Goal: Contribute content: Contribute content

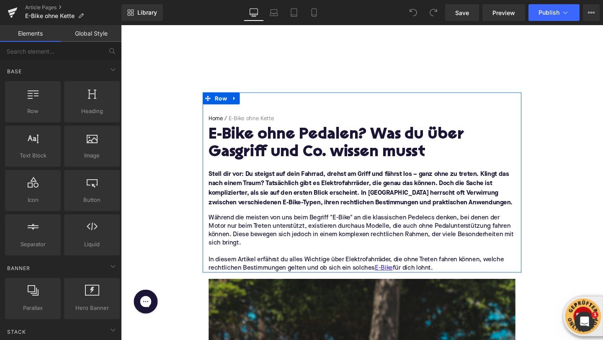
click at [257, 135] on h1 "E-Bike ohne Pedalen? Was du über Gasgriff und Co. wissen musst" at bounding box center [374, 150] width 322 height 36
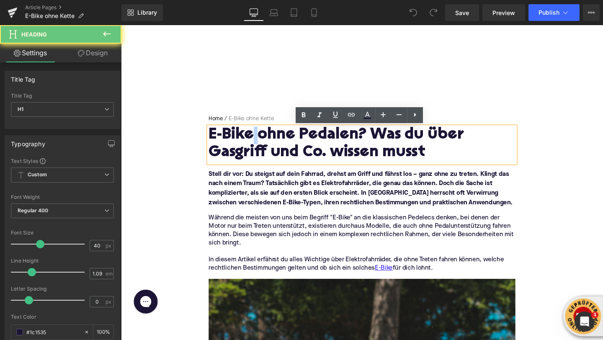
click at [257, 135] on h1 "E-Bike ohne Pedalen? Was du über Gasgriff und Co. wissen musst" at bounding box center [374, 150] width 322 height 36
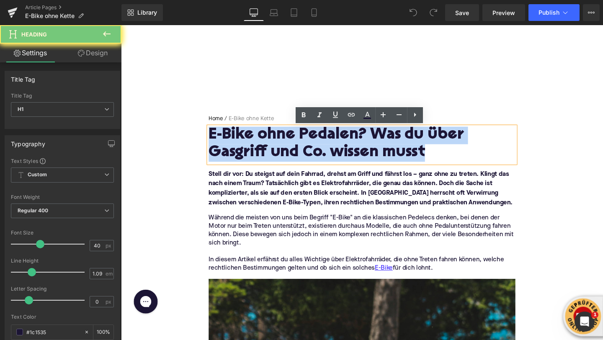
click at [257, 135] on h1 "E-Bike ohne Pedalen? Was du über Gasgriff und Co. wissen musst" at bounding box center [374, 150] width 322 height 36
paste div
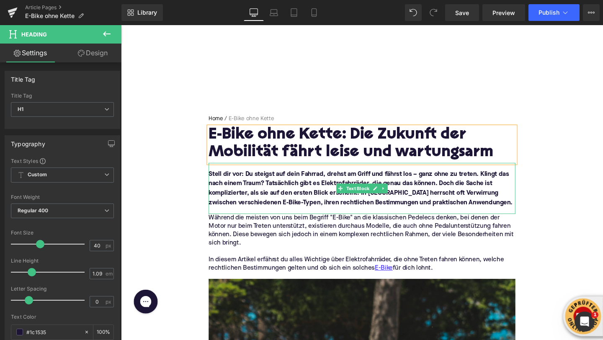
click at [230, 204] on font "Stell dir vor: Du steigst auf dein Fahrrad, drehst am Griff und fährst los – ga…" at bounding box center [372, 196] width 319 height 37
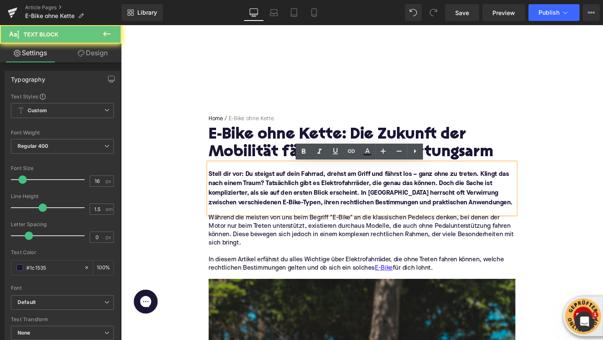
click at [227, 193] on font "Stell dir vor: Du steigst auf dein Fahrrad, drehst am Griff und fährst los – ga…" at bounding box center [372, 196] width 319 height 37
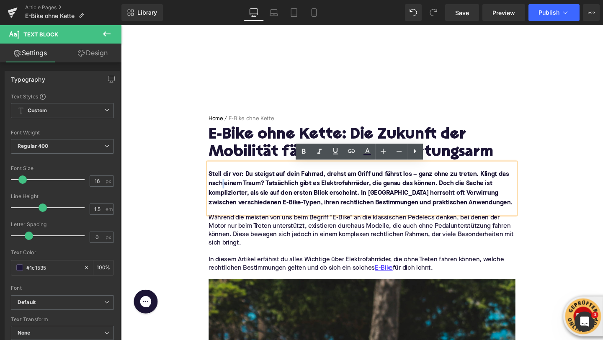
click at [227, 193] on font "Stell dir vor: Du steigst auf dein Fahrrad, drehst am Griff und fährst los – ga…" at bounding box center [372, 196] width 319 height 37
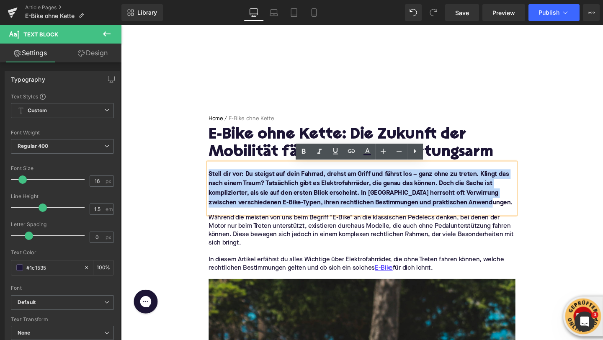
click at [227, 193] on font "Stell dir vor: Du steigst auf dein Fahrrad, drehst am Griff und fährst los – ga…" at bounding box center [372, 196] width 319 height 37
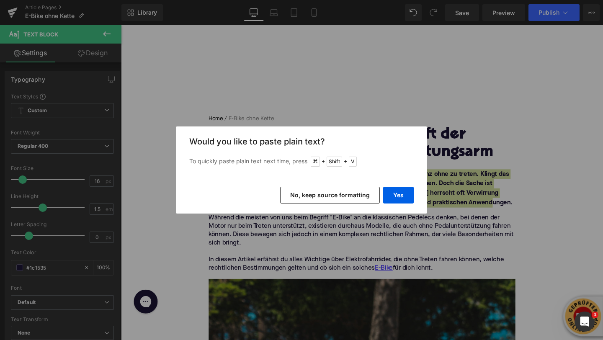
click at [381, 189] on div "Yes No, keep source formatting" at bounding box center [301, 195] width 251 height 37
click at [387, 190] on button "Yes" at bounding box center [398, 195] width 31 height 17
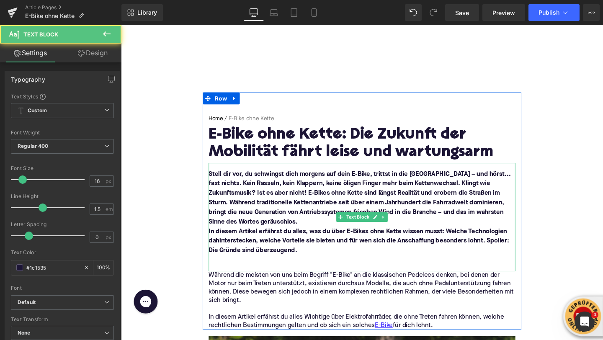
click at [264, 255] on font "In diesem Artikel erfährst du alles, was du über E-Bikes ohne Kette wissen muss…" at bounding box center [371, 252] width 316 height 27
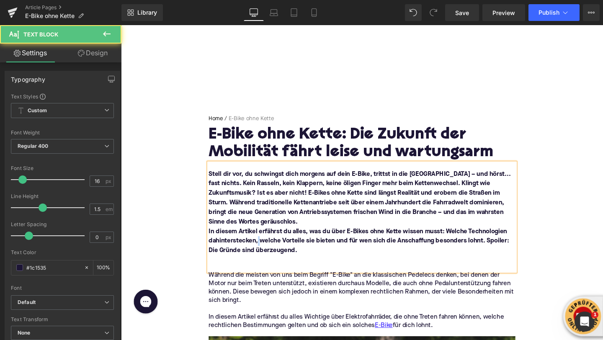
click at [264, 255] on font "In diesem Artikel erfährst du alles, was du über E-Bikes ohne Kette wissen muss…" at bounding box center [371, 252] width 316 height 27
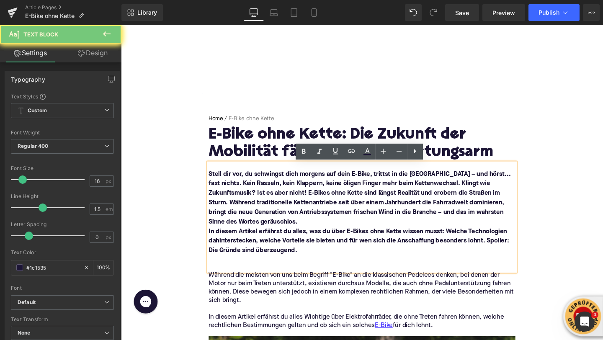
click at [312, 257] on p "In diesem Artikel erfährst du alles, was du über E-Bikes ohne Kette wissen muss…" at bounding box center [374, 252] width 322 height 30
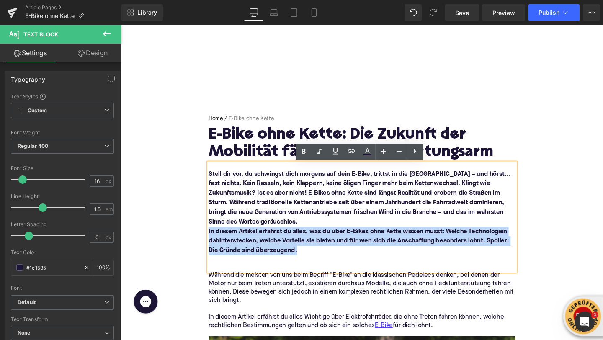
drag, startPoint x: 315, startPoint y: 263, endPoint x: 209, endPoint y: 245, distance: 107.0
click at [209, 245] on div "Home / E-Bike ohne Kette Breadcrumbs E-Bike ohne Kette: Die Zukunft der Mobilit…" at bounding box center [374, 232] width 335 height 226
copy font "In diesem Artikel erfährst du alles, was du über E-Bikes ohne Kette wissen muss…"
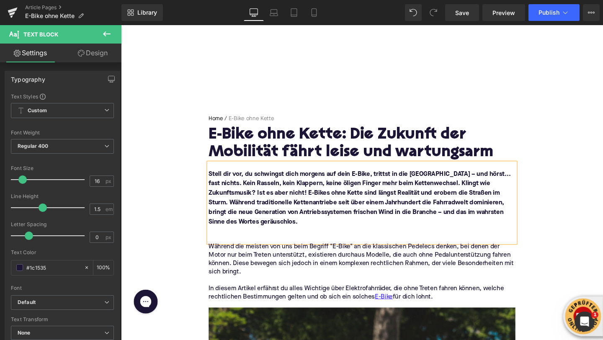
click at [227, 272] on p "Während die meisten von uns beim Begriff "E-Bike" an die klassischen Pedelecs d…" at bounding box center [374, 271] width 322 height 35
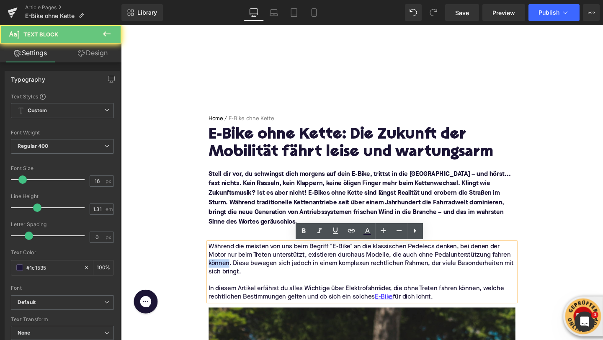
click at [227, 272] on p "Während die meisten von uns beim Begriff "E-Bike" an die klassischen Pedelecs d…" at bounding box center [374, 271] width 322 height 35
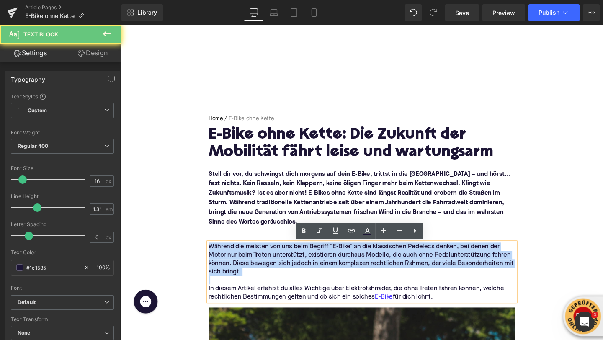
click at [227, 272] on p "Während die meisten von uns beim Begriff "E-Bike" an die klassischen Pedelecs d…" at bounding box center [374, 271] width 322 height 35
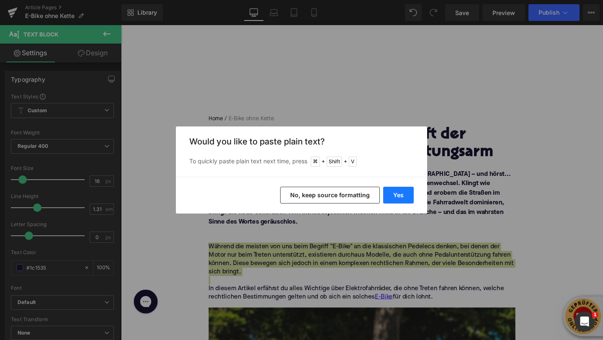
click at [408, 196] on button "Yes" at bounding box center [398, 195] width 31 height 17
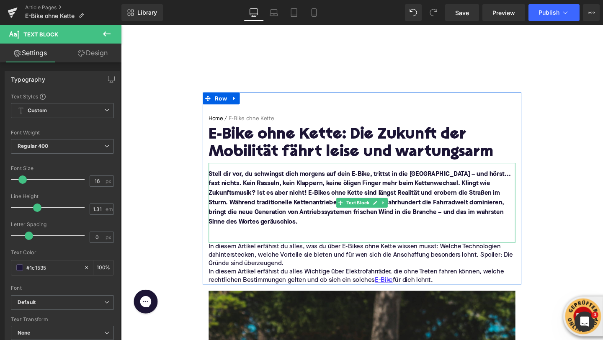
click at [251, 242] on p at bounding box center [374, 242] width 322 height 10
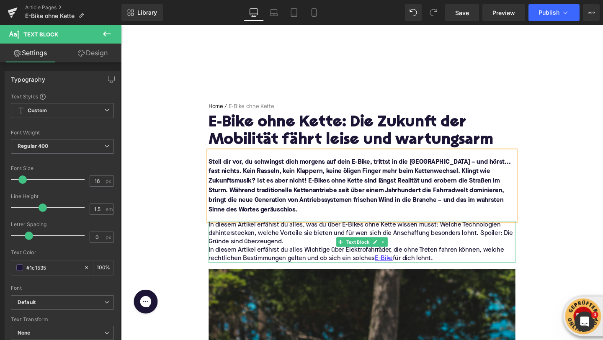
scroll to position [15, 0]
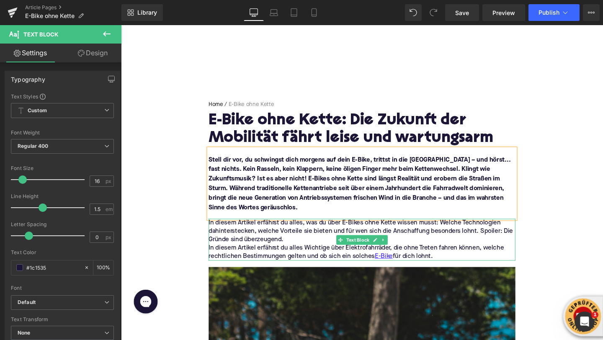
click at [289, 260] on p "In diesem Artikel erfährst du alles Wichtige über Elektrofahrräder, die ohne Tr…" at bounding box center [374, 264] width 322 height 18
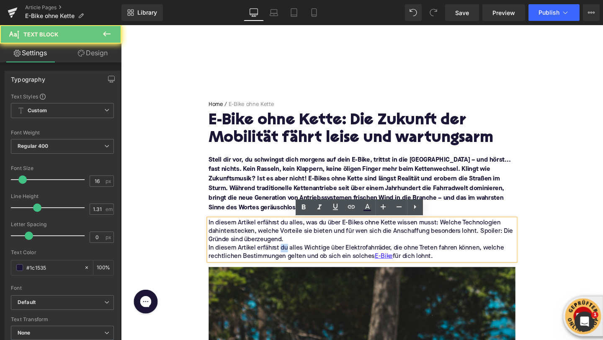
click at [289, 260] on p "In diesem Artikel erfährst du alles Wichtige über Elektrofahrräder, die ohne Tr…" at bounding box center [374, 264] width 322 height 18
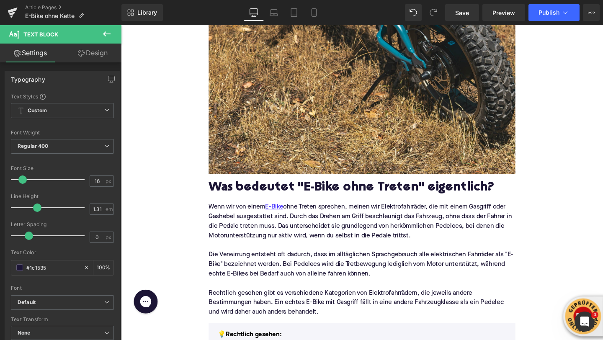
scroll to position [614, 0]
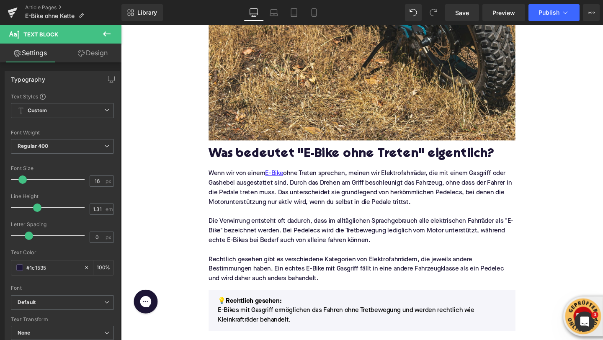
click at [240, 160] on h2 "Was bedeutet "E-Bike ohne Treten" eigentlich?" at bounding box center [374, 161] width 322 height 15
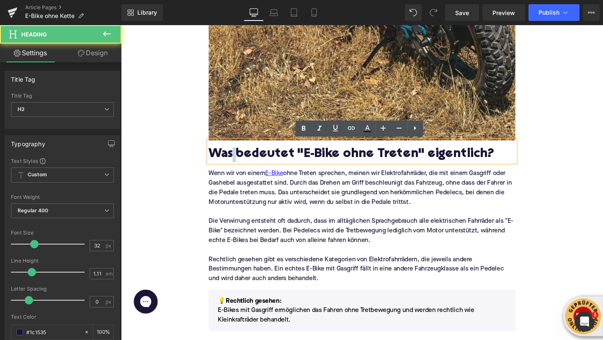
click at [240, 160] on h2 "Was bedeutet "E-Bike ohne Treten" eigentlich?" at bounding box center [374, 161] width 322 height 15
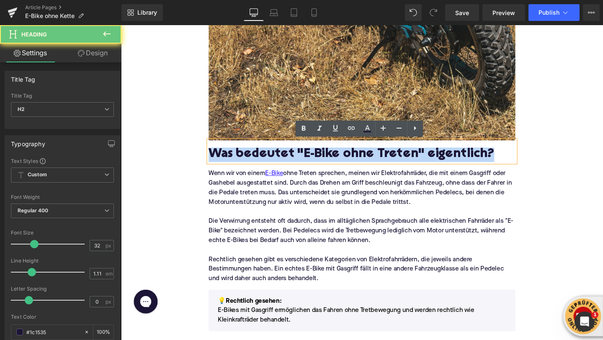
click at [240, 160] on h2 "Was bedeutet "E-Bike ohne Treten" eigentlich?" at bounding box center [374, 161] width 322 height 15
paste div
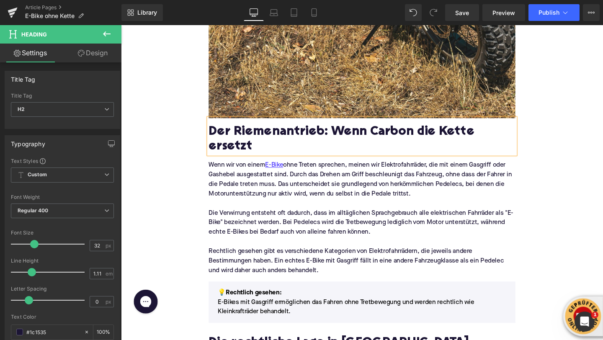
scroll to position [658, 0]
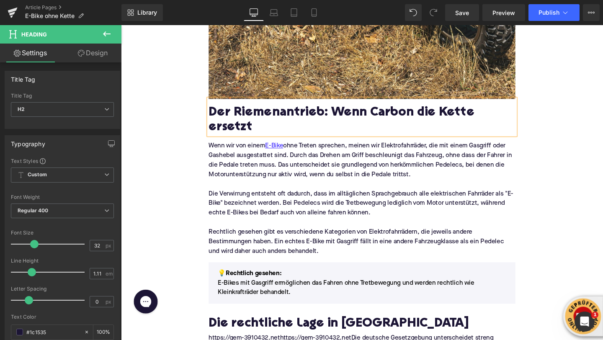
click at [286, 237] on p "Rechtlich gesehen gibt es verschiedene Kategorien von Elektrofahrrädern, die je…" at bounding box center [374, 252] width 322 height 30
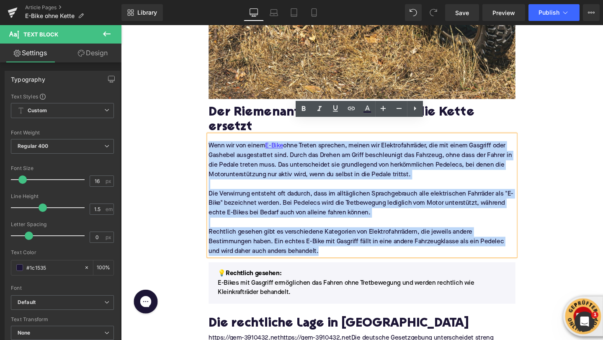
drag, startPoint x: 326, startPoint y: 246, endPoint x: 214, endPoint y: 139, distance: 154.9
click at [214, 140] on div "Wenn wir von einem E-Bike ohne Treten sprechen, meinen wir Elektrofahrräder, di…" at bounding box center [374, 203] width 322 height 127
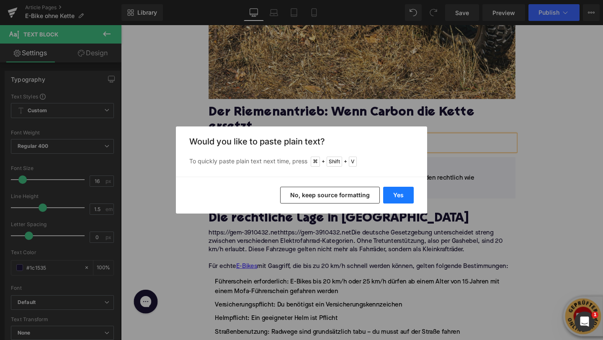
click at [391, 196] on button "Yes" at bounding box center [398, 195] width 31 height 17
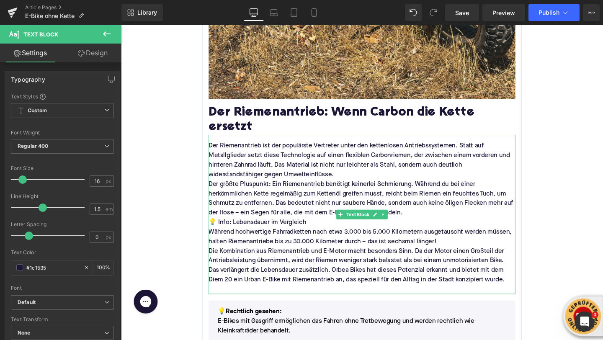
click at [346, 168] on p "Der Riemenantrieb ist der populärste Vertreter unter den kettenlosen Antriebssy…" at bounding box center [374, 167] width 322 height 40
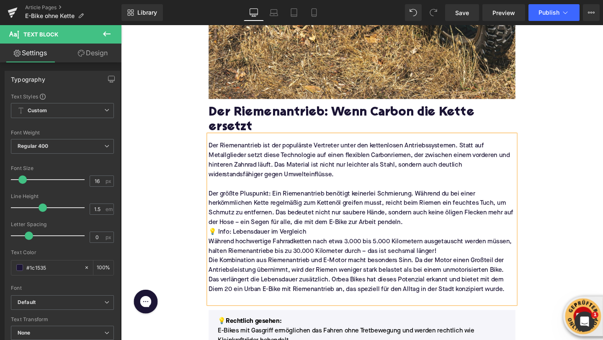
click at [430, 215] on p "Der größte Pluspunkt: Ein Riemenantrieb benötigt keinerlei Schmierung. Während …" at bounding box center [374, 217] width 322 height 40
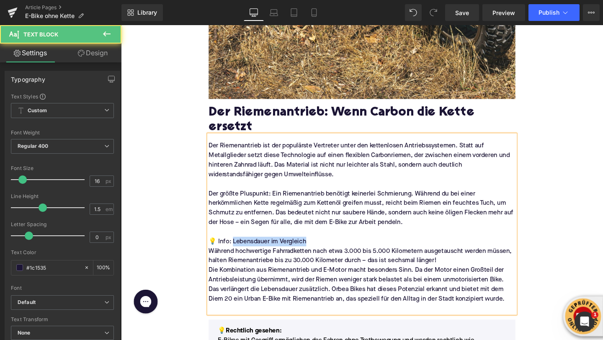
drag, startPoint x: 238, startPoint y: 238, endPoint x: 314, endPoint y: 241, distance: 75.4
click at [314, 247] on p "💡 Info: Lebensdauer im Vergleich" at bounding box center [374, 252] width 322 height 10
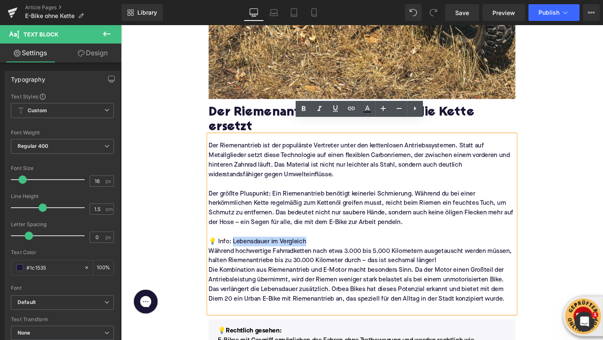
copy p "ebensdauer im Vergleich"
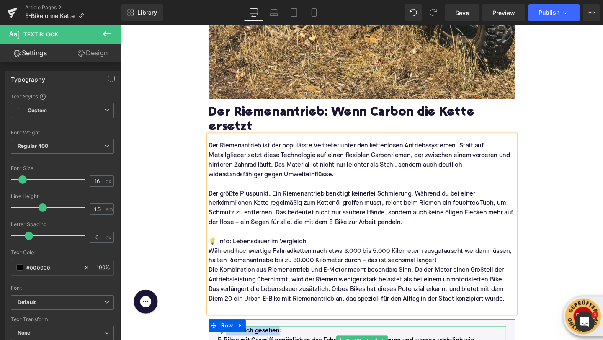
drag, startPoint x: 286, startPoint y: 332, endPoint x: 230, endPoint y: 334, distance: 55.3
click at [231, 340] on strong "Rechtlich gesehen:" at bounding box center [260, 346] width 59 height 7
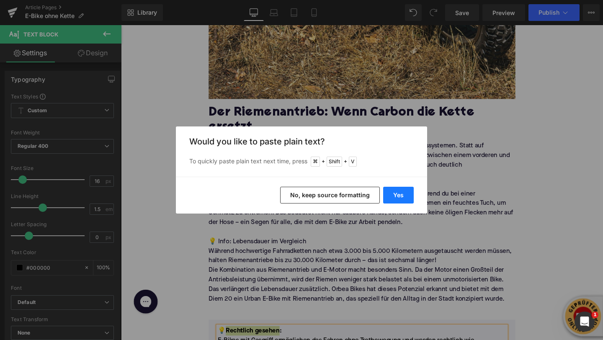
click at [406, 194] on button "Yes" at bounding box center [398, 195] width 31 height 17
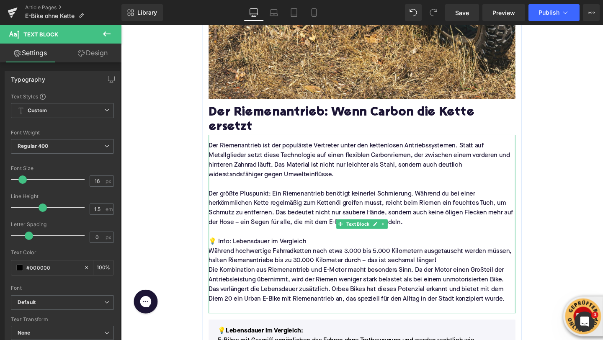
scroll to position [667, 0]
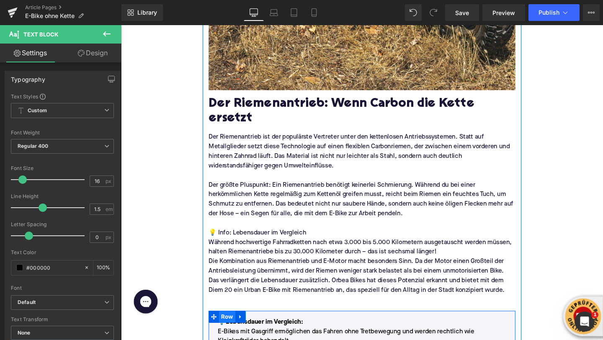
click at [224, 325] on span "Row" at bounding box center [232, 331] width 17 height 13
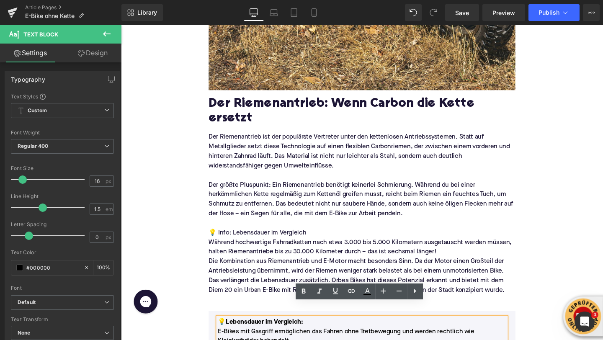
click at [225, 334] on font "💡Lebensdauer im Vergleich" at bounding box center [267, 337] width 88 height 7
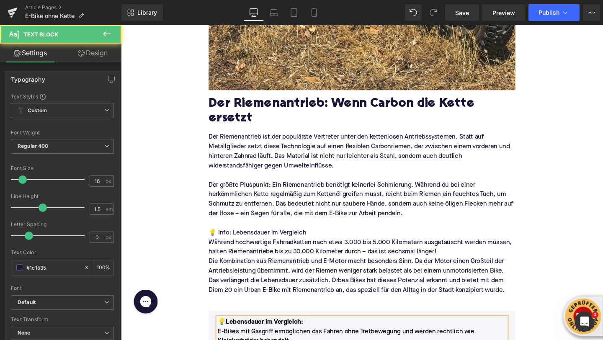
drag, startPoint x: 441, startPoint y: 250, endPoint x: 191, endPoint y: 241, distance: 250.1
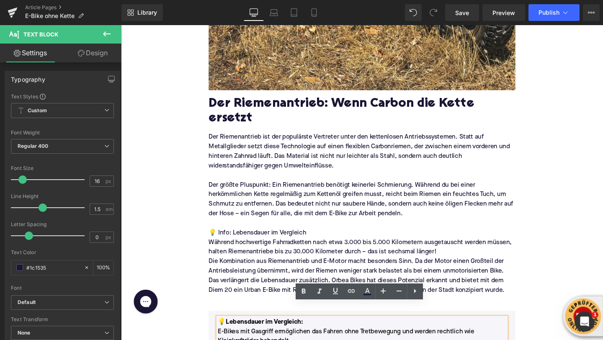
copy p "Während hochwertige Fahrradketten nach etwa 3.000 bis 5.000 Kilometern ausgetau…"
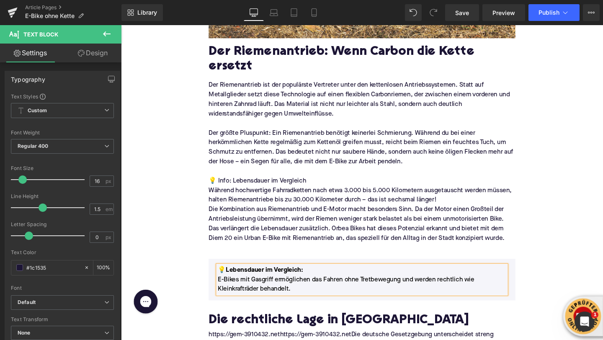
scroll to position [722, 0]
click at [240, 287] on p "E-Bikes mit Gasgriff ermöglichen das Fahren ohne Tretbewegung und werden rechtl…" at bounding box center [374, 297] width 303 height 20
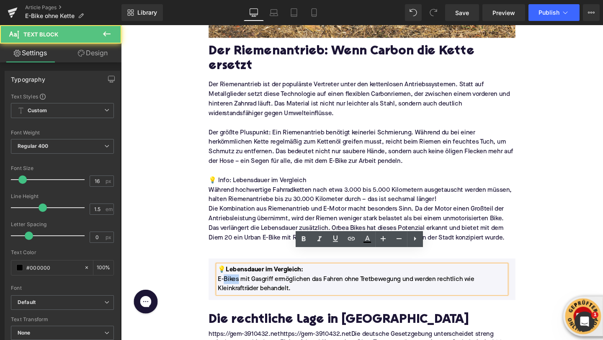
click at [240, 287] on p "E-Bikes mit Gasgriff ermöglichen das Fahren ohne Tretbewegung und werden rechtl…" at bounding box center [374, 297] width 303 height 20
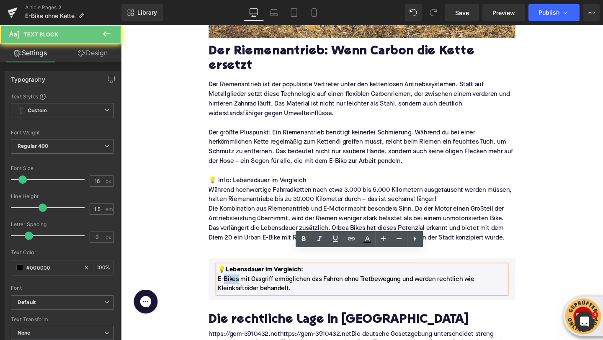
click at [240, 287] on p "E-Bikes mit Gasgriff ermöglichen das Fahren ohne Tretbewegung und werden rechtl…" at bounding box center [374, 297] width 303 height 20
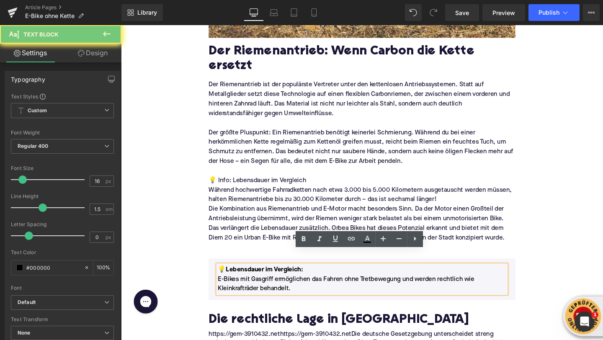
click at [240, 287] on p "E-Bikes mit Gasgriff ermöglichen das Fahren ohne Tretbewegung und werden rechtl…" at bounding box center [374, 297] width 303 height 20
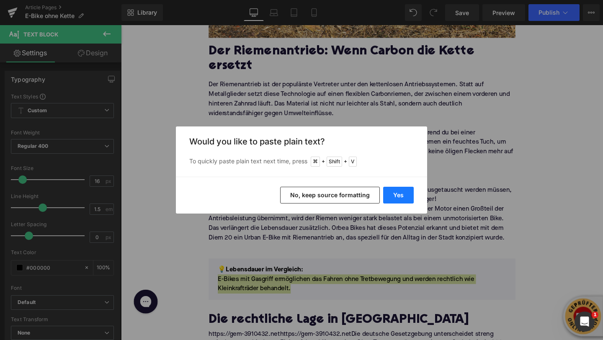
click at [404, 190] on button "Yes" at bounding box center [398, 195] width 31 height 17
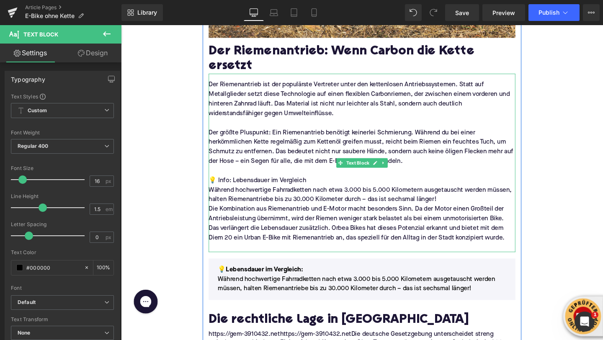
click at [245, 214] on p "Die Kombination aus Riemenantrieb und E-Motor macht besonders Sinn. Da der Moto…" at bounding box center [374, 234] width 322 height 40
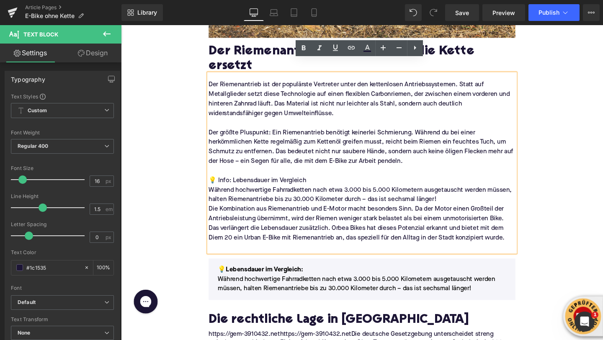
drag, startPoint x: 472, startPoint y: 194, endPoint x: 214, endPoint y: 170, distance: 259.4
click at [214, 170] on div "Der Riemenantrieb ist der populärste Vertreter unter den kettenlosen Antriebssy…" at bounding box center [374, 170] width 322 height 188
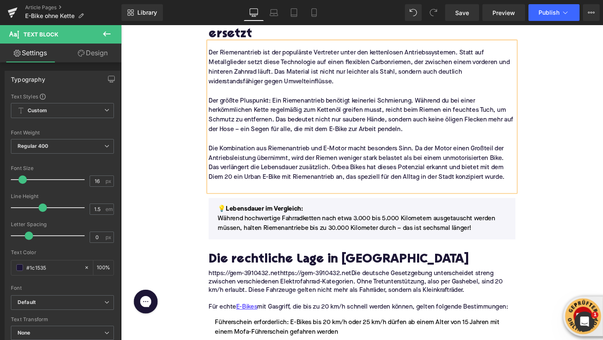
scroll to position [778, 0]
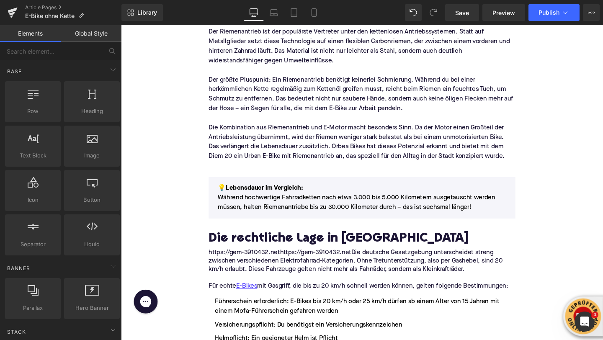
click at [219, 168] on p at bounding box center [374, 173] width 322 height 10
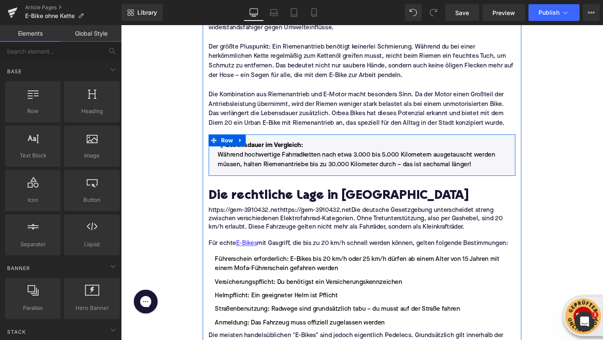
scroll to position [818, 0]
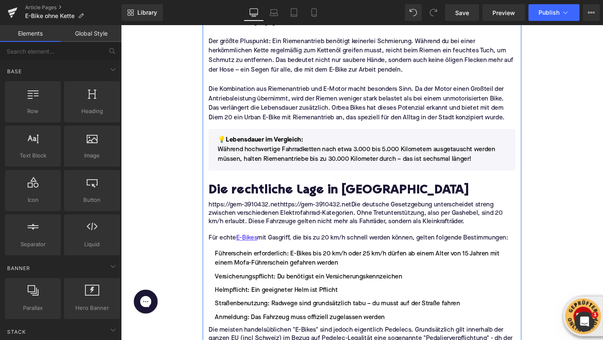
click at [220, 192] on h2 "Die rechtliche Lage in [GEOGRAPHIC_DATA]" at bounding box center [374, 199] width 322 height 15
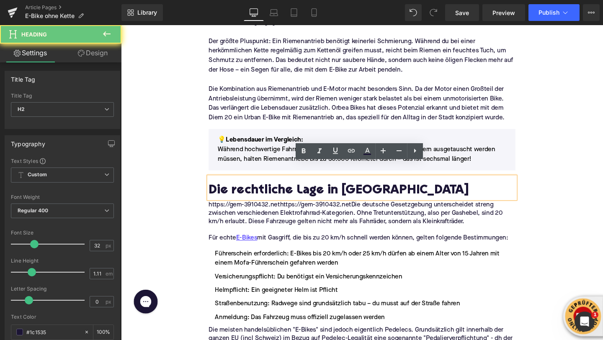
click at [220, 192] on h2 "Die rechtliche Lage in [GEOGRAPHIC_DATA]" at bounding box center [374, 199] width 322 height 15
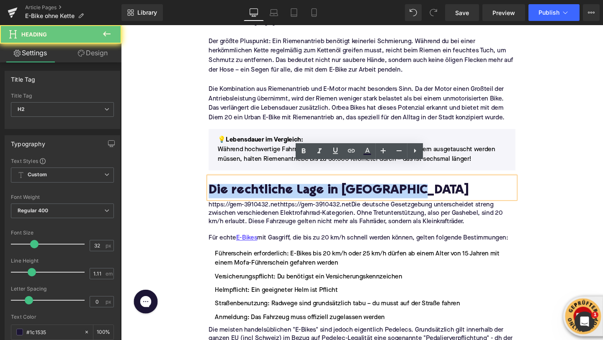
click at [220, 192] on h2 "Die rechtliche Lage in [GEOGRAPHIC_DATA]" at bounding box center [374, 199] width 322 height 15
paste div
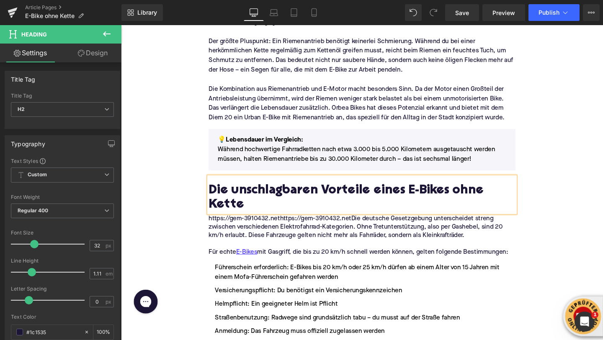
click at [241, 224] on p "https://gem-3910432.nethttps://gem-3910432.netDie deutsche Gesetzgebung untersc…" at bounding box center [374, 237] width 322 height 26
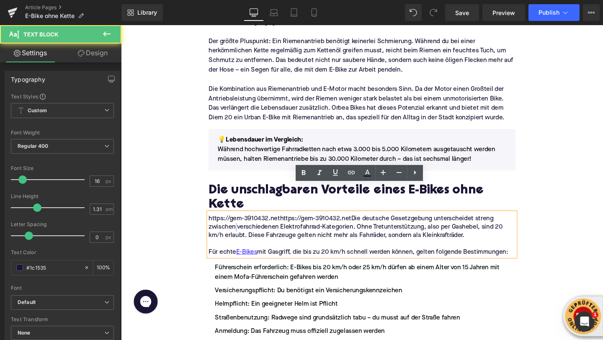
click at [241, 224] on p "https://gem-3910432.nethttps://gem-3910432.netDie deutsche Gesetzgebung untersc…" at bounding box center [374, 237] width 322 height 26
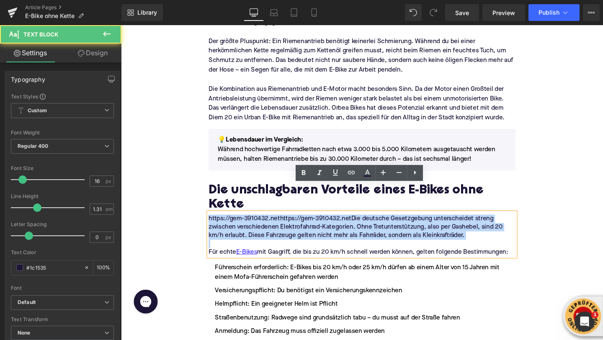
click at [241, 224] on p "https://gem-3910432.nethttps://gem-3910432.netDie deutsche Gesetzgebung untersc…" at bounding box center [374, 237] width 322 height 26
click at [236, 251] on p at bounding box center [374, 255] width 322 height 9
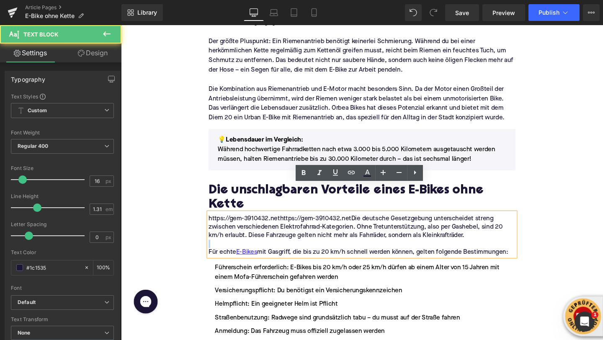
click at [236, 251] on p at bounding box center [374, 255] width 322 height 9
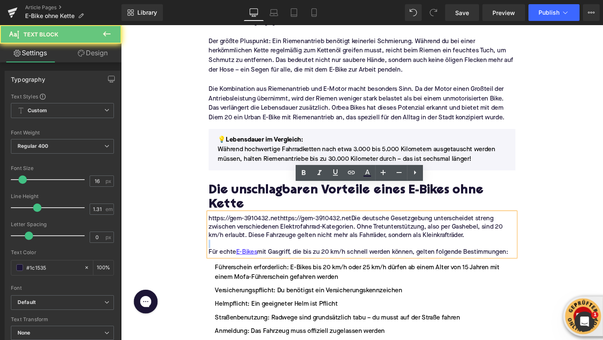
click at [236, 251] on p at bounding box center [374, 255] width 322 height 9
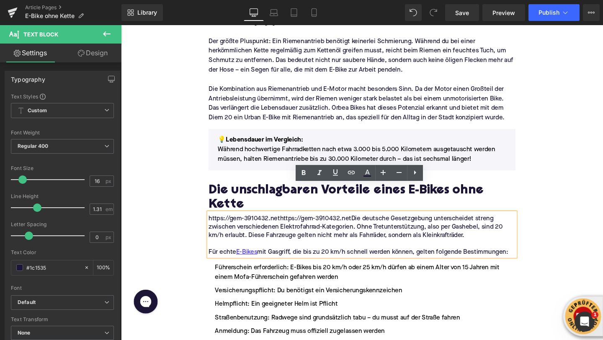
click at [230, 224] on p "https://gem-3910432.nethttps://gem-3910432.netDie deutsche Gesetzgebung untersc…" at bounding box center [374, 237] width 322 height 26
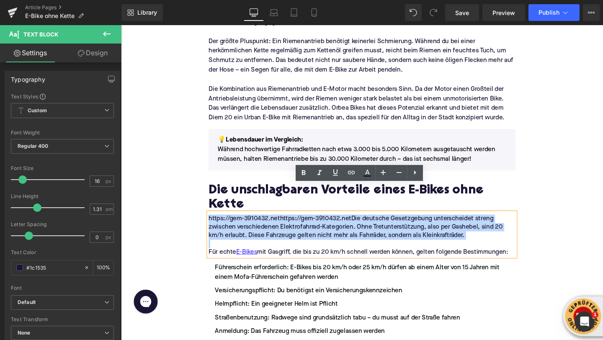
click at [230, 224] on p "https://gem-3910432.nethttps://gem-3910432.netDie deutsche Gesetzgebung untersc…" at bounding box center [374, 237] width 322 height 26
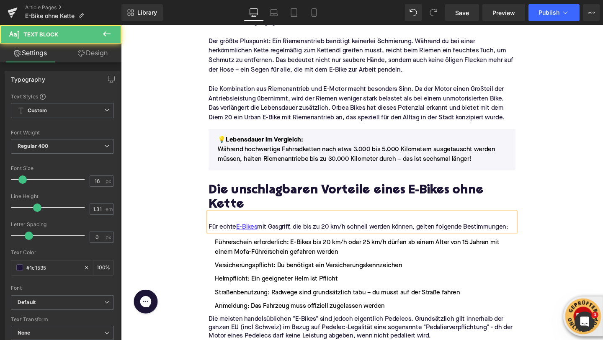
click at [227, 233] on p "Für echte E-Bikes mit Gasgriff, die bis zu 20 km/h schnell werden können, gelte…" at bounding box center [374, 237] width 322 height 9
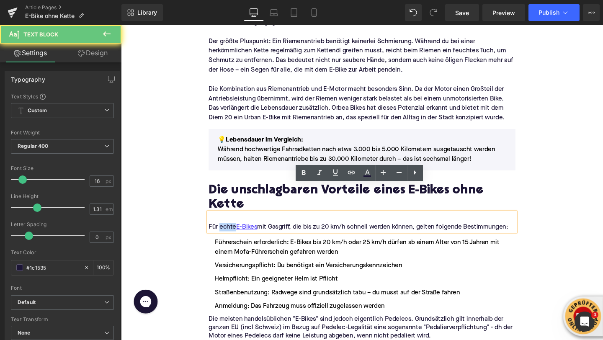
click at [227, 233] on p "Für echte E-Bikes mit Gasgriff, die bis zu 20 km/h schnell werden können, gelte…" at bounding box center [374, 237] width 322 height 9
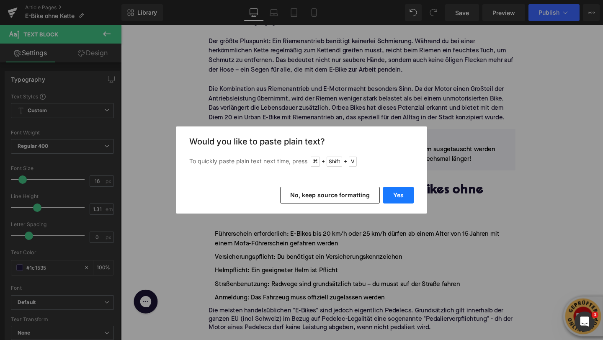
click at [397, 192] on button "Yes" at bounding box center [398, 195] width 31 height 17
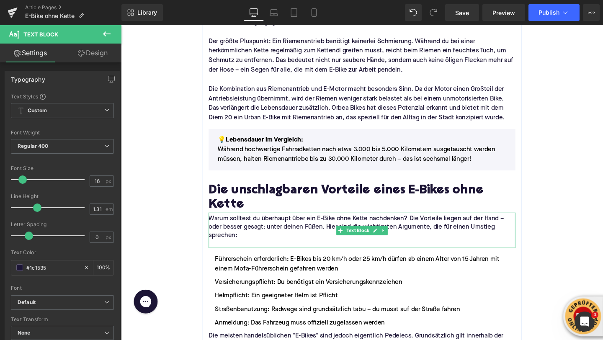
click at [303, 224] on p "Warum solltest du überhaupt über ein E-Bike ohne Kette nachdenken? Die Vorteile…" at bounding box center [374, 237] width 322 height 26
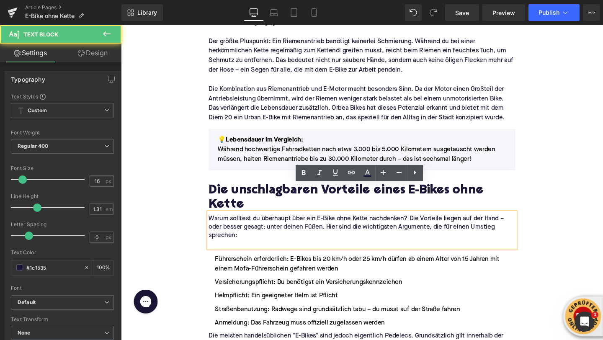
click at [273, 251] on p at bounding box center [374, 255] width 322 height 9
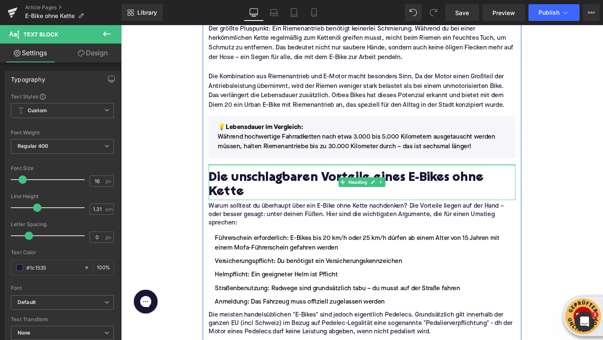
scroll to position [834, 0]
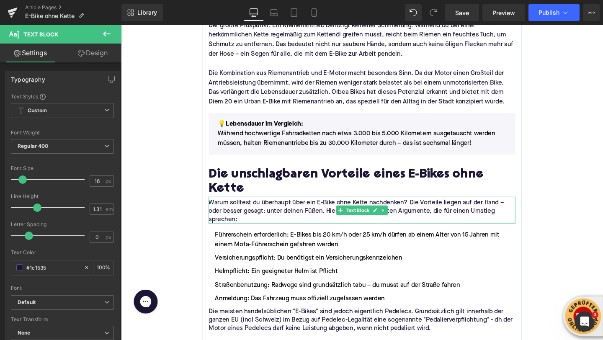
click at [237, 208] on p "Warum solltest du überhaupt über ein E-Bike ohne Kette nachdenken? Die Vorteile…" at bounding box center [374, 221] width 322 height 26
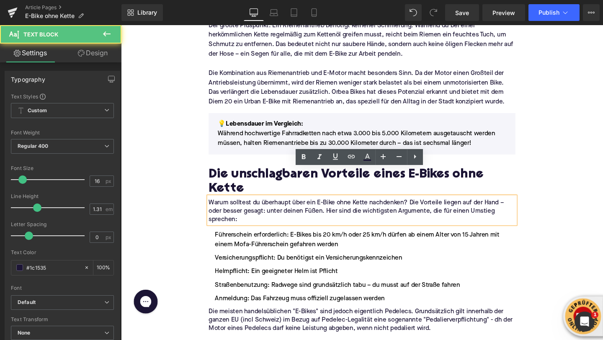
click at [237, 208] on p "Warum solltest du überhaupt über ein E-Bike ohne Kette nachdenken? Die Vorteile…" at bounding box center [374, 221] width 322 height 26
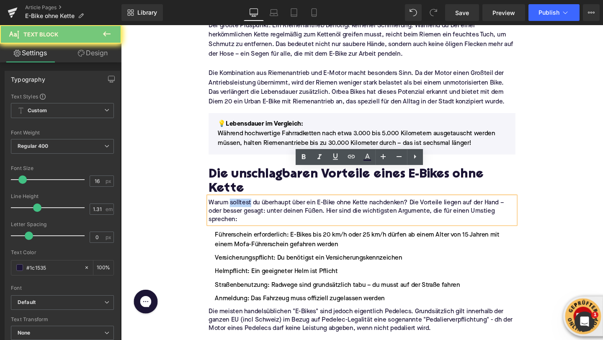
click at [237, 208] on p "Warum solltest du überhaupt über ein E-Bike ohne Kette nachdenken? Die Vorteile…" at bounding box center [374, 221] width 322 height 26
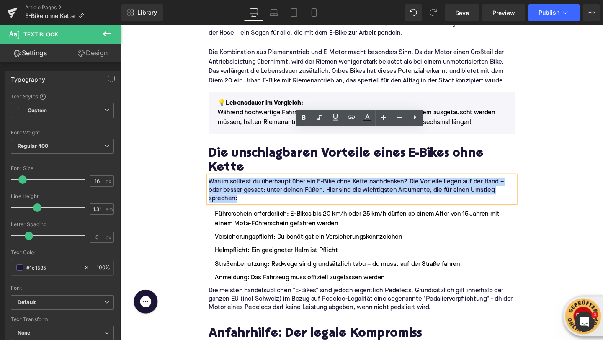
scroll to position [891, 0]
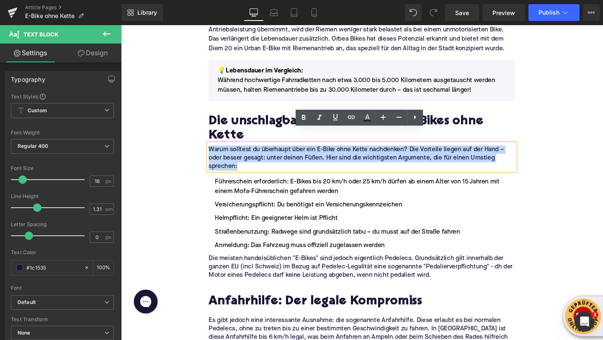
click at [256, 206] on ul "Führerschein erforderlich: E-Bikes bis 20 km/h oder 25 km/h dürfen ab einem Alt…" at bounding box center [374, 223] width 322 height 77
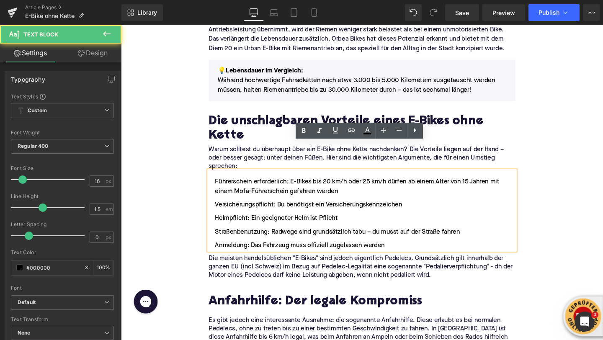
click at [407, 252] on li "Anmeldung: Das Fahrzeug muss offiziell zugelassen werden" at bounding box center [374, 257] width 322 height 10
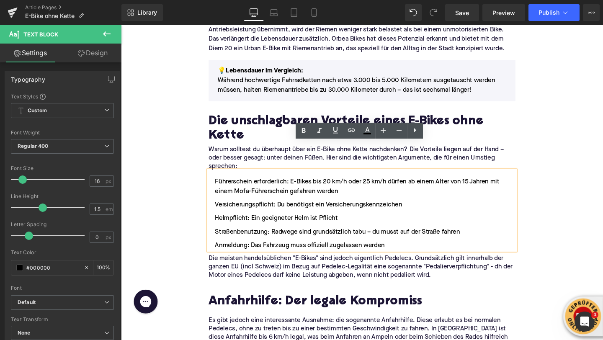
drag, startPoint x: 407, startPoint y: 226, endPoint x: 211, endPoint y: 163, distance: 205.4
click at [213, 178] on div "Führerschein erforderlich: E-Bikes bis 20 km/h oder 25 km/h dürfen ab einem Alt…" at bounding box center [374, 220] width 322 height 84
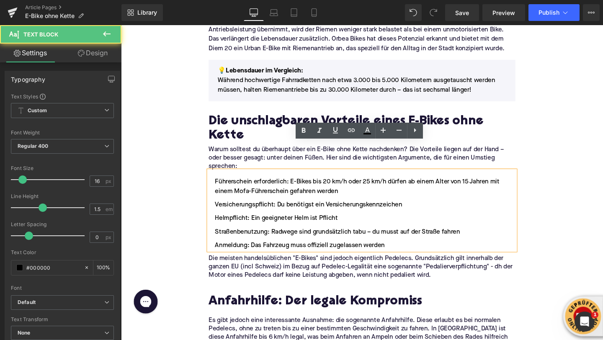
drag, startPoint x: 222, startPoint y: 158, endPoint x: 320, endPoint y: 197, distance: 106.2
click at [320, 197] on ul "Führerschein erforderlich: E-Bikes bis 20 km/h oder 25 km/h dürfen ab einem Alt…" at bounding box center [374, 223] width 322 height 77
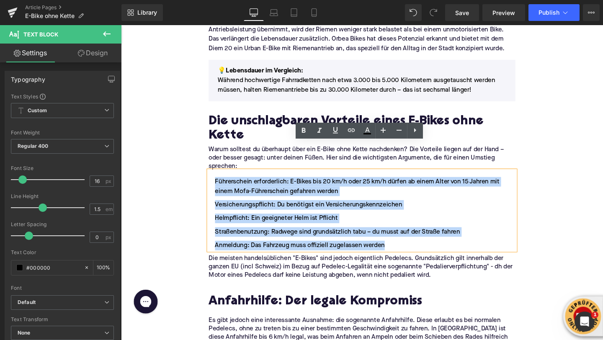
drag, startPoint x: 402, startPoint y: 227, endPoint x: 222, endPoint y: 161, distance: 192.2
click at [222, 185] on ul "Führerschein erforderlich: E-Bikes bis 20 km/h oder 25 km/h dürfen ab einem Alt…" at bounding box center [374, 223] width 322 height 77
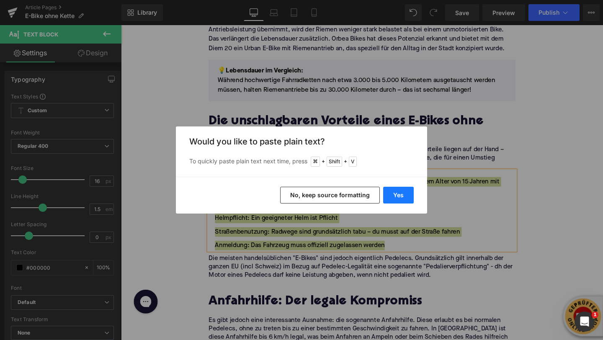
click at [397, 193] on button "Yes" at bounding box center [398, 195] width 31 height 17
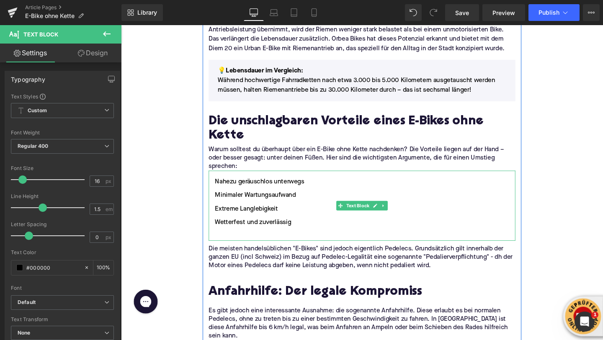
click at [314, 242] on li at bounding box center [374, 247] width 322 height 10
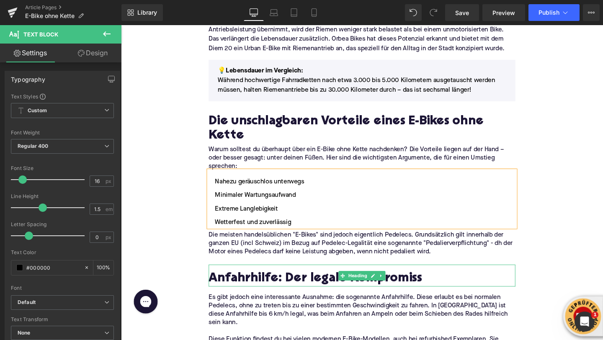
click at [233, 242] on p "Die meisten handelsüblichen "E-Bikes" sind jedoch eigentlich Pedelecs. Grundsät…" at bounding box center [374, 255] width 322 height 26
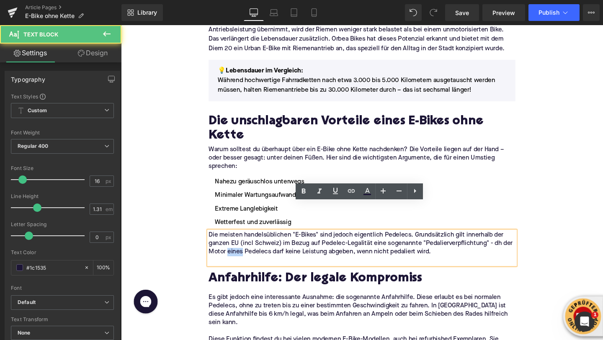
click at [233, 242] on p "Die meisten handelsüblichen "E-Bikes" sind jedoch eigentlich Pedelecs. Grundsät…" at bounding box center [374, 255] width 322 height 26
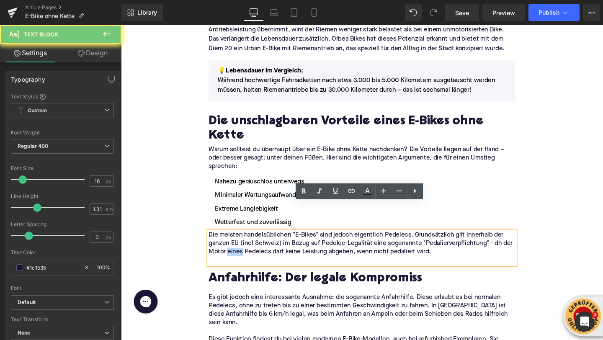
click at [233, 242] on p "Die meisten handelsüblichen "E-Bikes" sind jedoch eigentlich Pedelecs. Grundsät…" at bounding box center [374, 255] width 322 height 26
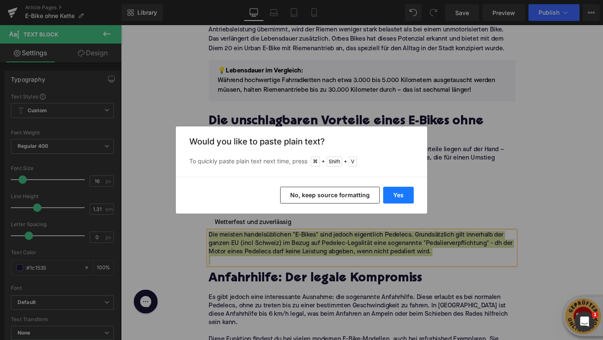
click at [407, 193] on button "Yes" at bounding box center [398, 195] width 31 height 17
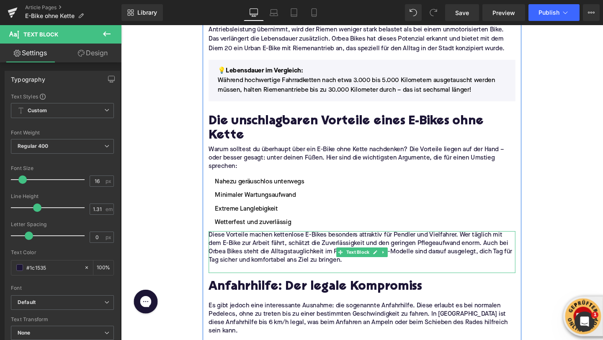
click at [252, 242] on p "Diese Vorteile machen kettenlose E-Bikes besonders attraktiv für Pendler und Vi…" at bounding box center [374, 259] width 322 height 35
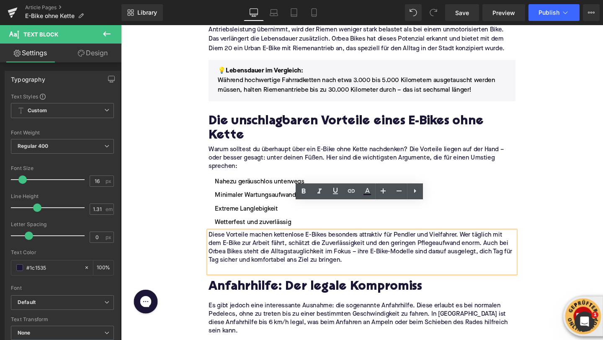
click at [233, 277] on p at bounding box center [374, 281] width 322 height 9
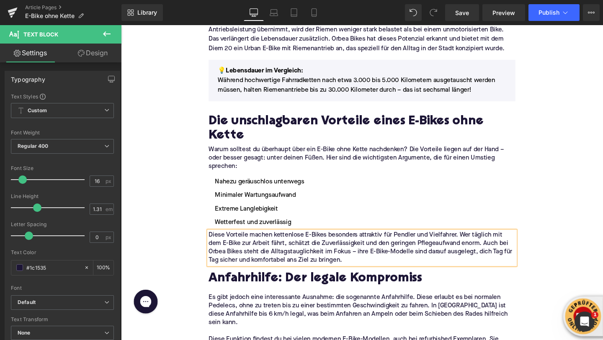
click at [263, 284] on h2 "Anfahrhilfe: Der legale Kompromiss" at bounding box center [374, 291] width 322 height 15
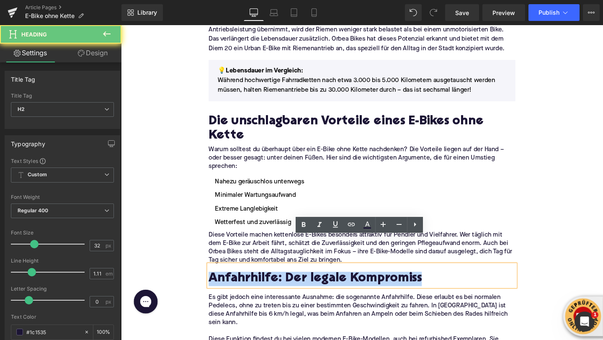
click at [263, 284] on h2 "Anfahrhilfe: Der legale Kompromiss" at bounding box center [374, 291] width 322 height 15
paste div
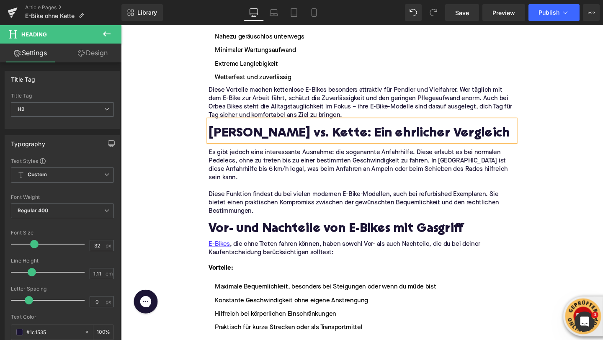
scroll to position [1033, 0]
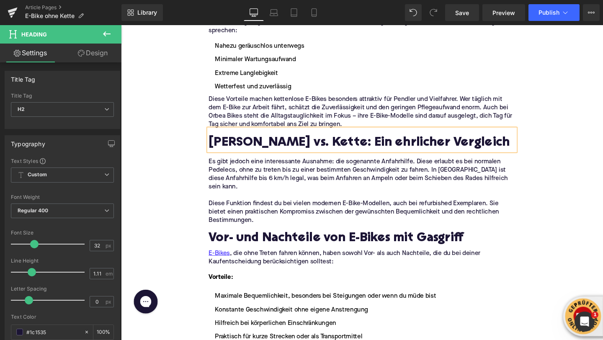
click at [255, 209] on p "Diese Funktion findest du bei vielen modernen E-Bike-Modellen, auch bei refurbi…" at bounding box center [374, 222] width 322 height 26
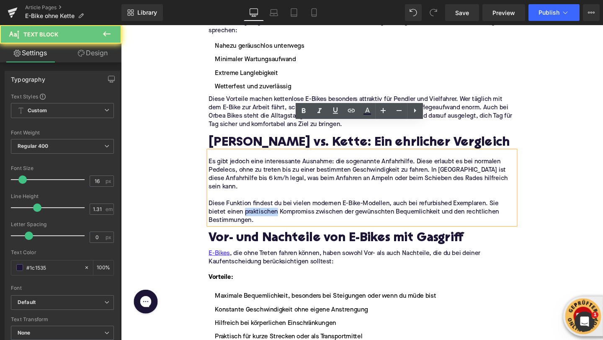
click at [255, 209] on p "Diese Funktion findest du bei vielen modernen E-Bike-Modellen, auch bei refurbi…" at bounding box center [374, 222] width 322 height 26
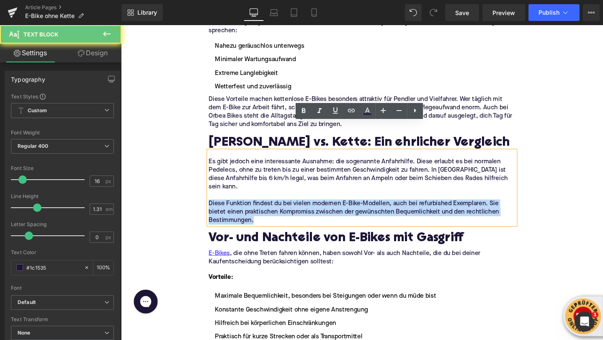
click at [255, 209] on p "Diese Funktion findest du bei vielen modernen E-Bike-Modellen, auch bei refurbi…" at bounding box center [374, 222] width 322 height 26
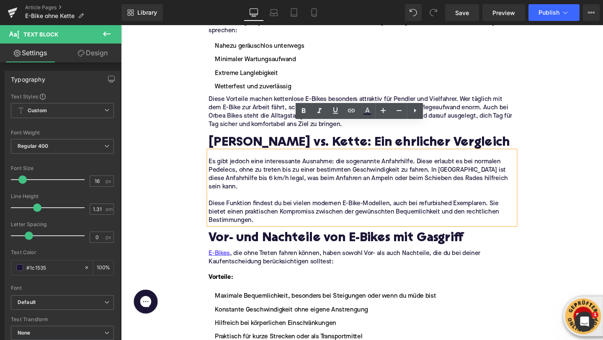
click at [259, 209] on p "Diese Funktion findest du bei vielen modernen E-Bike-Modellen, auch bei refurbi…" at bounding box center [374, 222] width 322 height 26
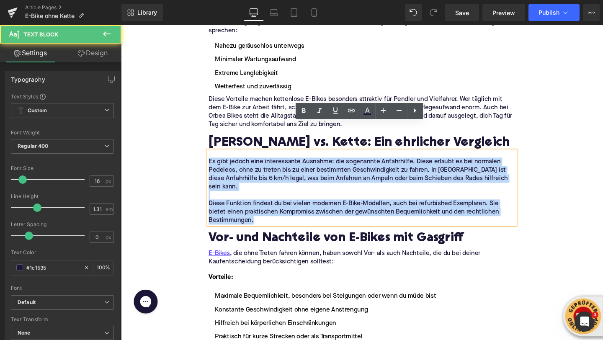
drag, startPoint x: 265, startPoint y: 203, endPoint x: 213, endPoint y: 132, distance: 88.0
click at [213, 157] on div "Es gibt jedoch eine interessante Ausnahme: die sogenannte Anfahrhilfe. Diese er…" at bounding box center [374, 195] width 322 height 77
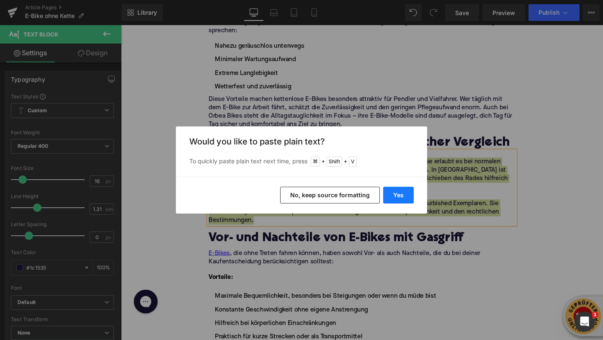
click at [391, 193] on button "Yes" at bounding box center [398, 195] width 31 height 17
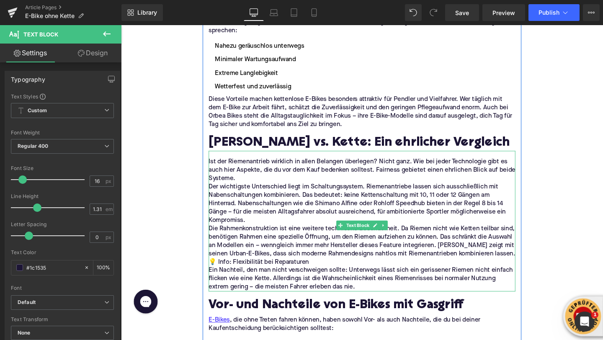
click at [242, 165] on p "Ist der Riemenantrieb wirklich in allen Belangen überlegen? Nicht ganz. Wie bei…" at bounding box center [374, 178] width 322 height 26
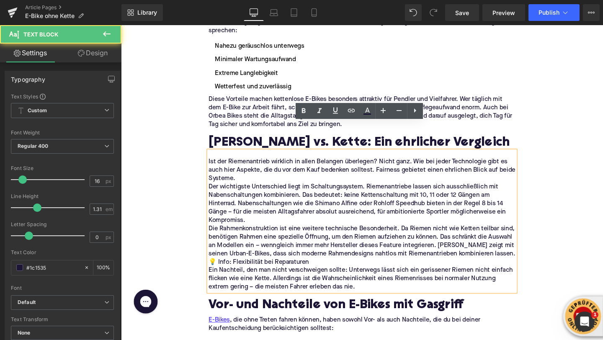
click at [244, 165] on p "Ist der Riemenantrieb wirklich in allen Belangen überlegen? Nicht ganz. Wie bei…" at bounding box center [374, 178] width 322 height 26
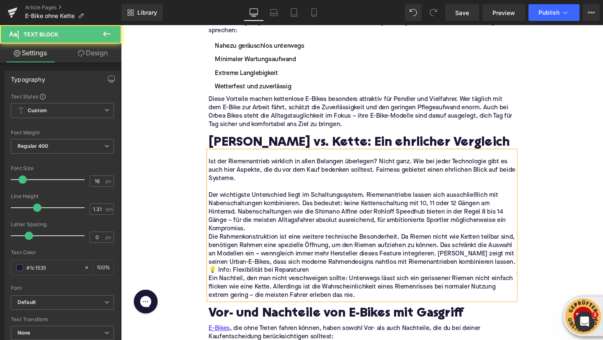
click at [261, 208] on p "Der wichtigste Unterschied liegt im Schaltungssystem. Riemenantriebe lassen sic…" at bounding box center [374, 222] width 322 height 44
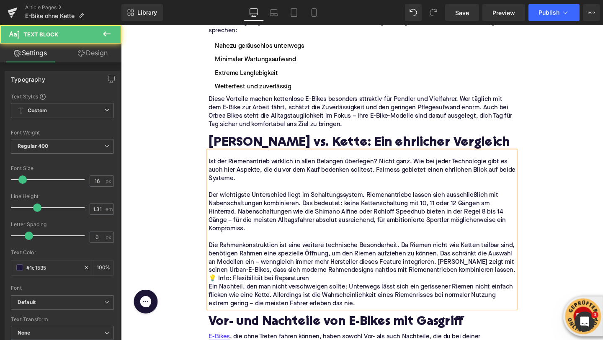
click at [281, 260] on p "Die Rahmenkonstruktion ist eine weitere technische Besonderheit. Da Riemen nich…" at bounding box center [374, 269] width 322 height 35
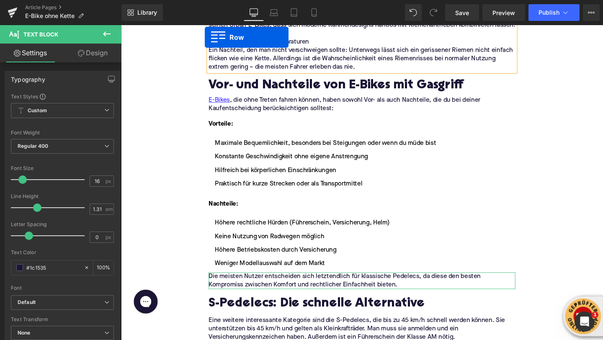
scroll to position [1274, 0]
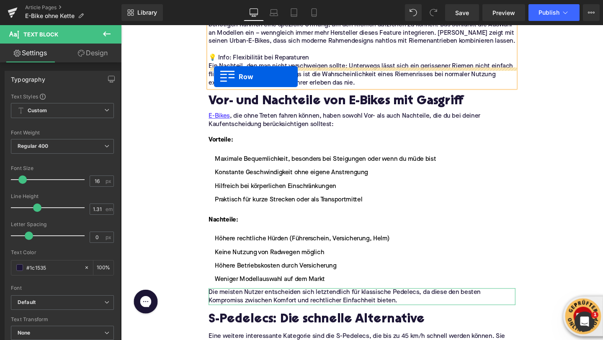
drag, startPoint x: 217, startPoint y: 317, endPoint x: 219, endPoint y: 79, distance: 237.8
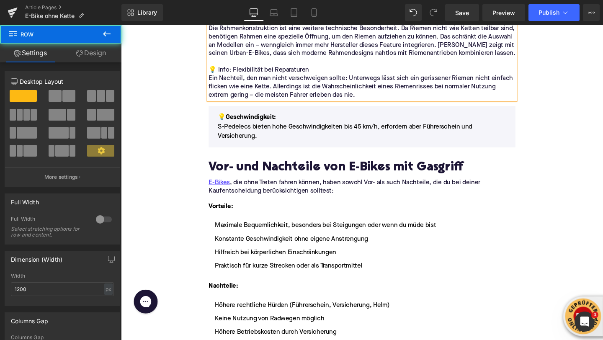
scroll to position [1230, 0]
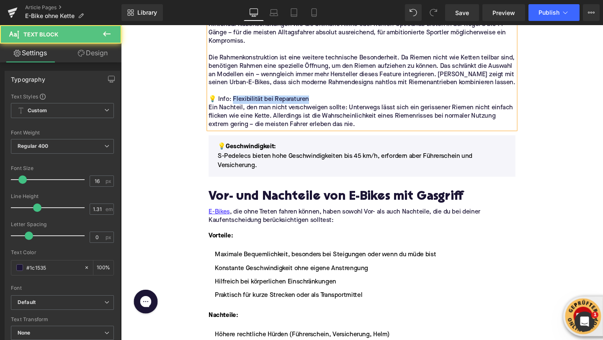
drag, startPoint x: 238, startPoint y: 81, endPoint x: 316, endPoint y: 82, distance: 77.9
click at [316, 99] on p "💡 Info: Flexibilität bei Reparaturen" at bounding box center [374, 103] width 322 height 9
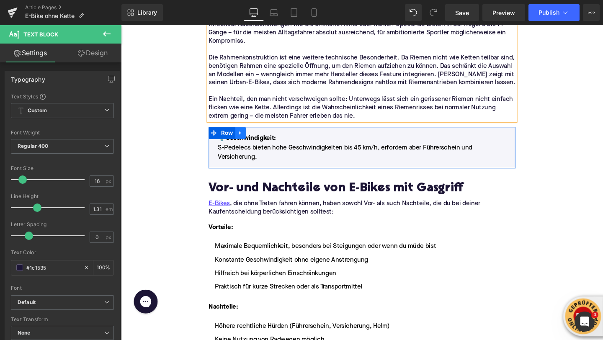
click at [248, 135] on icon at bounding box center [247, 138] width 6 height 6
click at [299, 139] on p "💡Geschwindigkeit :" at bounding box center [374, 144] width 303 height 10
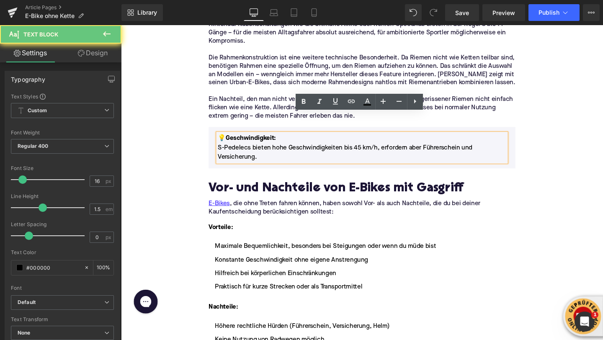
click at [265, 141] on font "💡Geschwindigkeit" at bounding box center [252, 144] width 59 height 7
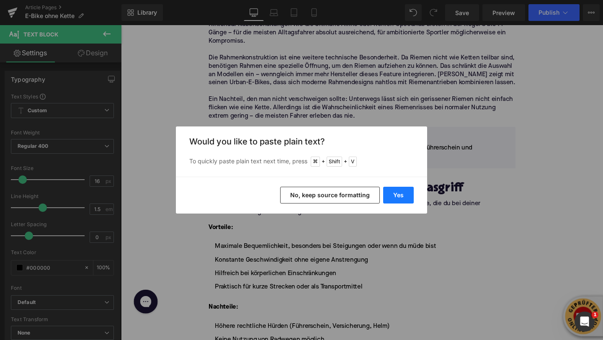
click at [392, 193] on button "Yes" at bounding box center [398, 195] width 31 height 17
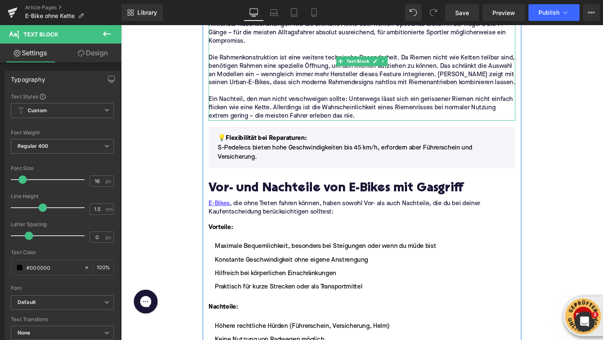
click at [252, 99] on p "Ein Nachteil, den man nicht verschweigen sollte: Unterwegs lässt sich ein geris…" at bounding box center [374, 112] width 322 height 26
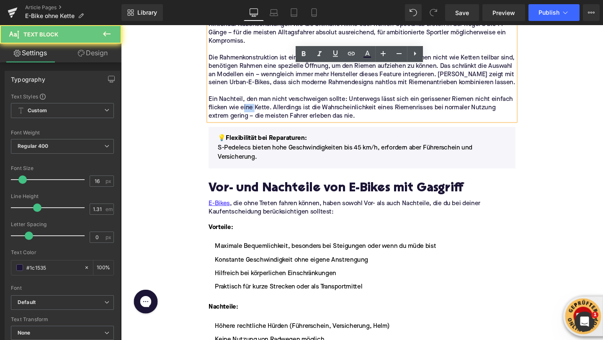
click at [252, 99] on p "Ein Nachteil, den man nicht verschweigen sollte: Unterwegs lässt sich ein geris…" at bounding box center [374, 112] width 322 height 26
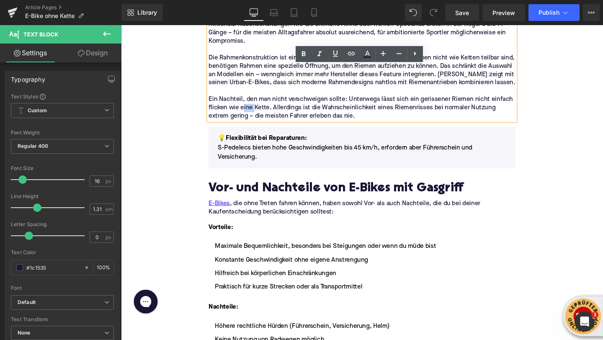
click at [252, 99] on p "Ein Nachteil, den man nicht verschweigen sollte: Unterwegs lässt sich ein geris…" at bounding box center [374, 112] width 322 height 26
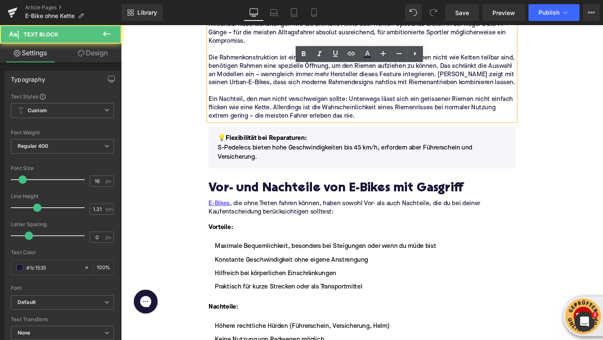
click at [216, 99] on p "Ein Nachteil, den man nicht verschweigen sollte: Unterwegs lässt sich ein geris…" at bounding box center [374, 112] width 322 height 26
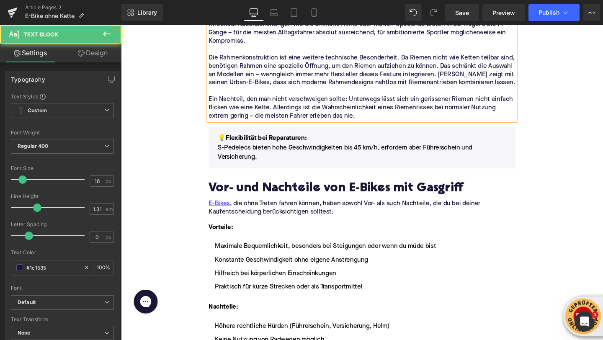
click at [218, 99] on p "Ein Nachteil, den man nicht verschweigen sollte: Unterwegs lässt sich ein geris…" at bounding box center [374, 112] width 322 height 26
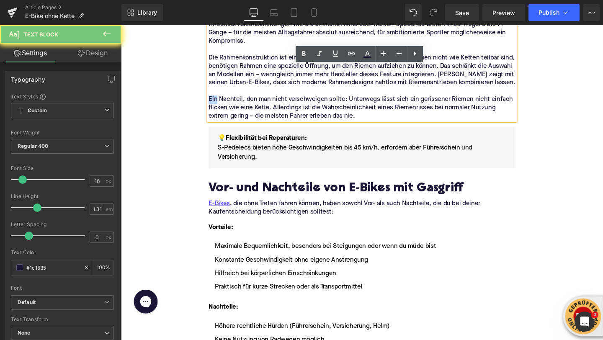
click at [218, 99] on p "Ein Nachteil, den man nicht verschweigen sollte: Unterwegs lässt sich ein geris…" at bounding box center [374, 112] width 322 height 26
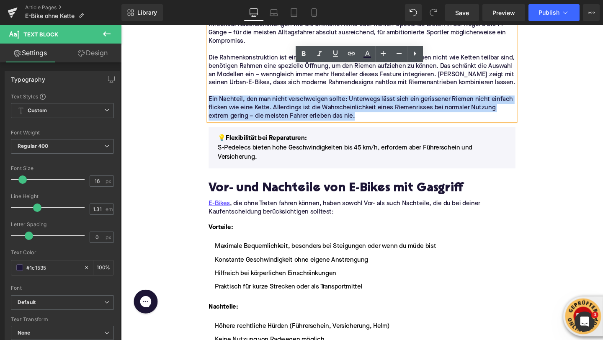
copy p "Ein Nachteil, den man nicht verschweigen sollte: Unterwegs lässt sich ein geris…"
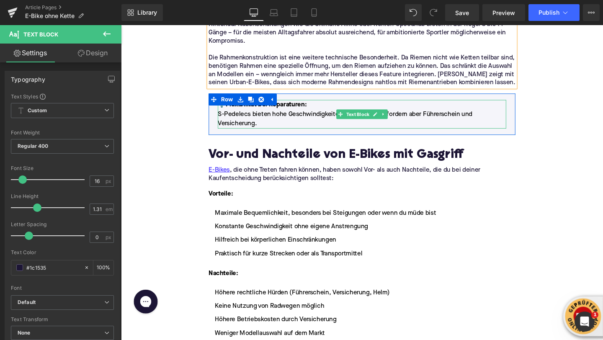
click at [257, 114] on p "S-Pedelecs bieten hohe Geschwindigkeiten bis 45 km/h, erfordern aber Führersche…" at bounding box center [374, 124] width 303 height 20
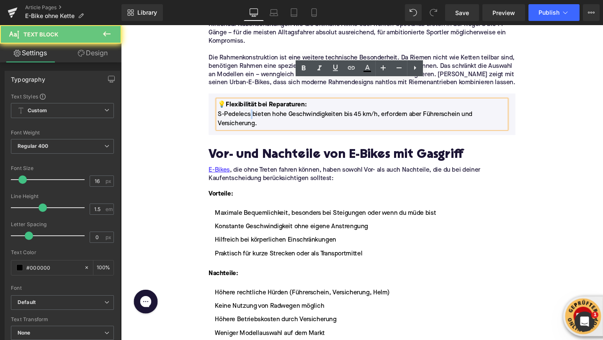
click at [257, 114] on p "S-Pedelecs bieten hohe Geschwindigkeiten bis 45 km/h, erfordern aber Führersche…" at bounding box center [374, 124] width 303 height 20
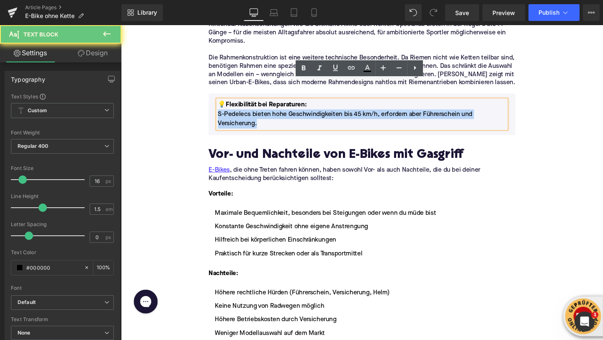
click at [257, 114] on p "S-Pedelecs bieten hohe Geschwindigkeiten bis 45 km/h, erfordern aber Führersche…" at bounding box center [374, 124] width 303 height 20
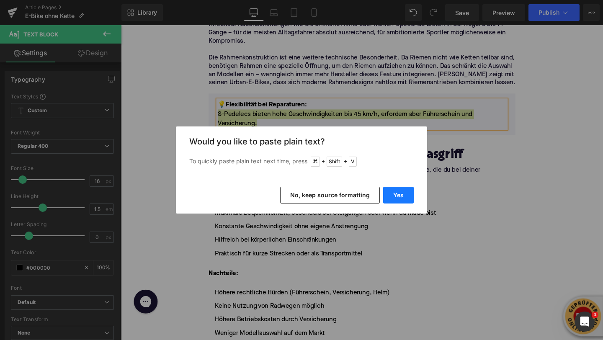
click at [391, 193] on button "Yes" at bounding box center [398, 195] width 31 height 17
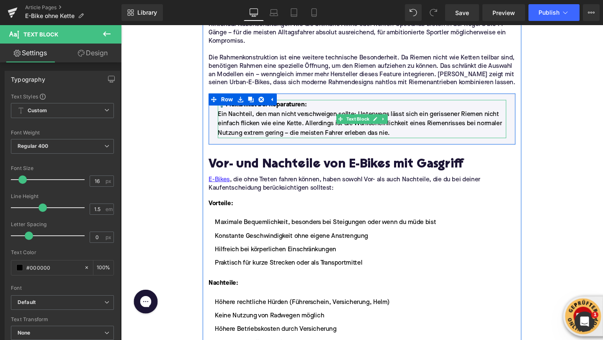
click at [229, 114] on p "Ein Nachteil, den man nicht verschweigen sollte: Unterwegs lässt sich ein geris…" at bounding box center [374, 129] width 303 height 30
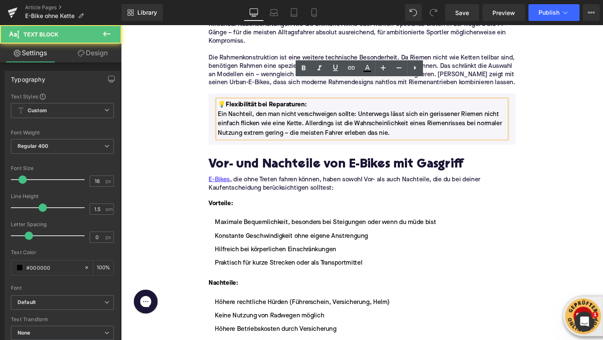
click at [230, 106] on font "💡Flexibilität bei Reparaturen" at bounding box center [268, 109] width 91 height 7
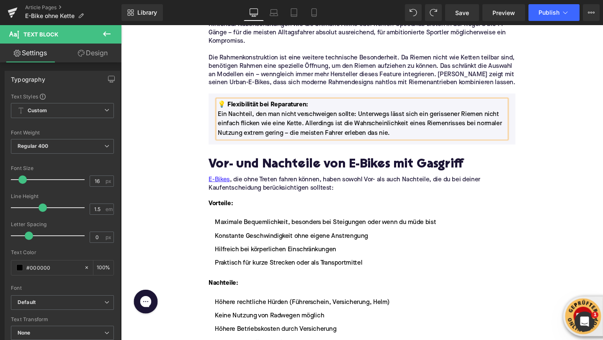
click at [173, 135] on div "Home / E-Bike ohne Kette Breadcrumbs E-Bike ohne Kette: Die Zukunft der Mobilit…" at bounding box center [374, 193] width 507 height 2655
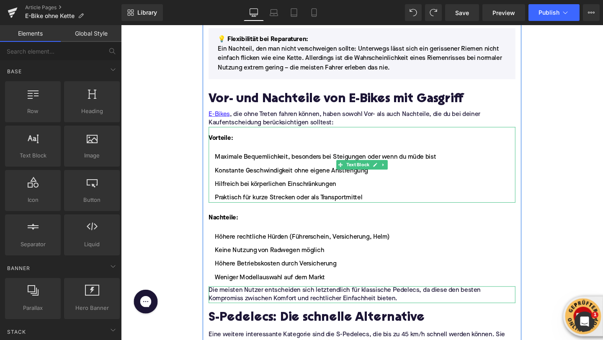
scroll to position [1297, 0]
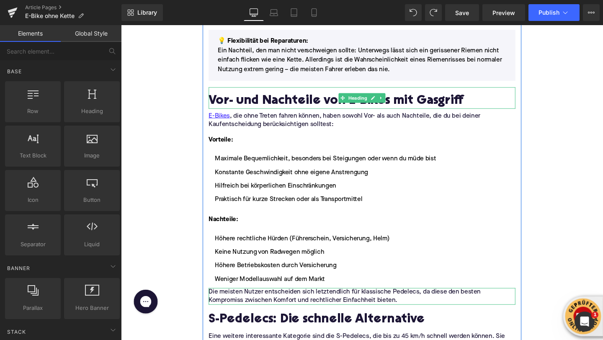
click at [242, 98] on h2 "Vor- und Nachteile von E-Bikes mit Gasgriff" at bounding box center [374, 105] width 322 height 15
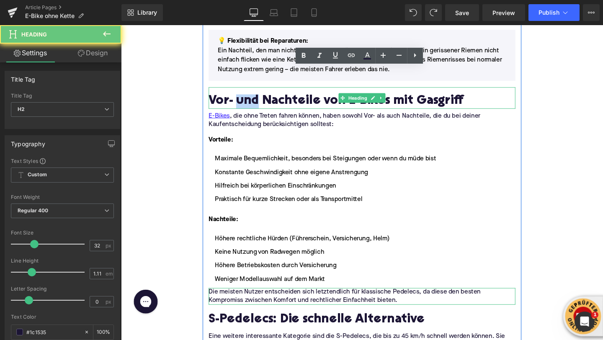
click at [242, 98] on h2 "Vor- und Nachteile von E-Bikes mit Gasgriff" at bounding box center [374, 105] width 322 height 15
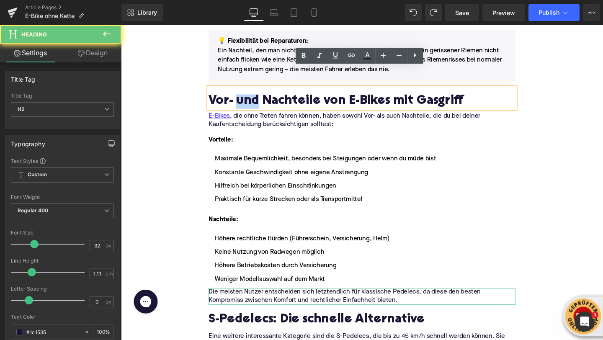
click at [242, 98] on h2 "Vor- und Nachteile von E-Bikes mit Gasgriff" at bounding box center [374, 105] width 322 height 15
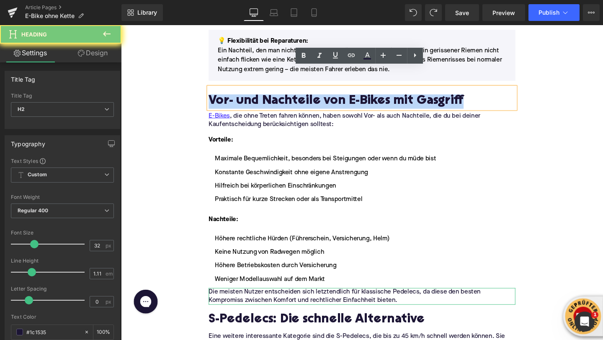
paste div
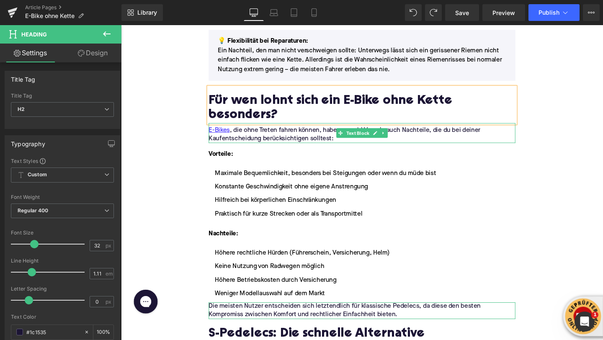
click at [270, 131] on p "E-Bikes , die ohne Treten fahren können, haben sowohl Vor- als auch Nachteile, …" at bounding box center [374, 140] width 322 height 18
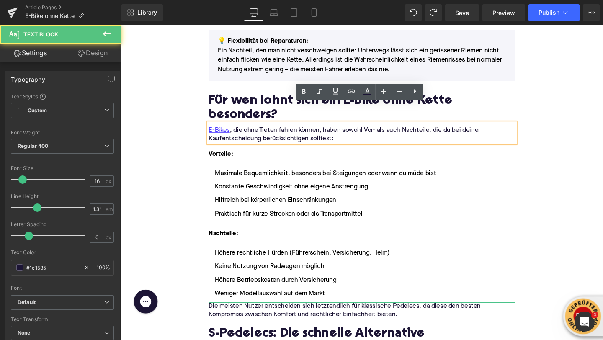
click at [270, 131] on p "E-Bikes , die ohne Treten fahren können, haben sowohl Vor- als auch Nachteile, …" at bounding box center [374, 140] width 322 height 18
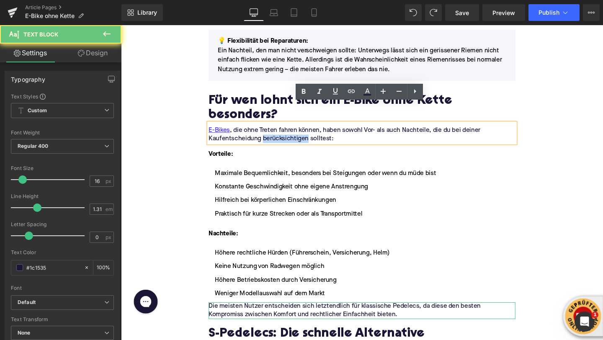
click at [270, 131] on p "E-Bikes , die ohne Treten fahren können, haben sowohl Vor- als auch Nachteile, …" at bounding box center [374, 140] width 322 height 18
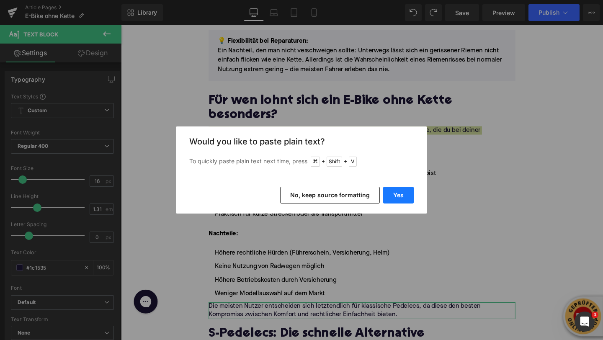
click at [402, 201] on button "Yes" at bounding box center [398, 195] width 31 height 17
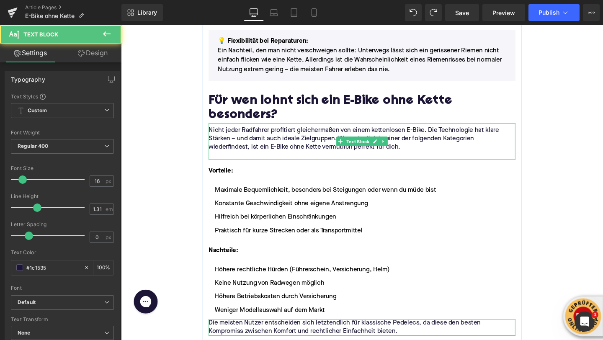
click at [278, 158] on p at bounding box center [374, 162] width 322 height 9
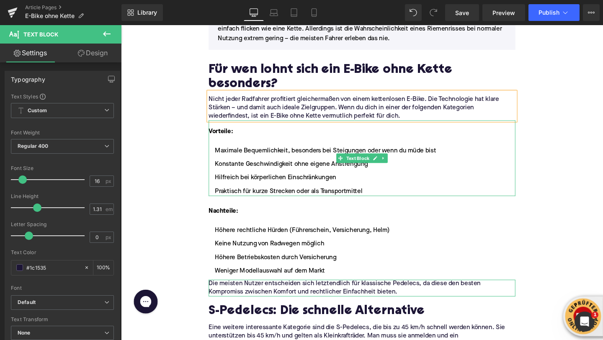
scroll to position [1360, 0]
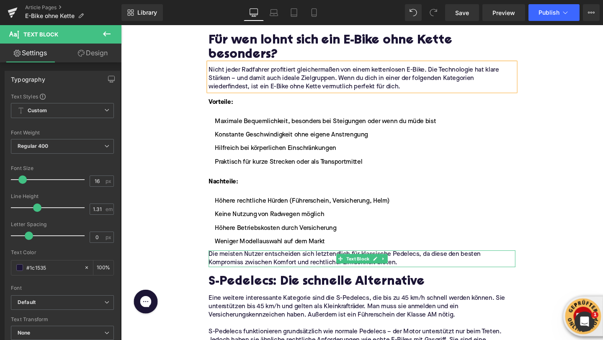
click at [252, 262] on p "Die meisten Nutzer entscheiden sich letztendlich für klassische Pedelecs, da di…" at bounding box center [374, 271] width 322 height 18
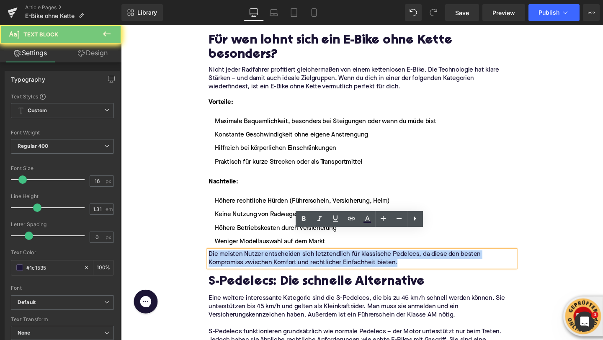
click at [252, 262] on p "Die meisten Nutzer entscheiden sich letztendlich für klassische Pedelecs, da di…" at bounding box center [374, 271] width 322 height 18
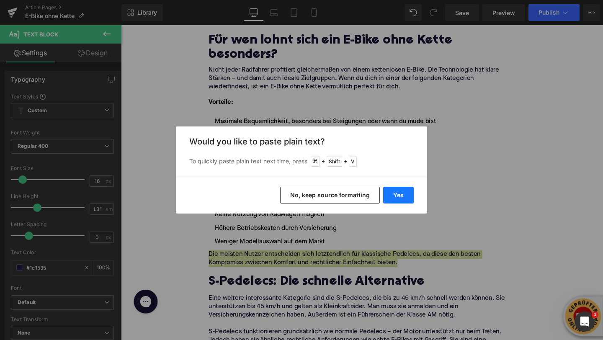
click at [386, 201] on button "Yes" at bounding box center [398, 195] width 31 height 17
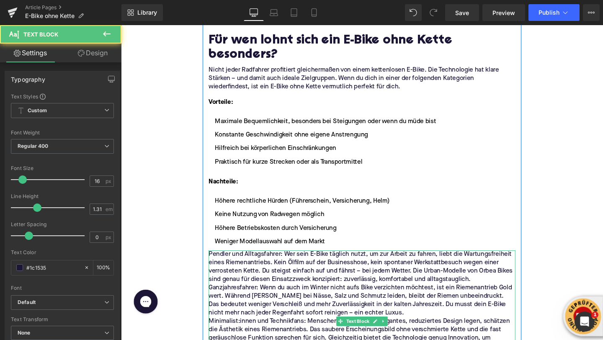
click at [498, 270] on p "Pendler und Alltagsfahrer: Wer sein E-Bike täglich nutzt, um zur Arbeit zu fahr…" at bounding box center [374, 279] width 322 height 35
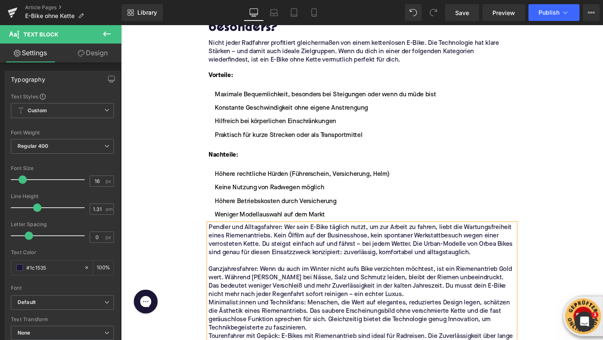
scroll to position [1391, 0]
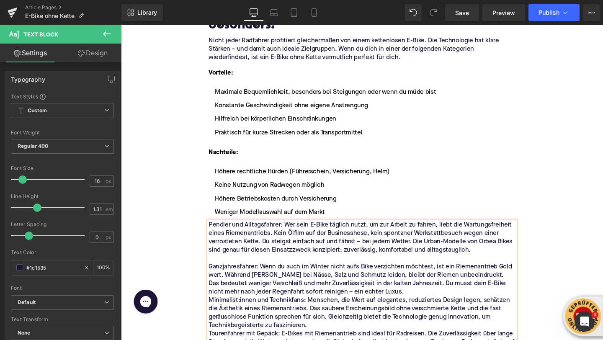
click at [398, 283] on p "Ganzjahresfahrer: Wenn du auch im Winter nicht aufs Bike verzichten möchtest, i…" at bounding box center [374, 292] width 322 height 35
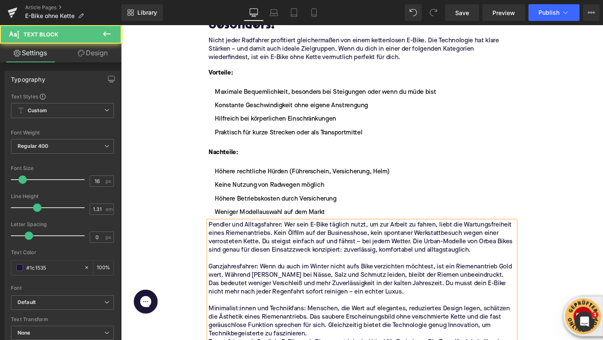
scroll to position [1388, 0]
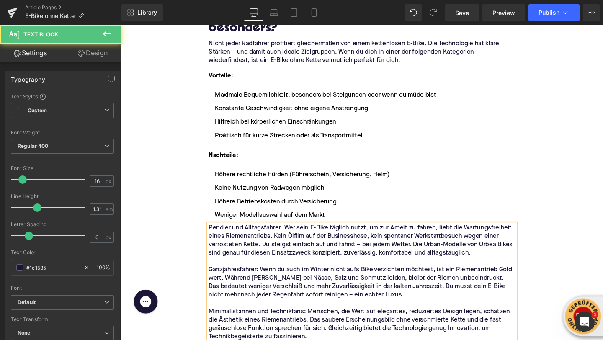
click at [337, 332] on p "Minimalist:innen und Technikfans: Menschen, die Wert auf elegantes, reduziertes…" at bounding box center [374, 339] width 322 height 35
drag, startPoint x: 256, startPoint y: 216, endPoint x: 204, endPoint y: 216, distance: 51.9
click at [204, 216] on div "Home / E-Bike ohne Kette Breadcrumbs E-Bike ohne Kette: Die Zukunft der Mobilit…" at bounding box center [374, 125] width 507 height 2837
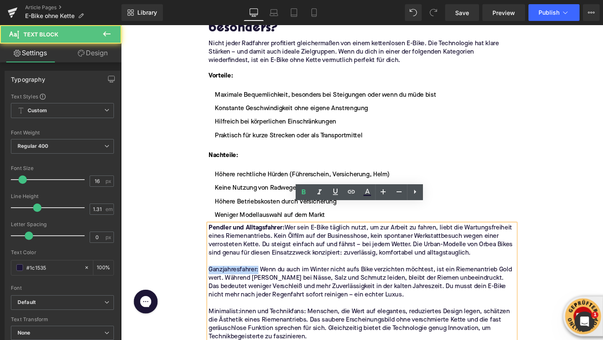
drag, startPoint x: 266, startPoint y: 260, endPoint x: 198, endPoint y: 259, distance: 68.3
click at [198, 259] on div "Home / E-Bike ohne Kette Breadcrumbs E-Bike ohne Kette: Die Zukunft der Mobilit…" at bounding box center [374, 125] width 507 height 2837
drag, startPoint x: 314, startPoint y: 304, endPoint x: 205, endPoint y: 304, distance: 108.4
click at [205, 304] on div "Home / E-Bike ohne Kette Breadcrumbs E-Bike ohne Kette: Die Zukunft der Mobilit…" at bounding box center [374, 125] width 507 height 2837
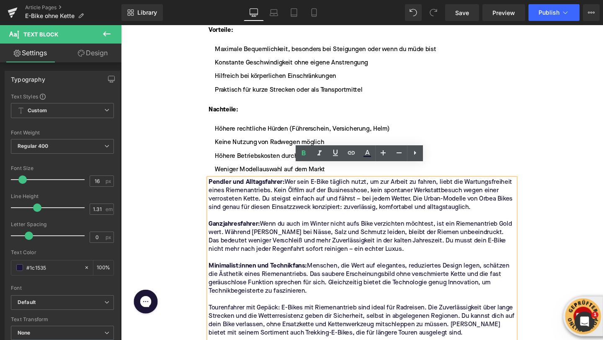
scroll to position [1437, 0]
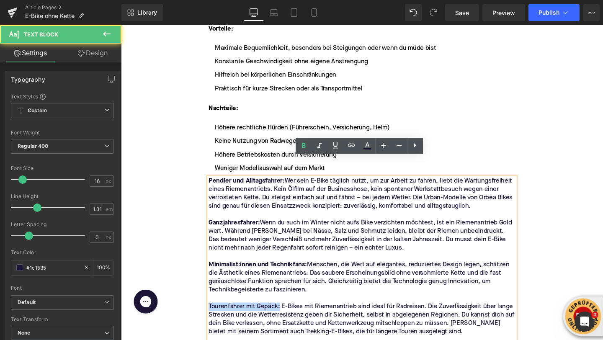
drag, startPoint x: 288, startPoint y: 300, endPoint x: 200, endPoint y: 300, distance: 88.8
click at [200, 300] on div "Home / E-Bike ohne Kette Breadcrumbs E-Bike ohne Kette: Die Zukunft der Mobilit…" at bounding box center [374, 76] width 507 height 2837
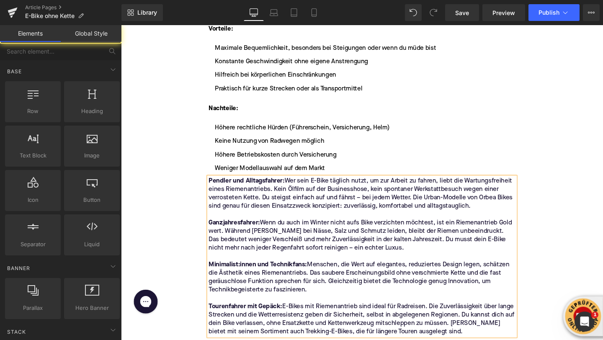
click at [183, 175] on div "Home / E-Bike ohne Kette Breadcrumbs E-Bike ohne Kette: Die Zukunft der Mobilit…" at bounding box center [374, 72] width 507 height 2828
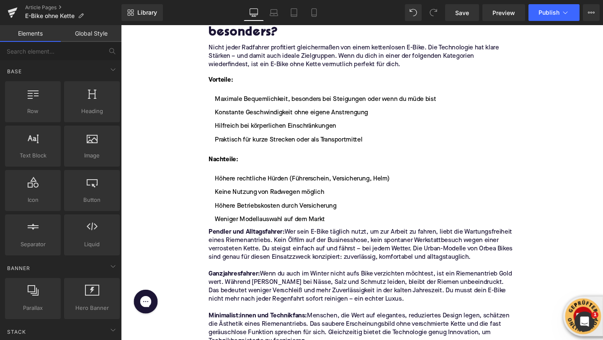
scroll to position [1378, 0]
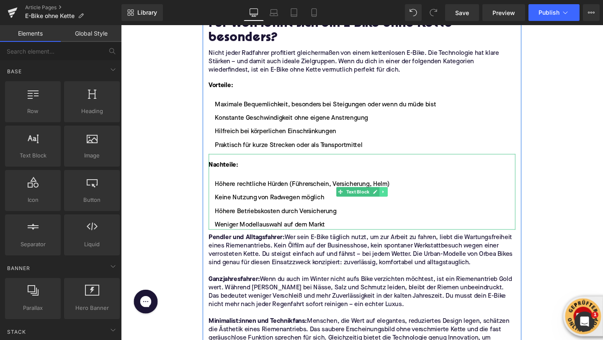
click at [393, 196] on link at bounding box center [397, 201] width 9 height 10
click at [399, 198] on icon at bounding box center [401, 200] width 5 height 5
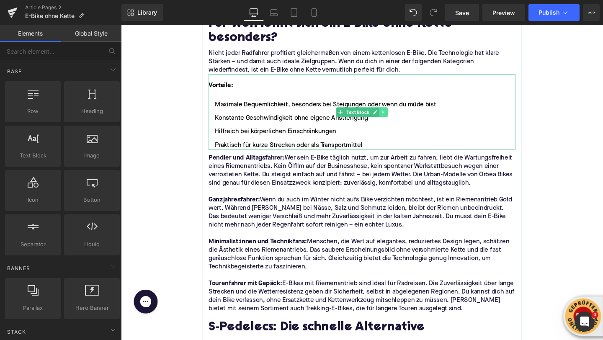
click at [399, 114] on icon at bounding box center [396, 116] width 5 height 5
click at [400, 114] on icon at bounding box center [401, 116] width 5 height 5
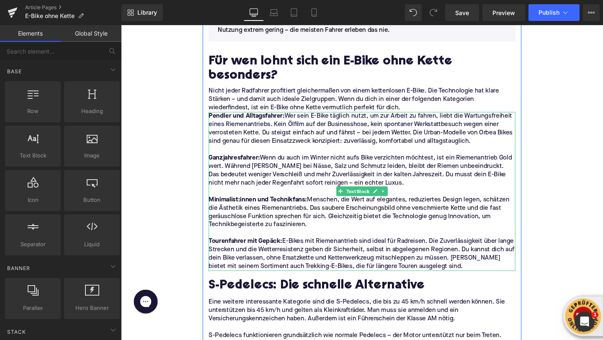
scroll to position [1335, 0]
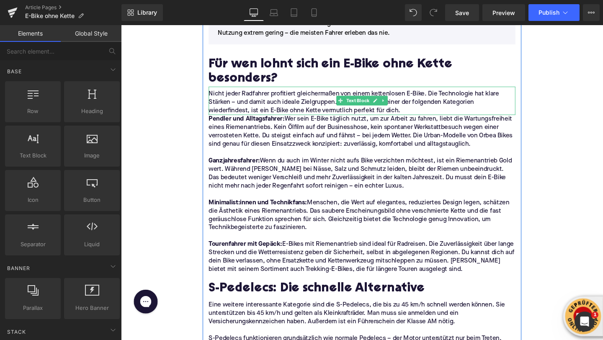
click at [417, 94] on p "Nicht jeder Radfahrer profitiert gleichermaßen von einem kettenlosen E-Bike. Di…" at bounding box center [374, 106] width 322 height 26
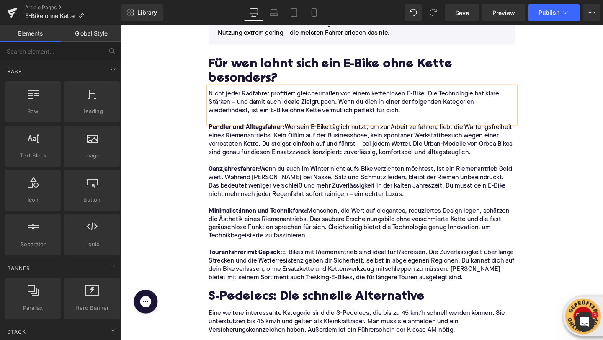
click at [155, 96] on div "Home / E-Bike ohne Kette Breadcrumbs E-Bike ohne Kette: Die Zukunft der Mobilit…" at bounding box center [374, 96] width 507 height 2670
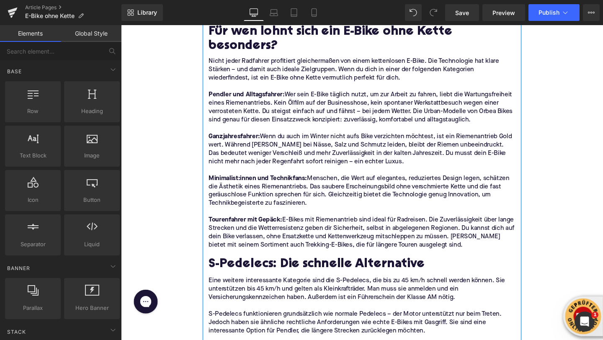
scroll to position [1465, 0]
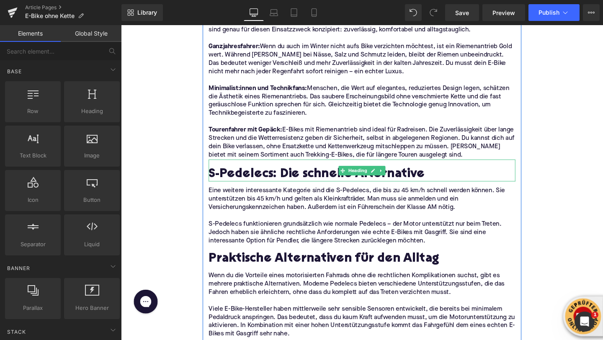
click at [251, 175] on h2 "S-Pedelecs: Die schnelle Alternative" at bounding box center [374, 182] width 322 height 15
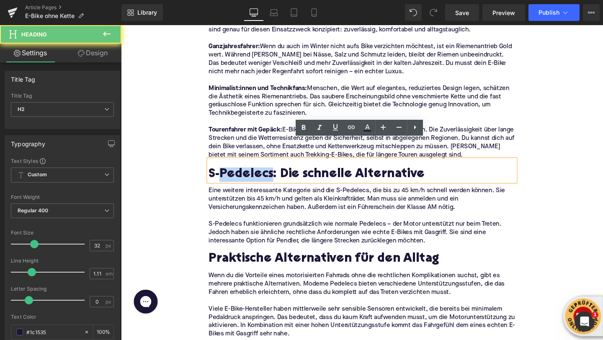
click at [251, 175] on h2 "S-Pedelecs: Die schnelle Alternative" at bounding box center [374, 182] width 322 height 15
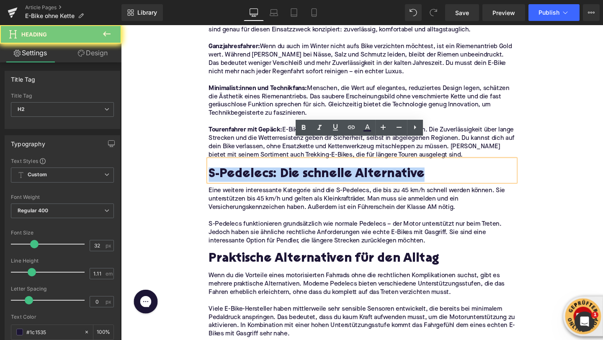
paste div
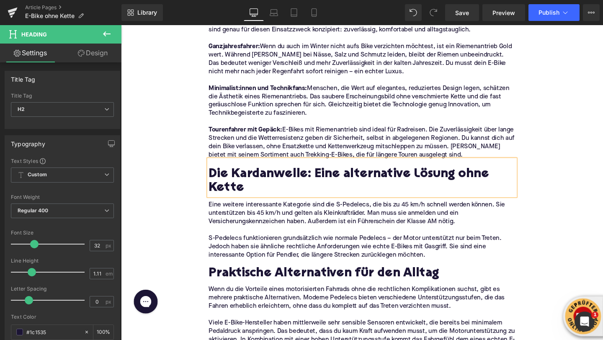
click at [266, 214] on p "Eine weitere interessante Kategorie sind die S-Pedelecs, die bis zu 45 km/h sch…" at bounding box center [374, 223] width 322 height 26
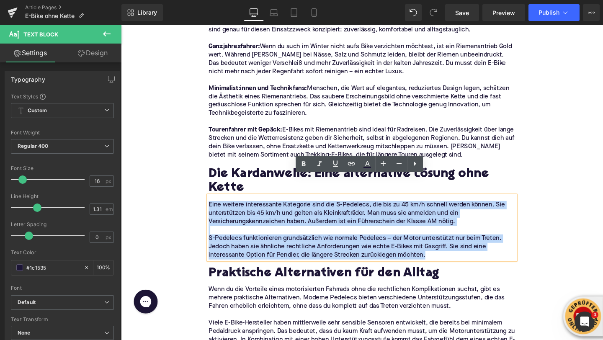
drag, startPoint x: 445, startPoint y: 246, endPoint x: 214, endPoint y: 192, distance: 236.4
click at [214, 204] on div "Eine weitere interessante Kategorie sind die S-Pedelecs, die bis zu 45 km/h sch…" at bounding box center [374, 237] width 322 height 67
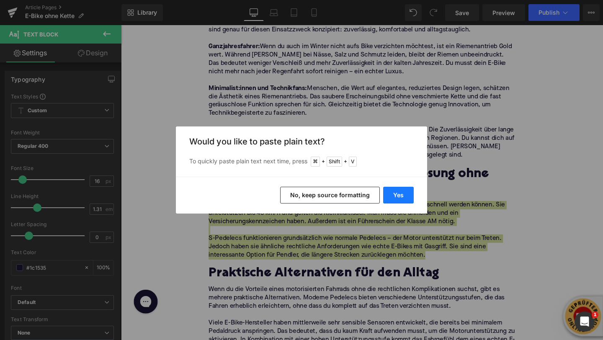
click at [397, 190] on button "Yes" at bounding box center [398, 195] width 31 height 17
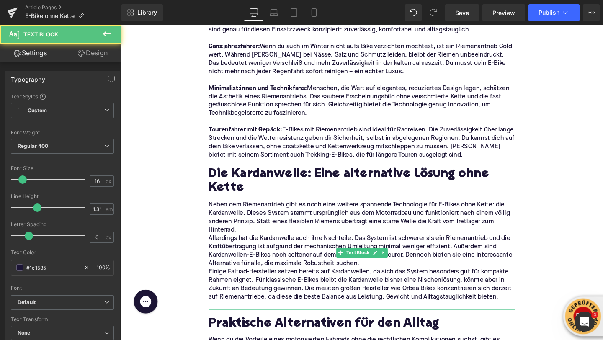
click at [283, 218] on p "Neben dem Riemenantrieb gibt es noch eine weitere spannende Technologie für E-B…" at bounding box center [374, 227] width 322 height 35
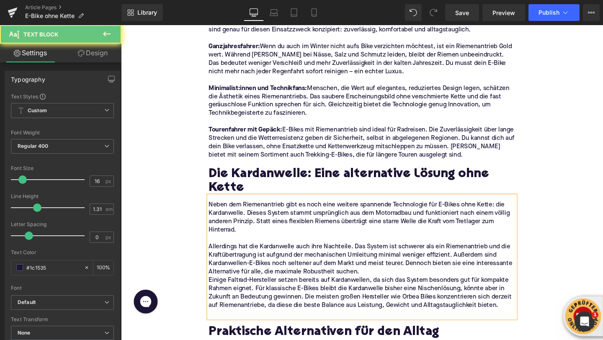
click at [394, 264] on p "Allerdings hat die Kardanwelle auch ihre Nachteile. Das System ist schwerer als…" at bounding box center [374, 271] width 322 height 35
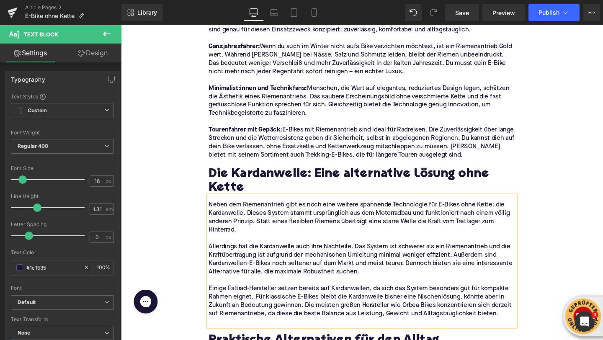
click at [270, 333] on p at bounding box center [374, 337] width 322 height 9
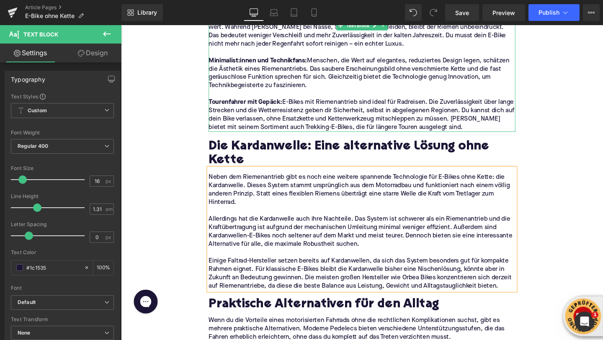
scroll to position [1625, 0]
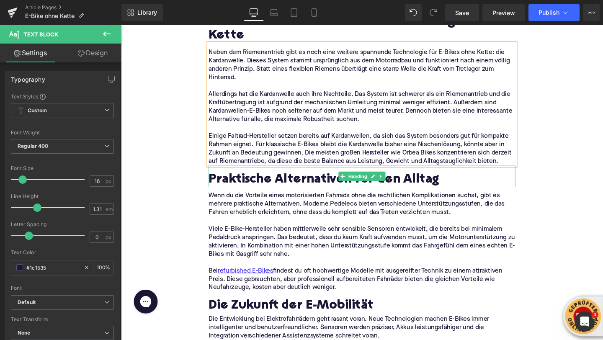
click at [233, 180] on h2 "Praktische Alternativen für den Alltag" at bounding box center [374, 187] width 322 height 15
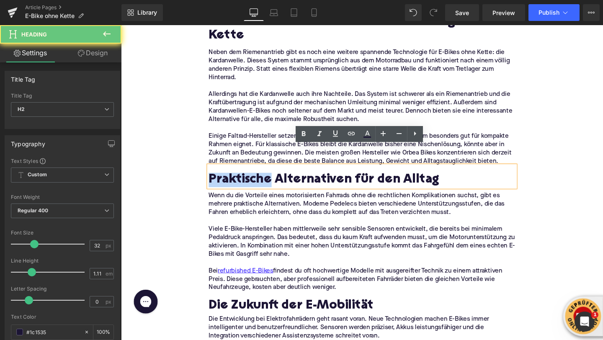
click at [233, 180] on h2 "Praktische Alternativen für den Alltag" at bounding box center [374, 187] width 322 height 15
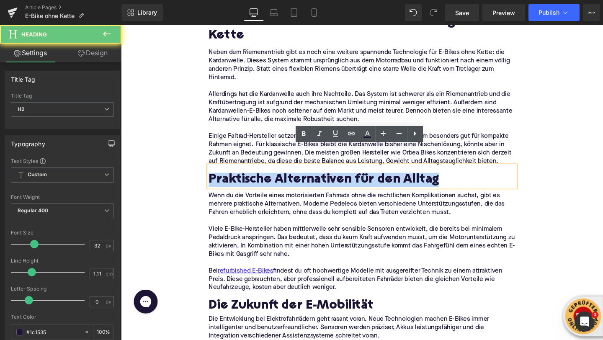
click at [233, 180] on h2 "Praktische Alternativen für den Alltag" at bounding box center [374, 187] width 322 height 15
paste div
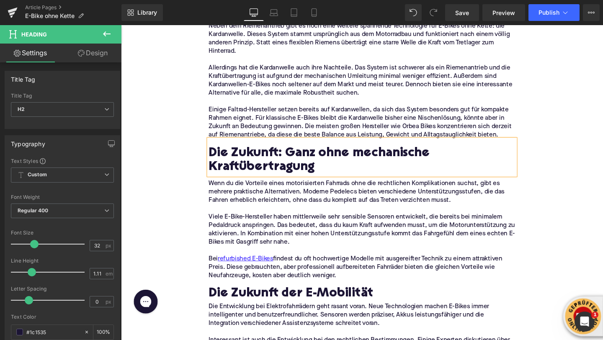
scroll to position [1670, 0]
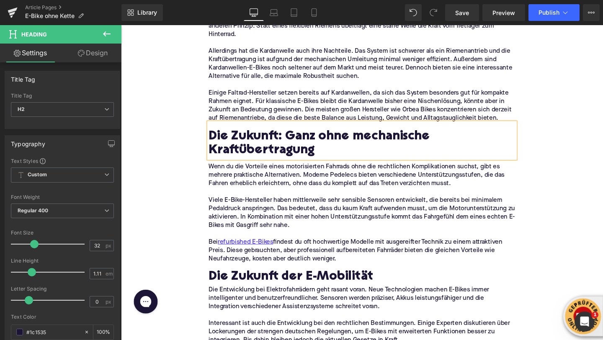
click at [237, 174] on p "Wenn du die Vorteile eines motorisierten Fahrrads ohne die rechtlichen Komplika…" at bounding box center [374, 183] width 322 height 26
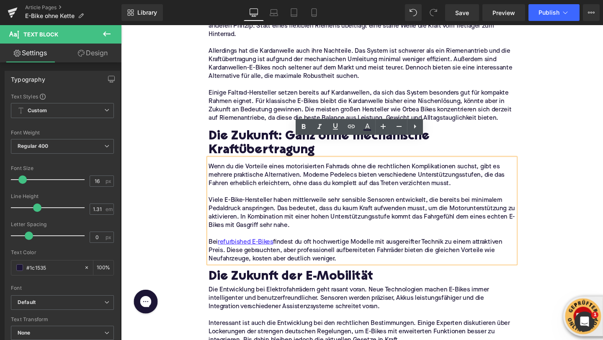
drag, startPoint x: 360, startPoint y: 253, endPoint x: 214, endPoint y: 149, distance: 178.8
click at [214, 165] on div "Wenn du die Vorteile eines motorisierten Fahrrads ohne die rechtlichen Komplika…" at bounding box center [374, 220] width 322 height 110
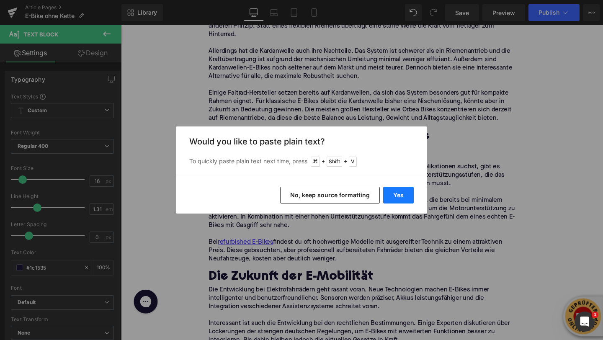
click at [387, 193] on button "Yes" at bounding box center [398, 195] width 31 height 17
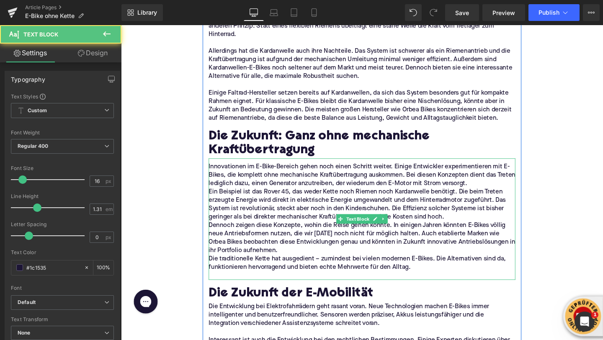
click at [508, 171] on p "Innovationen im E-Bike-Bereich gehen noch einen Schritt weiter. Einige Entwickl…" at bounding box center [374, 183] width 322 height 26
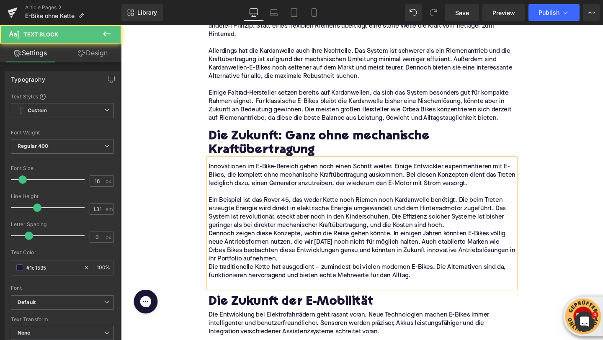
click at [466, 214] on p "Ein Beispiel ist das Rover 45, das weder Kette noch Riemen noch Kardanwelle ben…" at bounding box center [374, 222] width 322 height 35
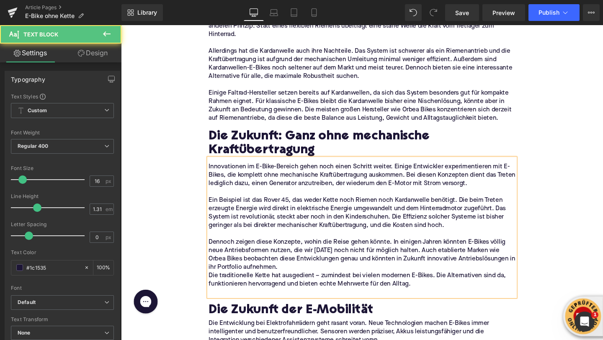
click at [377, 259] on p "Dennoch zeigen diese Konzepte, wohin die Reise gehen könnte. In einigen Jahren …" at bounding box center [374, 266] width 322 height 35
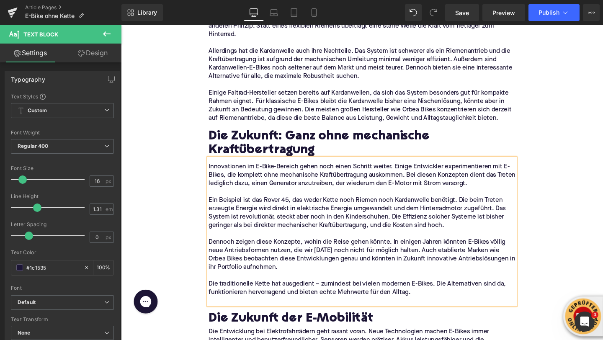
click at [282, 311] on p at bounding box center [374, 315] width 322 height 9
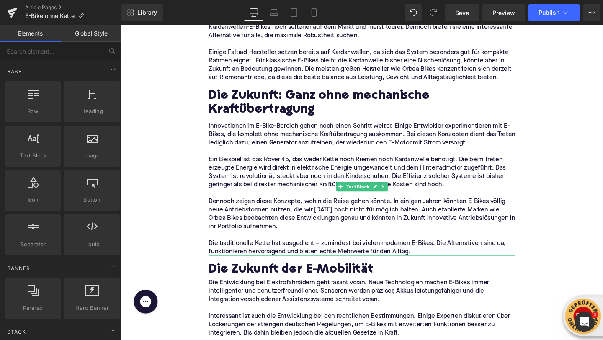
scroll to position [1774, 0]
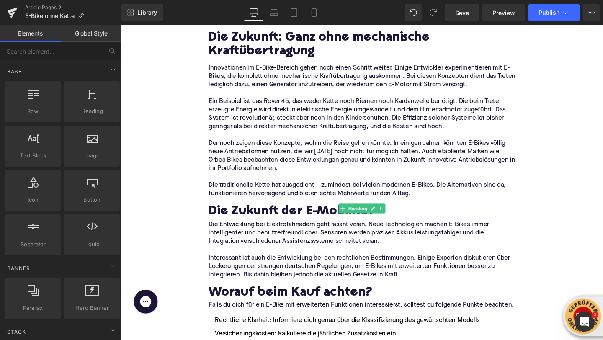
click at [237, 214] on h2 "Die Zukunft der E-Mobilität" at bounding box center [374, 221] width 322 height 15
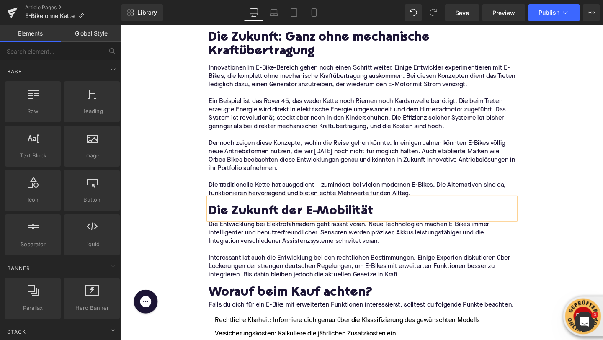
click at [237, 214] on h2 "Die Zukunft der E-Mobilität" at bounding box center [374, 221] width 322 height 15
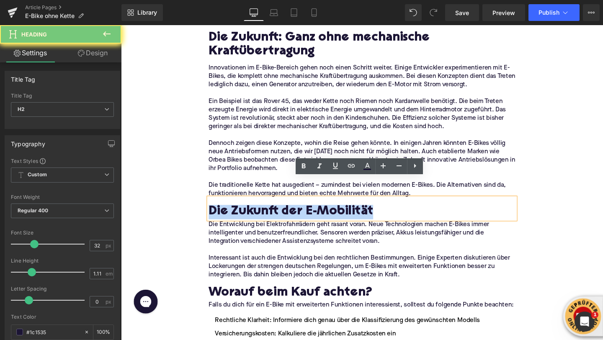
paste div
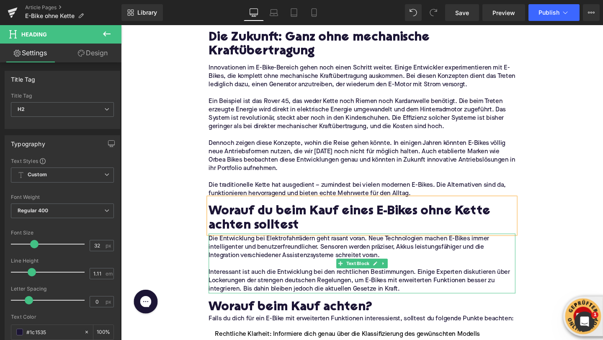
click at [266, 281] on p "Interessant ist auch die Entwicklung bei den rechtlichen Bestimmungen. Einige E…" at bounding box center [374, 294] width 322 height 26
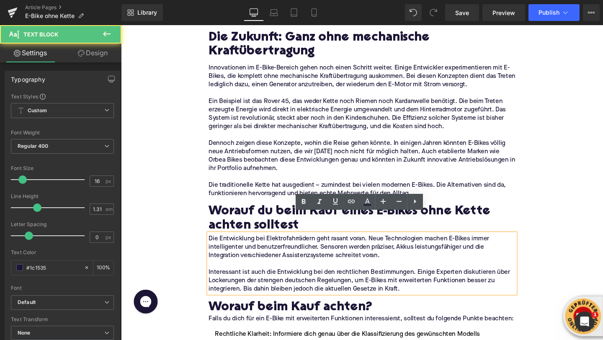
click at [283, 281] on p "Interessant ist auch die Entwicklung bei den rechtlichen Bestimmungen. Einige E…" at bounding box center [374, 294] width 322 height 26
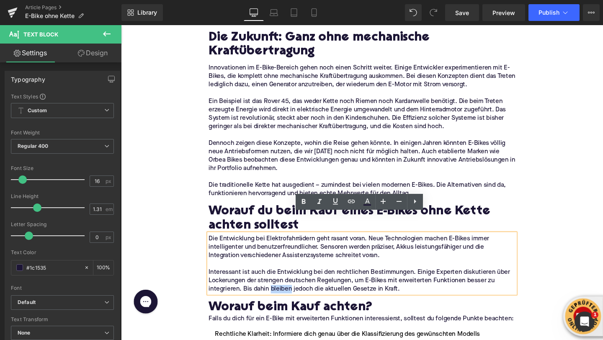
click at [391, 281] on p "Interessant ist auch die Entwicklung bei den rechtlichen Bestimmungen. Einige E…" at bounding box center [374, 294] width 322 height 26
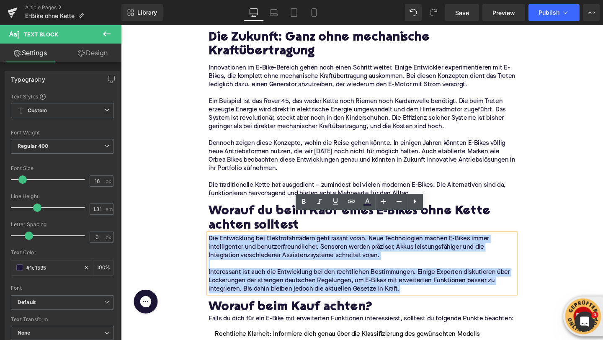
drag, startPoint x: 415, startPoint y: 282, endPoint x: 178, endPoint y: 198, distance: 251.4
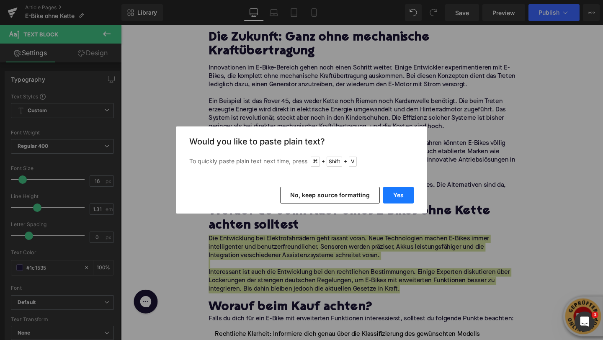
click at [393, 191] on button "Yes" at bounding box center [398, 195] width 31 height 17
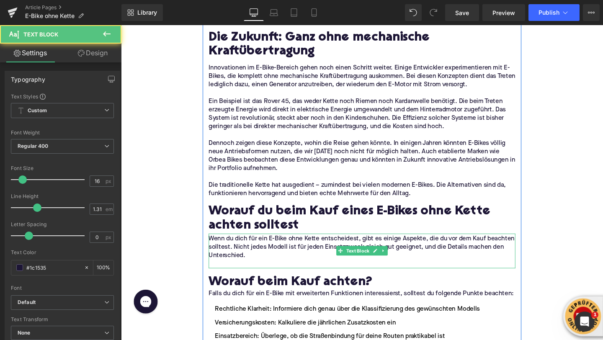
click at [227, 272] on p at bounding box center [374, 276] width 322 height 9
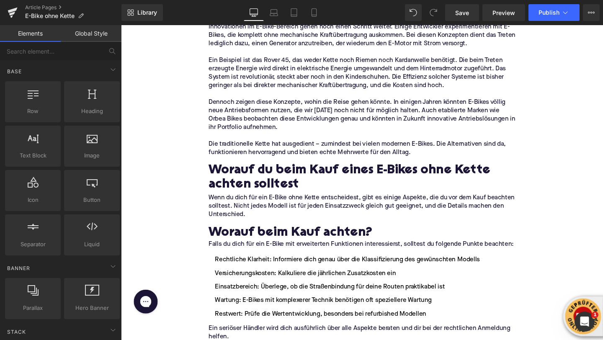
scroll to position [1825, 0]
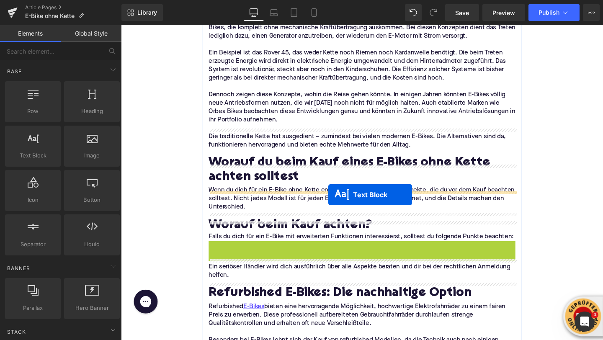
drag, startPoint x: 353, startPoint y: 267, endPoint x: 339, endPoint y: 203, distance: 65.1
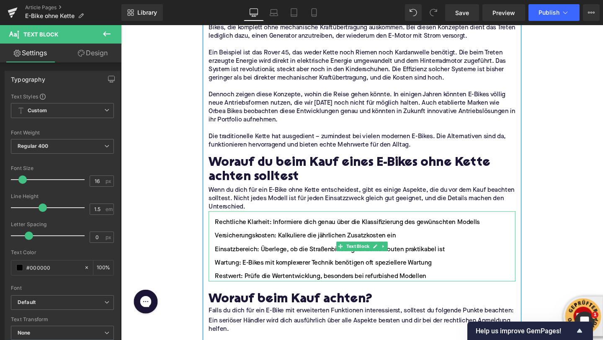
click at [276, 256] on li "Einsatzbereich: Überlege, ob die Straßenbindung für deine Routen praktikabel ist" at bounding box center [374, 261] width 322 height 10
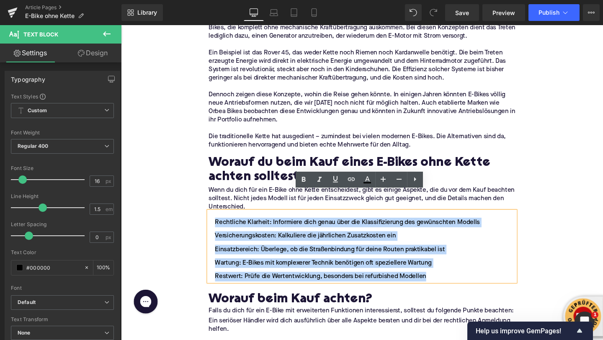
drag, startPoint x: 446, startPoint y: 269, endPoint x: 221, endPoint y: 210, distance: 232.9
click at [221, 227] on ul "Rechtliche Klarheit: Informiere dich genau über die Klassifizierung des gewünsc…" at bounding box center [374, 260] width 322 height 67
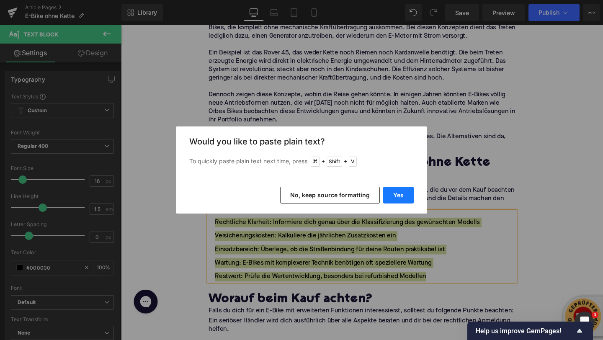
click at [389, 194] on button "Yes" at bounding box center [398, 195] width 31 height 17
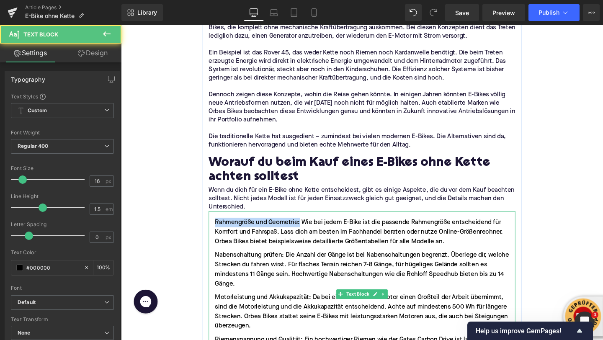
drag, startPoint x: 310, startPoint y: 211, endPoint x: 217, endPoint y: 214, distance: 92.6
click at [217, 227] on li "Rahmengröße und Geometrie: Wie bei jedem E-Bike ist die passende Rahmengröße en…" at bounding box center [374, 242] width 322 height 30
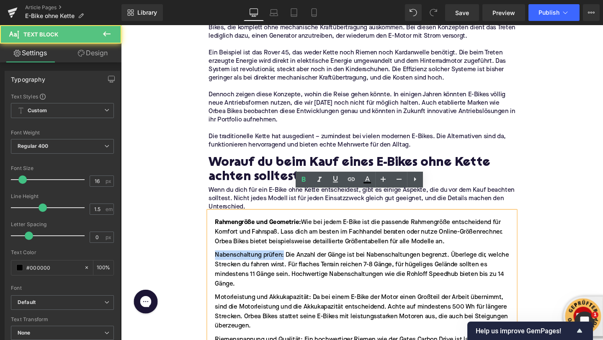
drag, startPoint x: 292, startPoint y: 246, endPoint x: 217, endPoint y: 246, distance: 75.4
click at [217, 262] on li "Nabenschaltung prüfen: Die Anzahl der Gänge ist bei Nabenschaltungen begrenzt. …" at bounding box center [374, 282] width 322 height 40
drag, startPoint x: 321, startPoint y: 289, endPoint x: 218, endPoint y: 289, distance: 103.4
click at [218, 306] on li "Motorleistung und Akkukapazität: Da bei einem E-Bike der Motor einen Großteil d…" at bounding box center [374, 326] width 322 height 40
drag, startPoint x: 312, startPoint y: 334, endPoint x: 175, endPoint y: 334, distance: 136.5
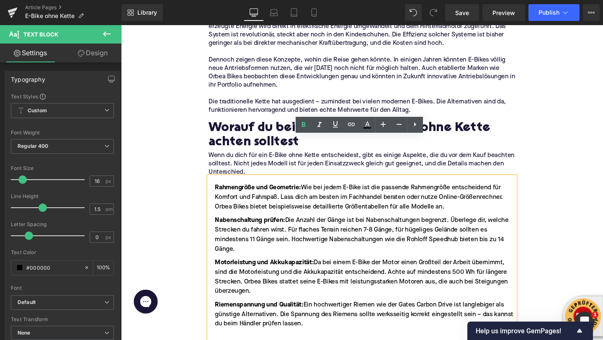
scroll to position [1891, 0]
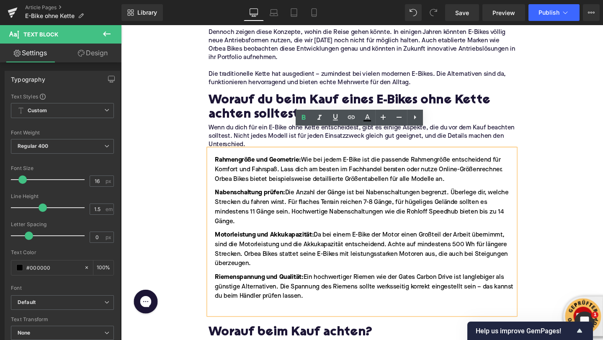
click at [238, 289] on li "Riemenspannung und Qualität: Ein hochwertiger Riemen wie der Gates Carbon Drive…" at bounding box center [374, 300] width 322 height 30
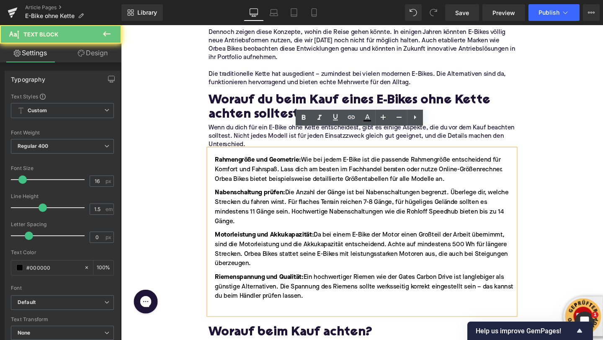
click at [238, 309] on div "Rahmengröße und Geometrie: Wie bei jedem E-Bike ist die passende Rahmengröße en…" at bounding box center [374, 242] width 322 height 174
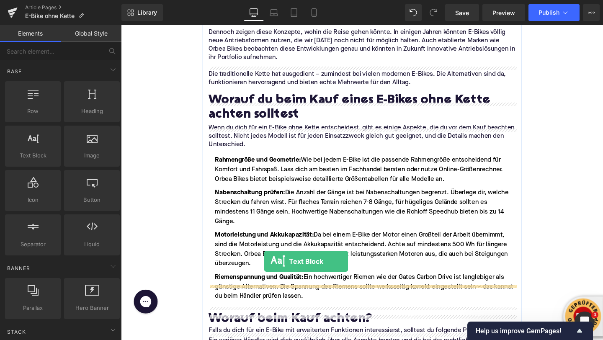
drag, startPoint x: 173, startPoint y: 171, endPoint x: 272, endPoint y: 274, distance: 142.4
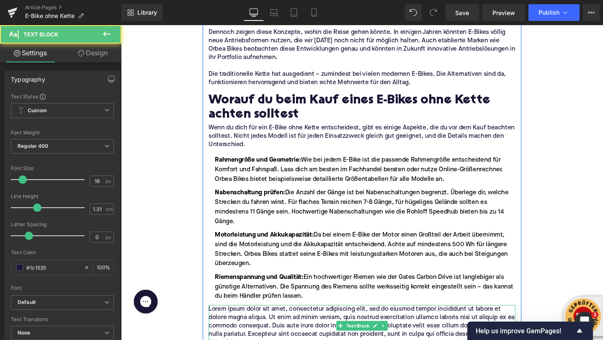
click at [239, 321] on p "Lorem ipsum dolor sit amet, consectetur adipiscing elit, sed do eiusmod tempor …" at bounding box center [374, 341] width 322 height 44
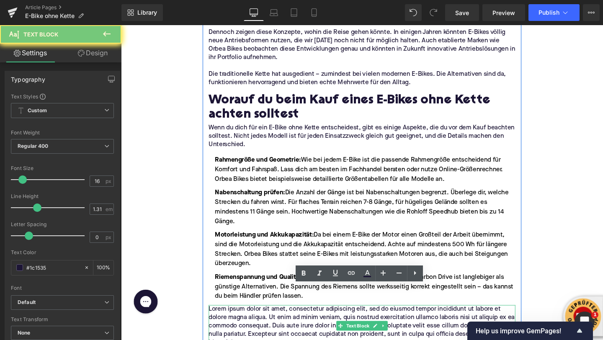
click at [239, 321] on p "Lorem ipsum dolor sit amet, consectetur adipiscing elit, sed do eiusmod tempor …" at bounding box center [374, 341] width 322 height 44
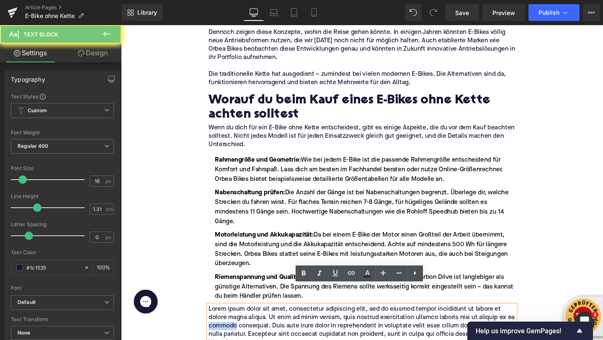
click at [239, 321] on p "Lorem ipsum dolor sit amet, consectetur adipiscing elit, sed do eiusmod tempor …" at bounding box center [374, 341] width 322 height 44
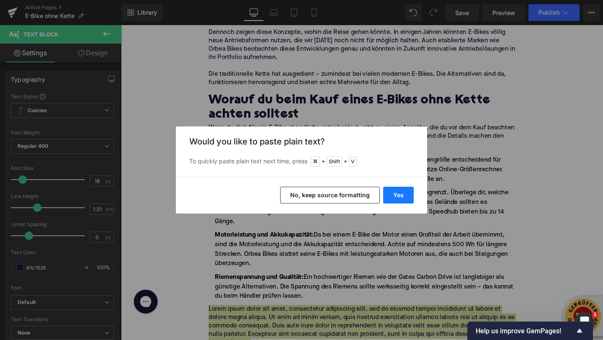
click at [395, 190] on button "Yes" at bounding box center [398, 195] width 31 height 17
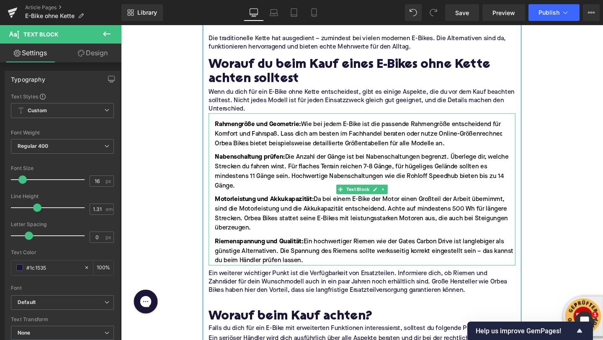
scroll to position [1928, 0]
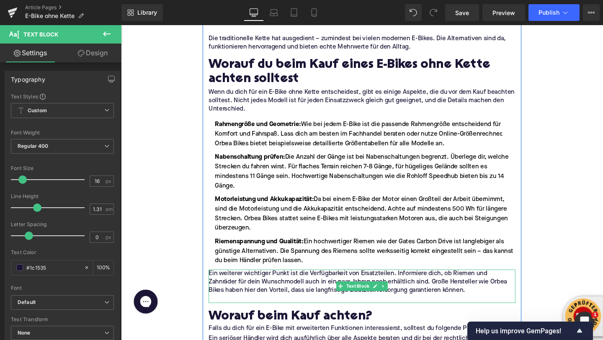
click at [256, 308] on p at bounding box center [374, 312] width 322 height 9
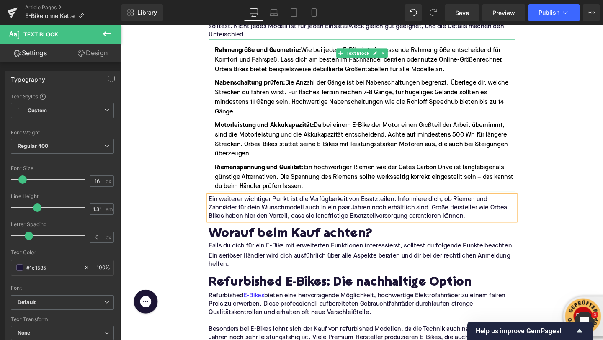
scroll to position [2076, 0]
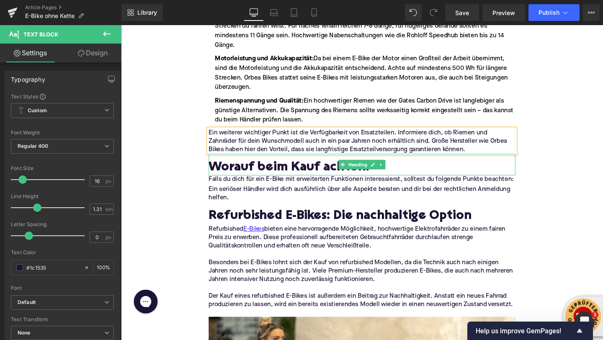
click at [247, 168] on h2 "Worauf beim Kauf achten?" at bounding box center [374, 175] width 322 height 15
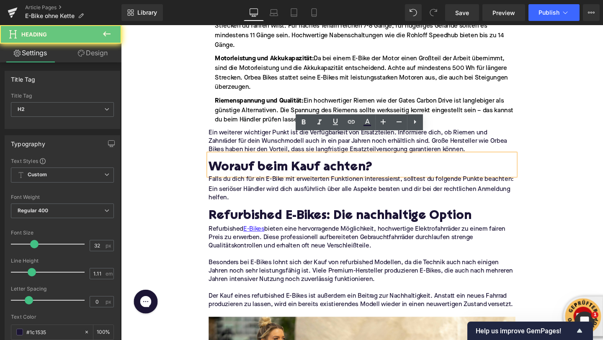
click at [247, 168] on h2 "Worauf beim Kauf achten?" at bounding box center [374, 175] width 322 height 15
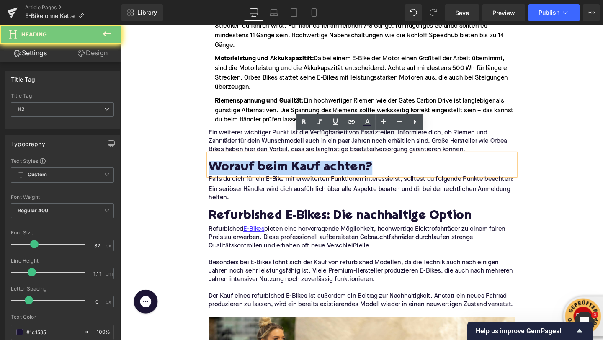
paste div
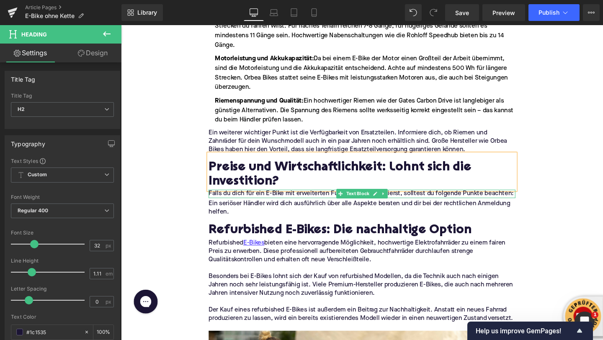
click at [249, 198] on p "Falls du dich für ein E-Bike mit erweiterten Funktionen interessierst, solltest…" at bounding box center [374, 202] width 322 height 9
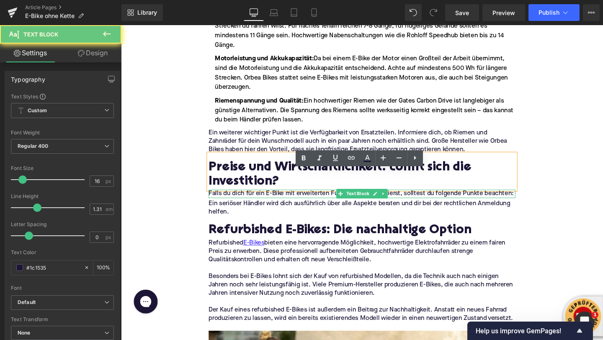
click at [249, 198] on p "Falls du dich für ein E-Bike mit erweiterten Funktionen interessierst, solltest…" at bounding box center [374, 202] width 322 height 9
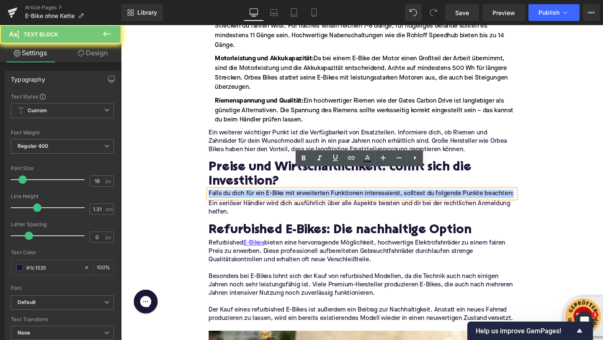
click at [249, 198] on p "Falls du dich für ein E-Bike mit erweiterten Funktionen interessierst, solltest…" at bounding box center [374, 202] width 322 height 9
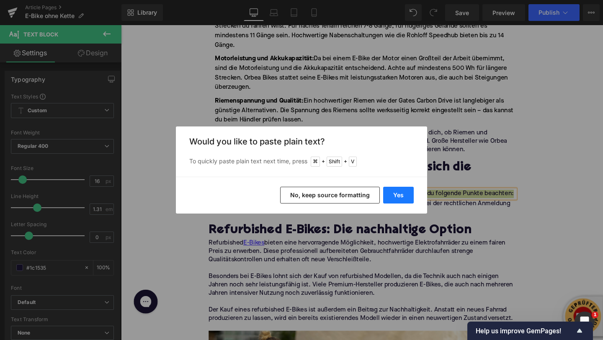
click at [391, 195] on button "Yes" at bounding box center [398, 195] width 31 height 17
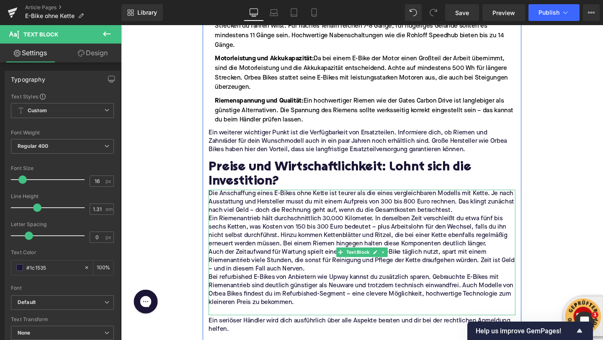
click at [476, 199] on p "Die Anschaffung eines E-Bikes ohne Kette ist teurer als die eines vergleichbare…" at bounding box center [374, 211] width 322 height 26
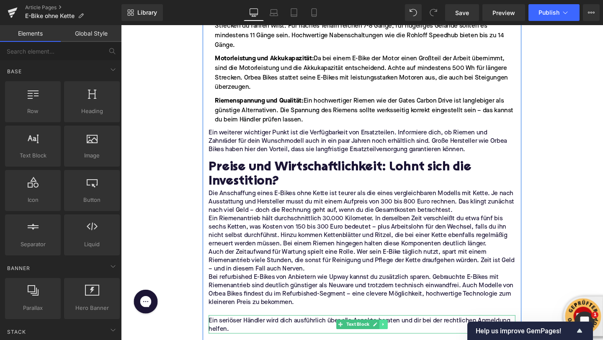
click at [396, 338] on icon at bounding box center [396, 339] width 1 height 3
click at [402, 337] on icon at bounding box center [401, 339] width 5 height 5
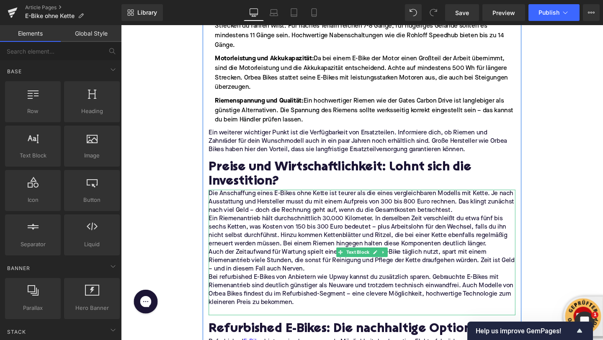
click at [314, 262] on p "Auch der Zeitaufwand für Wartung spielt eine Rolle. Wer sein E-Bike täglich nut…" at bounding box center [374, 273] width 322 height 26
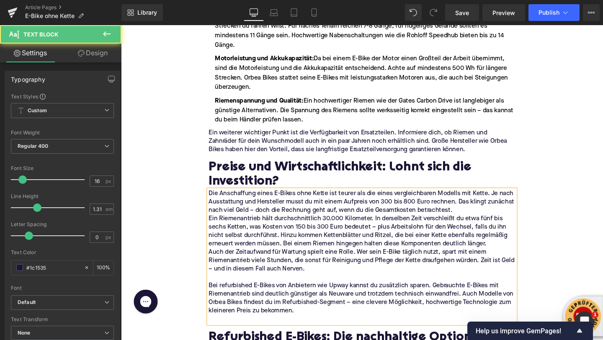
click at [510, 232] on p "Ein Riemenantrieb hält durchschnittlich 30.000 Kilometer. In derselben Zeit ver…" at bounding box center [374, 241] width 322 height 35
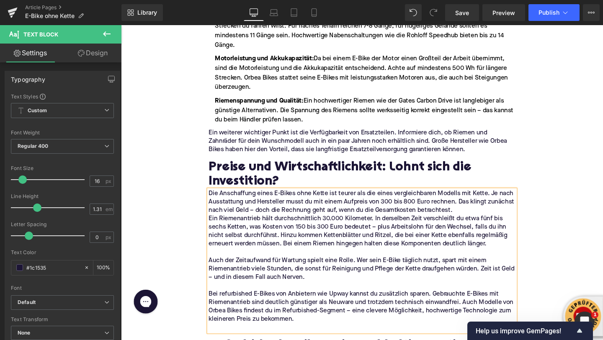
click at [473, 201] on p "Die Anschaffung eines E-Bikes ohne Kette ist teurer als die eines vergleichbare…" at bounding box center [374, 211] width 322 height 26
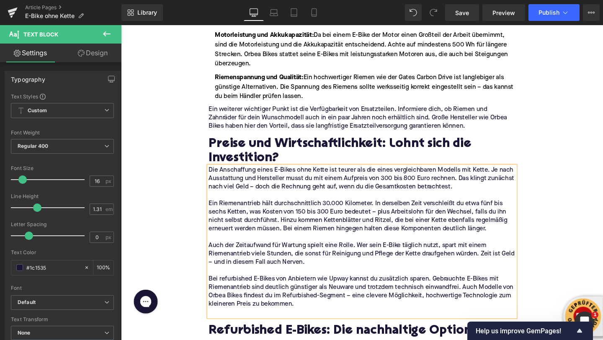
scroll to position [2114, 0]
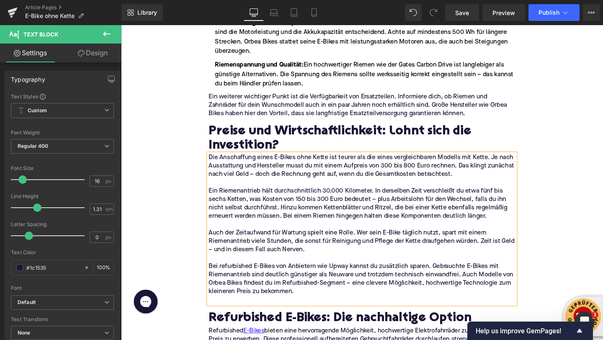
click at [226, 310] on p at bounding box center [374, 314] width 322 height 9
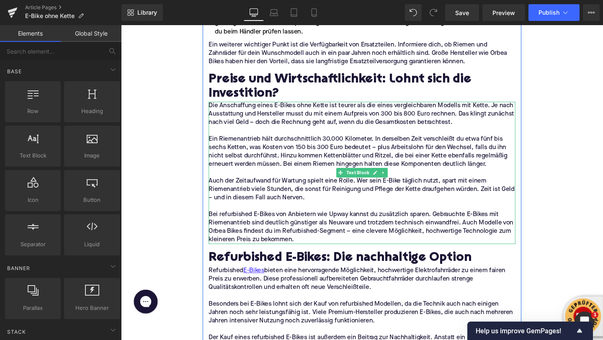
scroll to position [2217, 0]
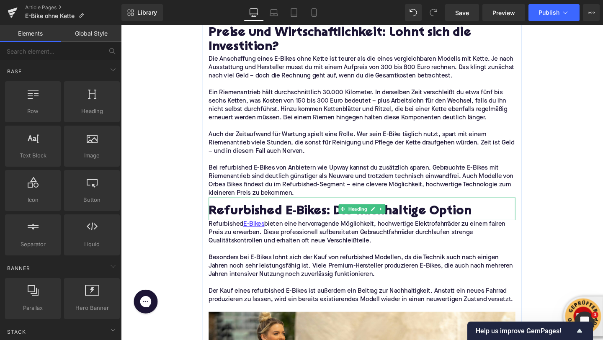
click at [258, 214] on h2 "Refurbished E-Bikes: Die nachhaltige Option" at bounding box center [374, 221] width 322 height 15
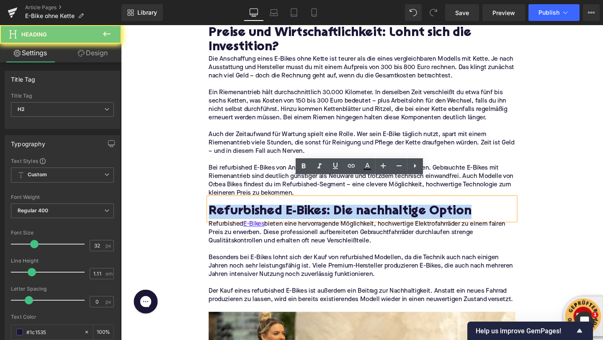
click at [258, 214] on h2 "Refurbished E-Bikes: Die nachhaltige Option" at bounding box center [374, 221] width 322 height 15
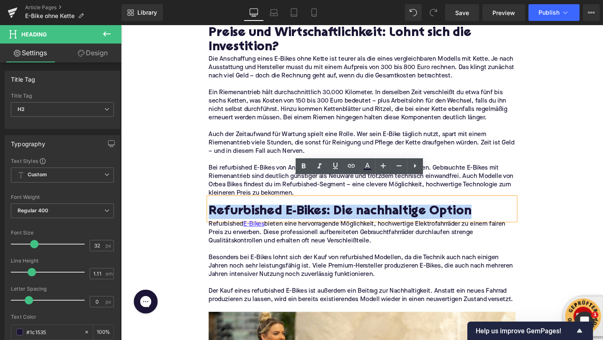
paste div
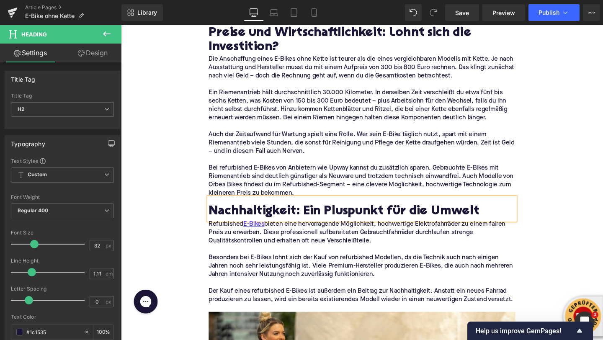
click at [274, 235] on p "Refurbished E-Bikes bieten eine hervorragende Möglichkeit, hochwertige Elektrof…" at bounding box center [374, 243] width 322 height 26
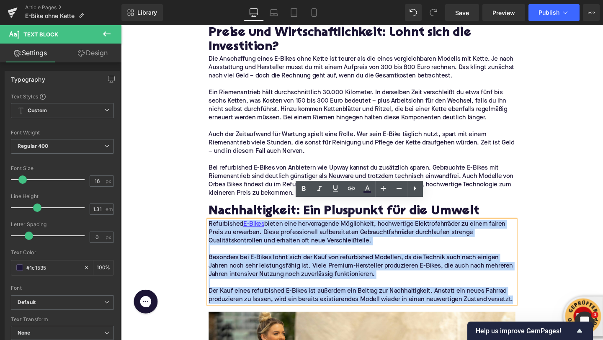
drag, startPoint x: 533, startPoint y: 293, endPoint x: 214, endPoint y: 211, distance: 329.0
click at [214, 230] on div "Refurbished E-Bikes bieten eine hervorragende Möglichkeit, hochwertige Elektrof…" at bounding box center [374, 274] width 322 height 88
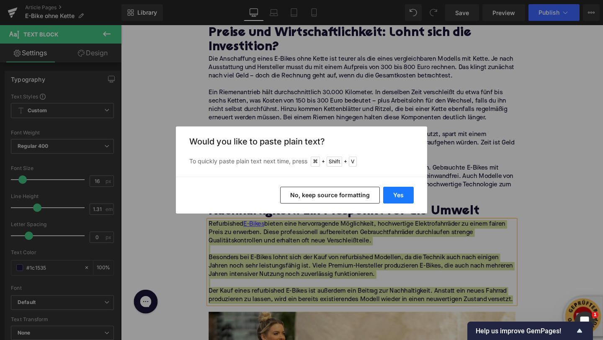
click at [405, 192] on button "Yes" at bounding box center [398, 195] width 31 height 17
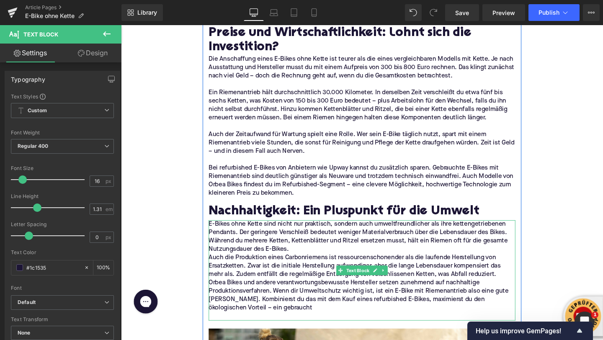
click at [343, 242] on p "E-Bikes ohne Kette sind nicht nur praktisch, sondern auch umweltfreundlicher al…" at bounding box center [374, 247] width 322 height 35
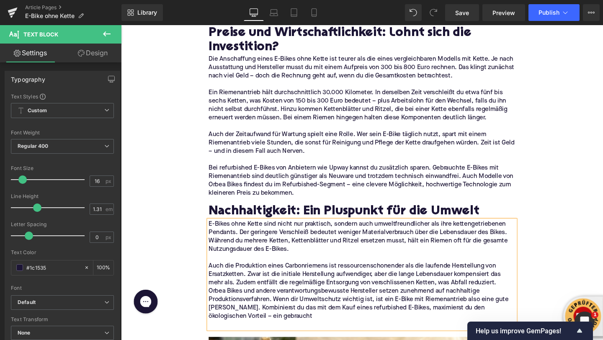
click at [509, 301] on p "Orbea Bikes und andere verantwortungsbewusste Hersteller setzen zunehmend auf n…" at bounding box center [374, 318] width 322 height 35
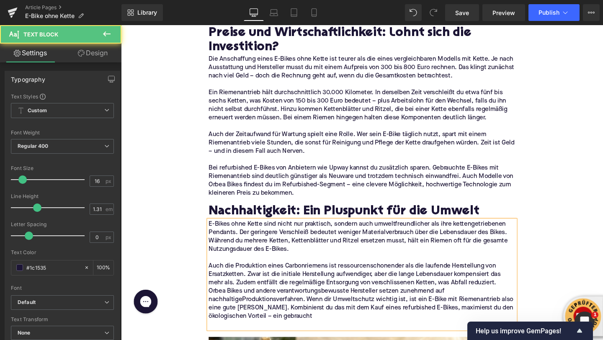
click at [518, 275] on p "Auch die Produktion eines Carbonriemens ist ressourcenschonender als die laufen…" at bounding box center [374, 287] width 322 height 26
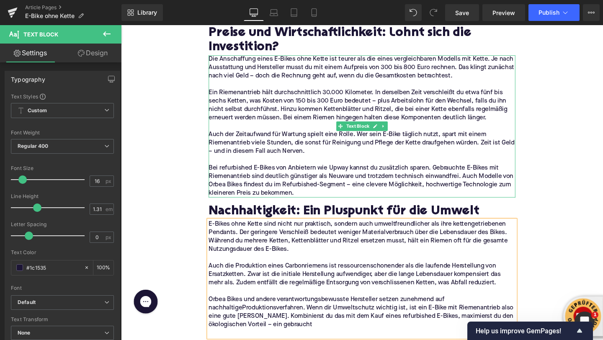
scroll to position [2230, 0]
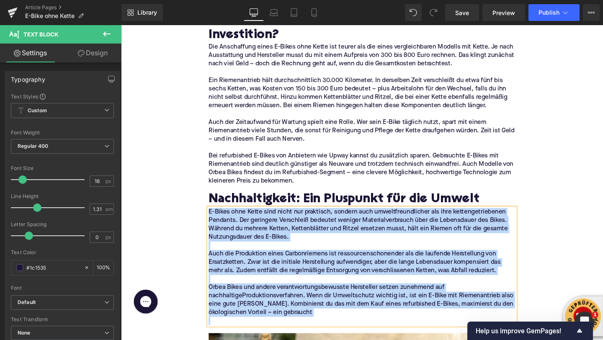
drag, startPoint x: 327, startPoint y: 312, endPoint x: 214, endPoint y: 198, distance: 160.8
click at [214, 217] on div "E-Bikes ohne Kette sind nicht nur praktisch, sondern auch umweltfreundlicher al…" at bounding box center [374, 278] width 322 height 123
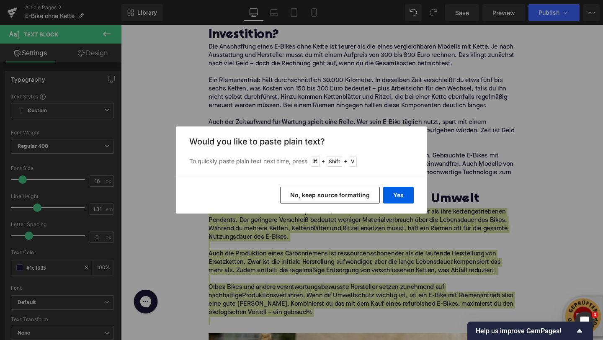
click at [395, 203] on div "Yes No, keep source formatting" at bounding box center [301, 195] width 251 height 37
click at [395, 200] on button "Yes" at bounding box center [398, 195] width 31 height 17
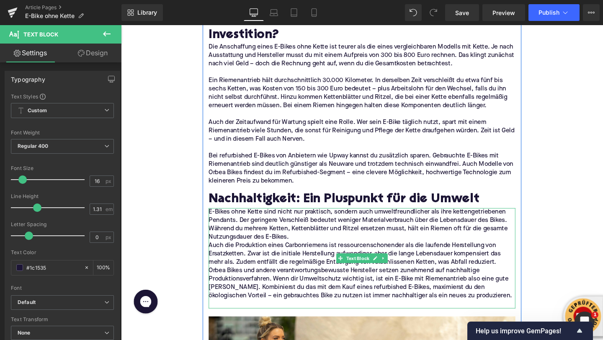
click at [287, 314] on p at bounding box center [374, 318] width 322 height 9
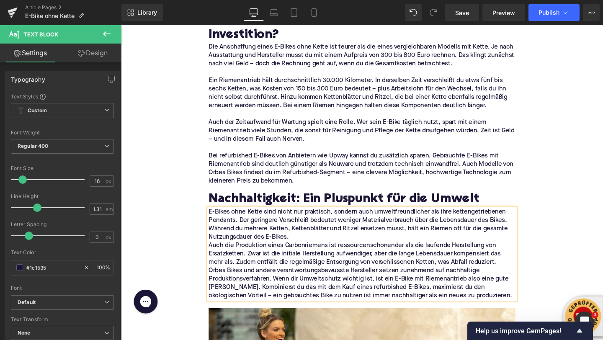
click at [306, 227] on p "E-Bikes ohne Kette sind nicht nur praktisch, sondern auch umweltfreundlicher al…" at bounding box center [374, 234] width 322 height 35
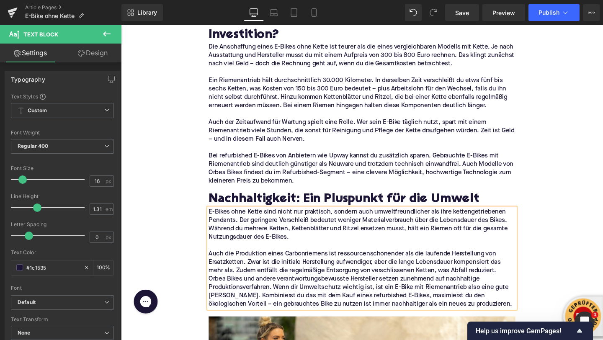
click at [524, 265] on p "Auch die Produktion eines Carbonriemens ist ressourcenschonender als die laufen…" at bounding box center [374, 274] width 322 height 26
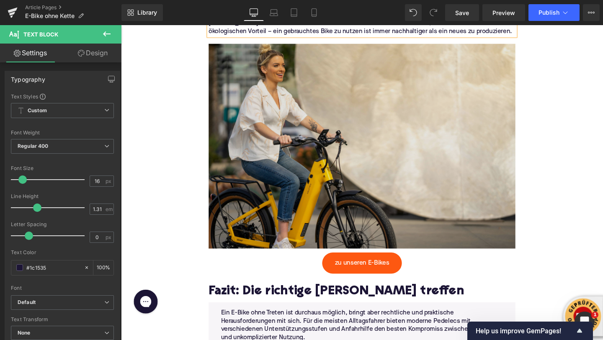
scroll to position [2551, 0]
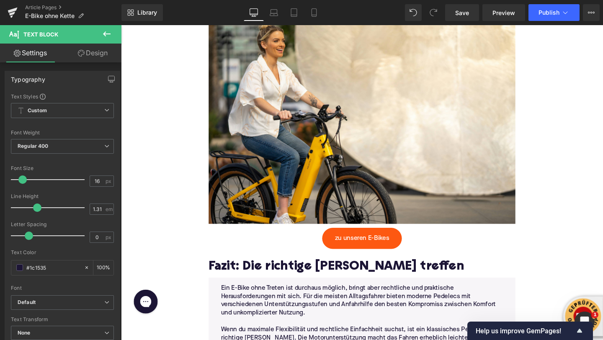
click at [248, 272] on h2 "Fazit: Die richtige [PERSON_NAME] treffen" at bounding box center [374, 279] width 322 height 15
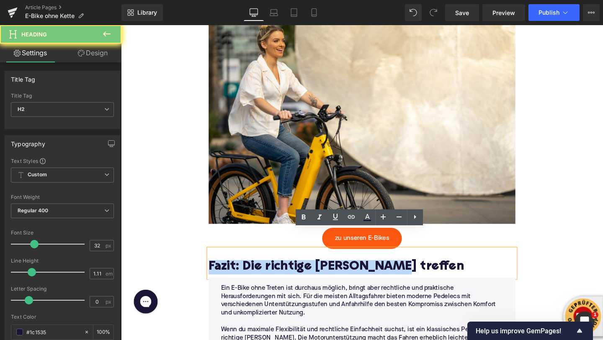
paste div
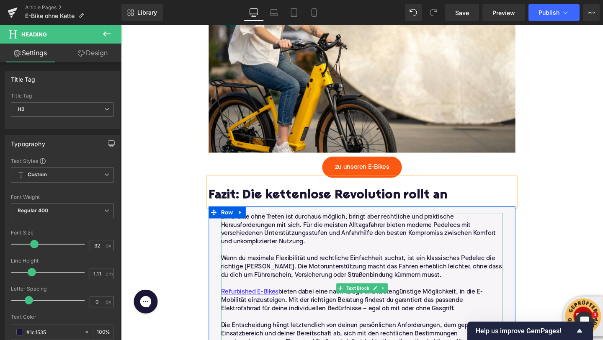
scroll to position [2632, 0]
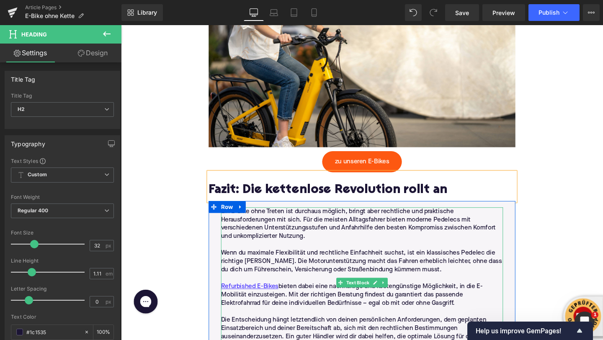
click at [276, 260] on p "Wenn du maximale Flexibilität und rechtliche Einfachheit suchst, ist ein klassi…" at bounding box center [374, 273] width 296 height 26
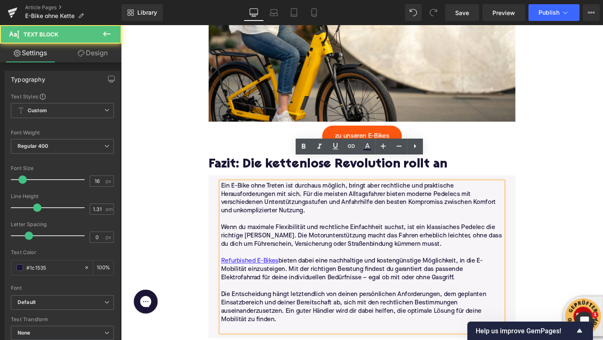
scroll to position [2663, 0]
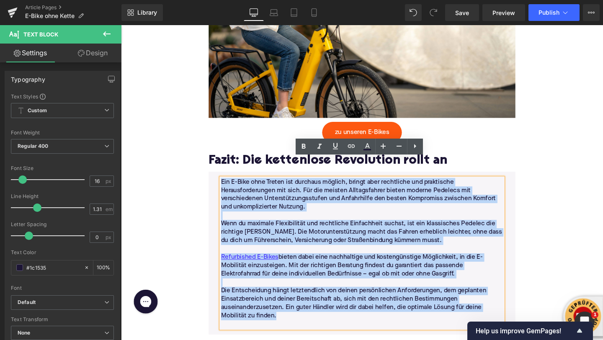
drag, startPoint x: 289, startPoint y: 311, endPoint x: 224, endPoint y: 170, distance: 155.3
click at [226, 186] on div "Ein E-Bike ohne Treten ist durchaus möglich, bringt aber rechtliche und praktis…" at bounding box center [374, 265] width 296 height 158
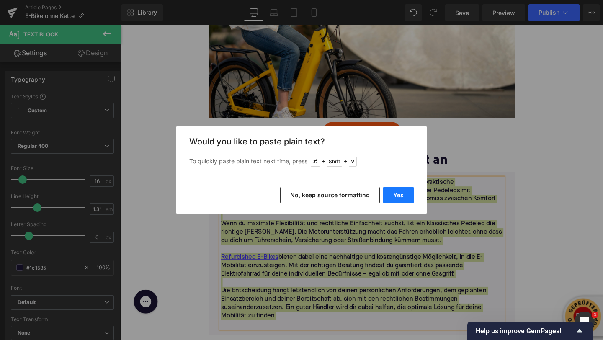
click at [399, 192] on button "Yes" at bounding box center [398, 195] width 31 height 17
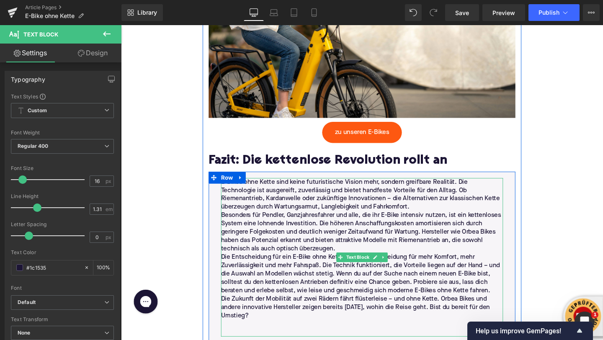
click at [398, 198] on p "E-Bikes ohne Kette sind keine futuristische Vision mehr, sondern greifbare Real…" at bounding box center [374, 203] width 296 height 35
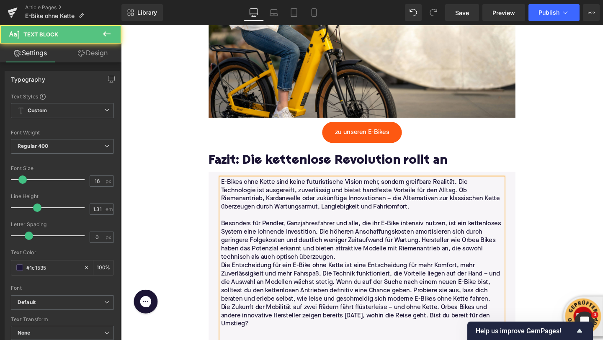
click at [352, 249] on p "Besonders für Pendler, Ganzjahresfahrer und alle, die ihr E-Bike intensiv nutze…" at bounding box center [374, 252] width 296 height 44
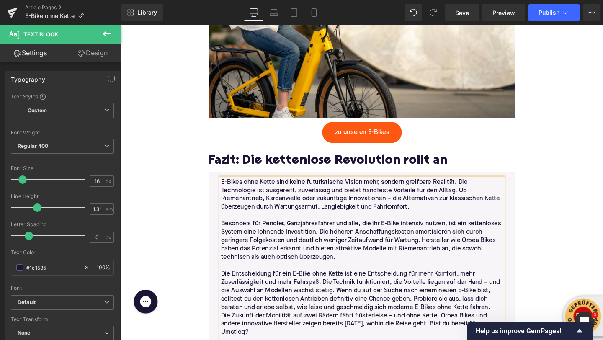
click at [512, 303] on p "Die Entscheidung für ein E-Bike ohne Kette ist eine Entscheidung für mehr Komfo…" at bounding box center [374, 305] width 296 height 44
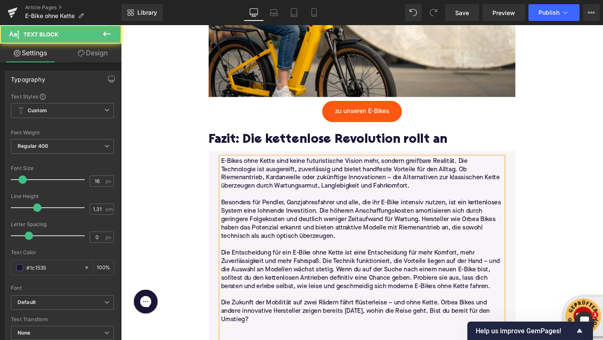
scroll to position [2699, 0]
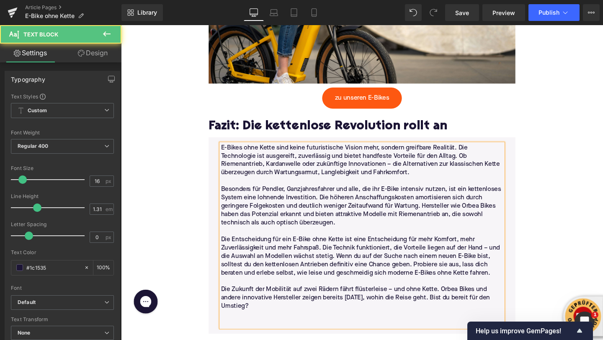
click at [276, 334] on p at bounding box center [374, 338] width 296 height 9
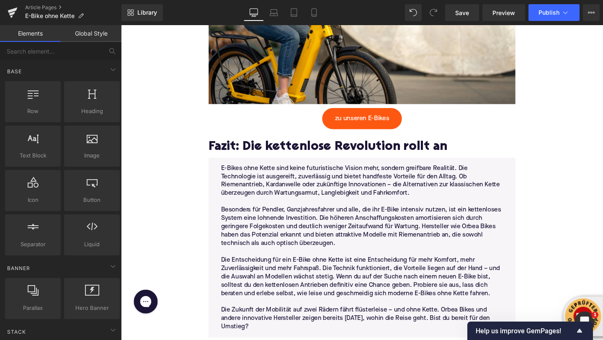
scroll to position [2679, 0]
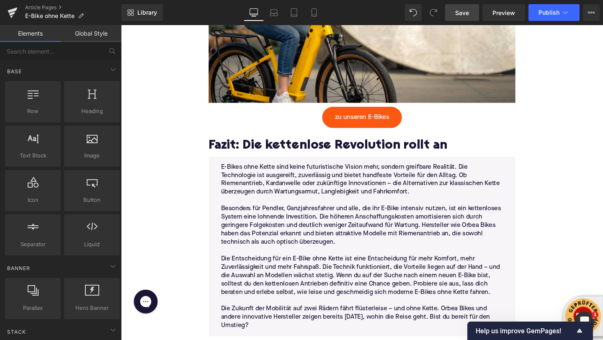
click at [459, 10] on span "Save" at bounding box center [462, 12] width 14 height 9
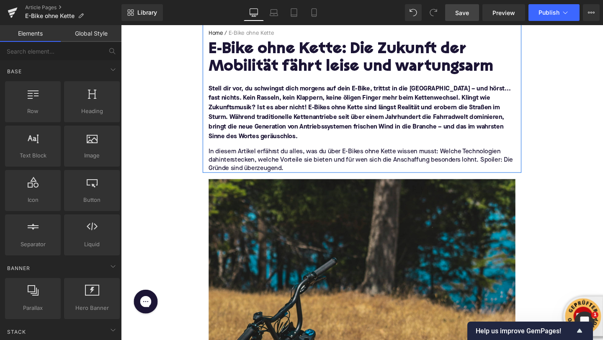
scroll to position [90, 0]
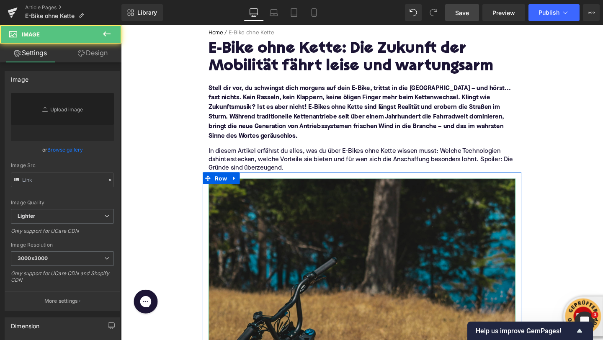
type input "[URL][DOMAIN_NAME]"
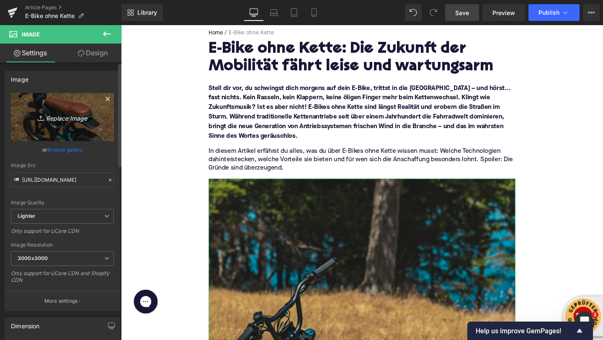
click at [54, 115] on icon "Replace Image" at bounding box center [62, 117] width 67 height 10
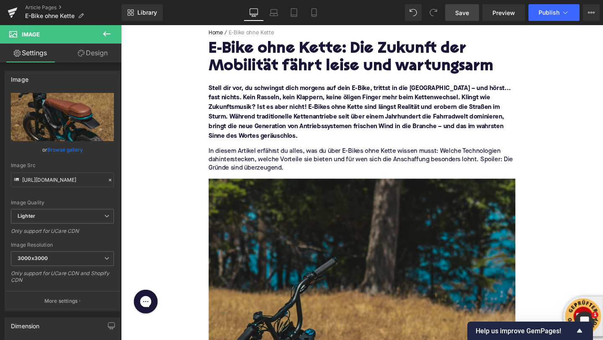
type input "C:\fakepath\heybike-KUZn-B_PZUQ-unsplash.jpg"
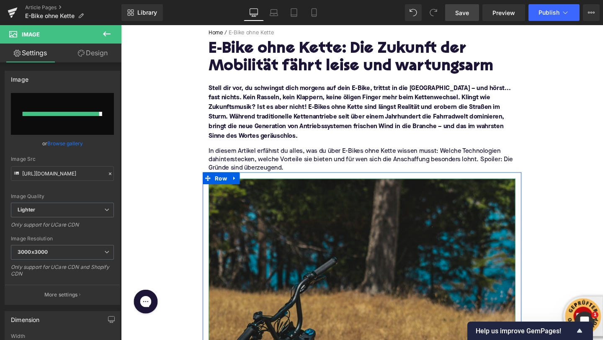
type input "[URL][DOMAIN_NAME]"
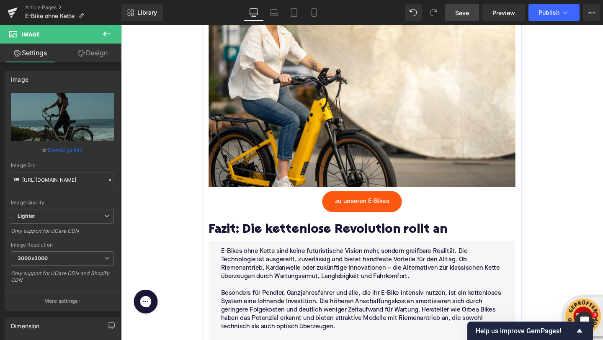
scroll to position [2242, 0]
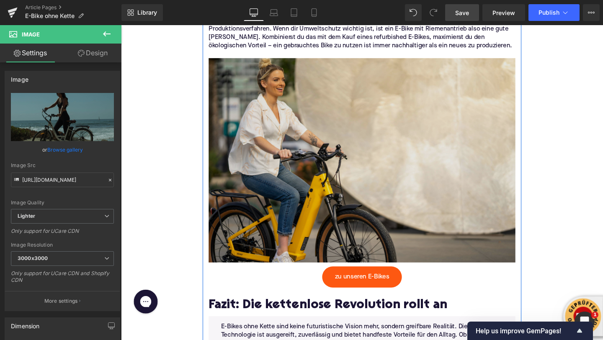
click at [333, 153] on img at bounding box center [374, 163] width 322 height 223
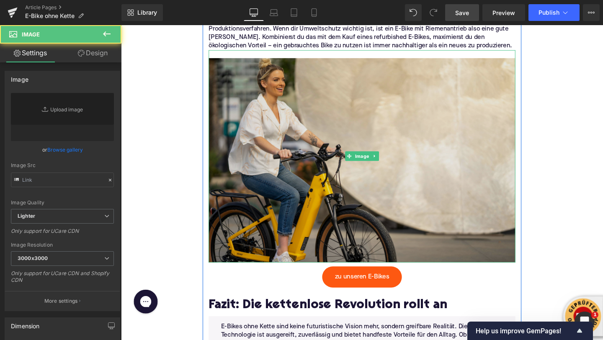
type input "[URL][DOMAIN_NAME]"
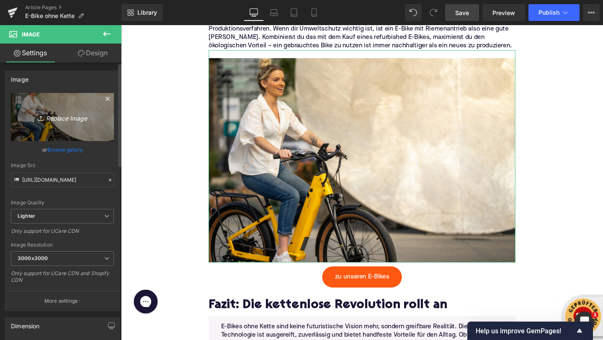
click at [46, 118] on icon "Replace Image" at bounding box center [62, 117] width 67 height 10
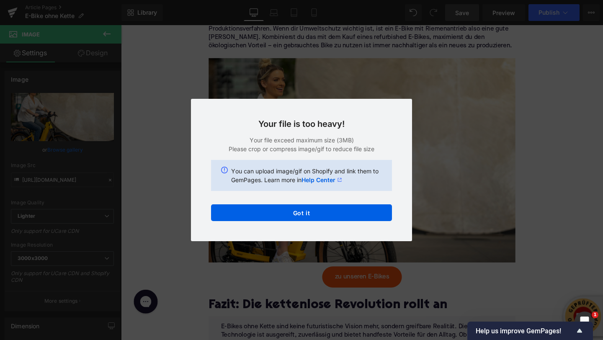
click at [147, 152] on div "Back to Library Insert Your file is too heavy! Your file exceed maximum size (3…" at bounding box center [301, 170] width 603 height 340
click at [243, 224] on div "Your file is too heavy! Your file exceed maximum size (3MB) Please crop or comp…" at bounding box center [301, 170] width 221 height 142
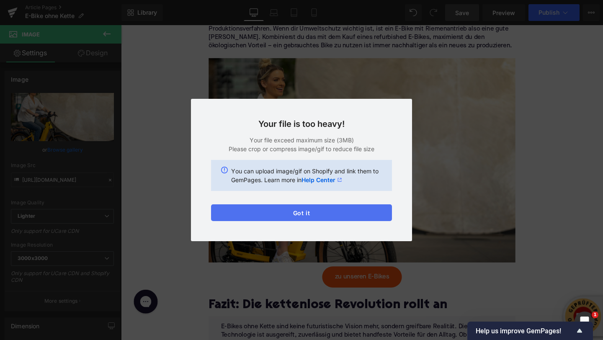
click at [224, 214] on button "Got it" at bounding box center [301, 212] width 181 height 17
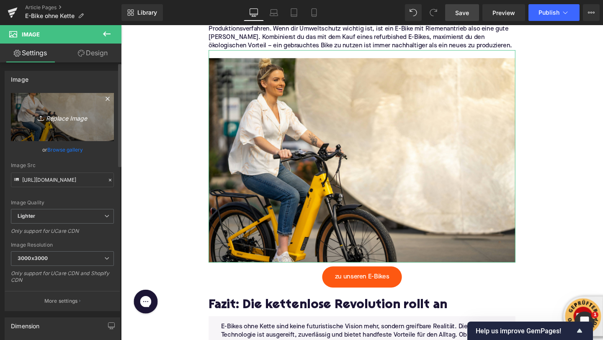
click at [46, 118] on icon "Replace Image" at bounding box center [62, 117] width 67 height 10
type input "C:\fakepath\[PERSON_NAME]-L_48ZZf9BCo-unsplash.jpg"
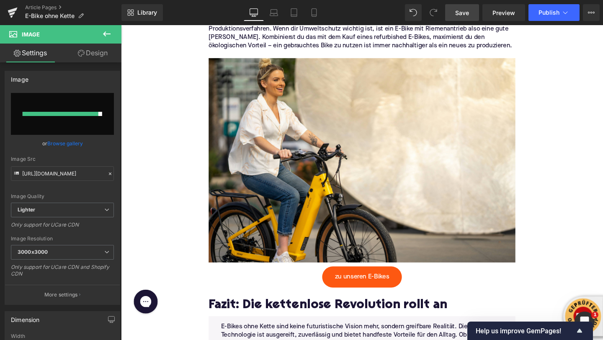
click at [108, 33] on icon at bounding box center [107, 34] width 10 height 10
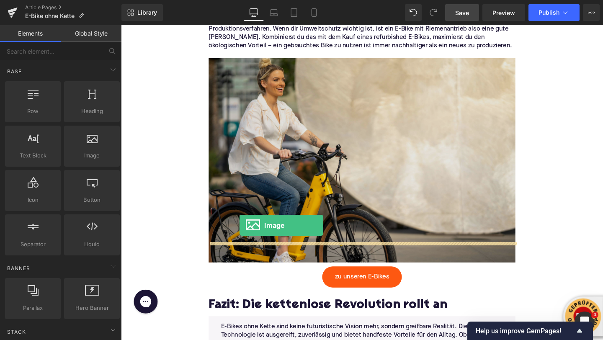
drag, startPoint x: 198, startPoint y: 169, endPoint x: 247, endPoint y: 237, distance: 83.1
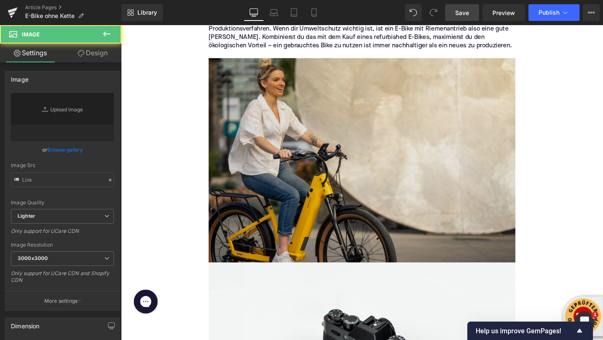
type input "//[DOMAIN_NAME][URL]"
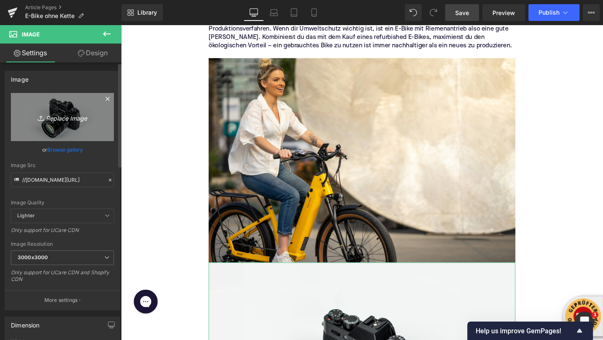
click at [44, 115] on icon "Replace Image" at bounding box center [62, 117] width 67 height 10
type input "C:\fakepath\[PERSON_NAME]-L_48ZZf9BCo-unsplash.jpg"
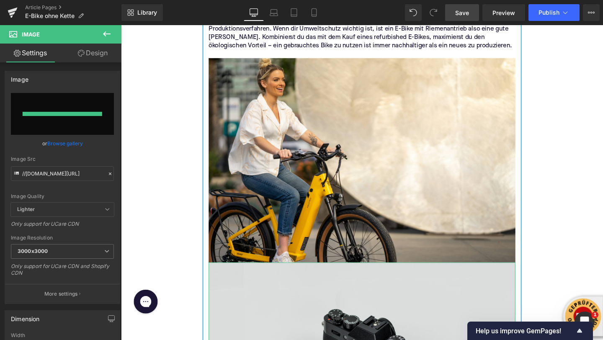
type input "[URL][DOMAIN_NAME]"
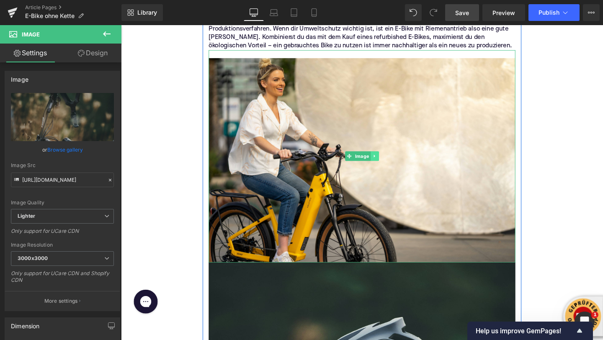
click at [389, 160] on icon at bounding box center [387, 162] width 5 height 5
click at [390, 160] on icon at bounding box center [392, 162] width 5 height 5
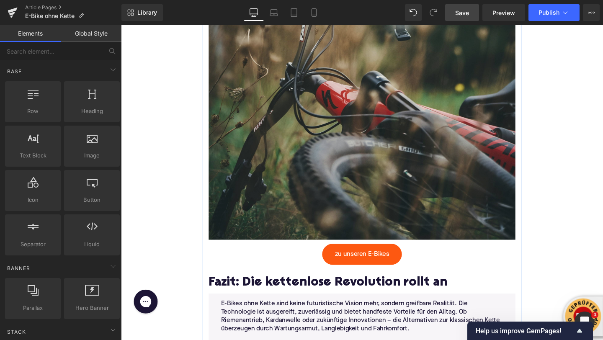
scroll to position [2427, 0]
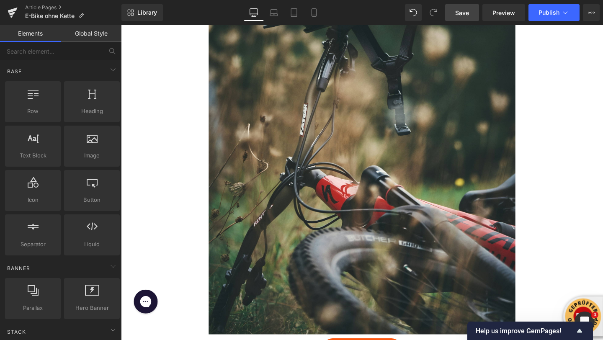
click at [468, 13] on span "Save" at bounding box center [462, 12] width 14 height 9
click at [592, 10] on icon at bounding box center [591, 12] width 7 height 7
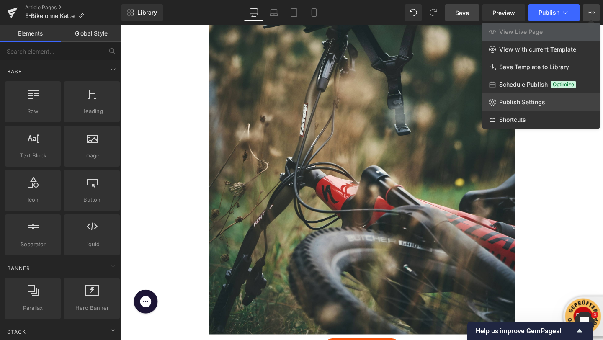
click at [521, 100] on span "Publish Settings" at bounding box center [522, 102] width 46 height 8
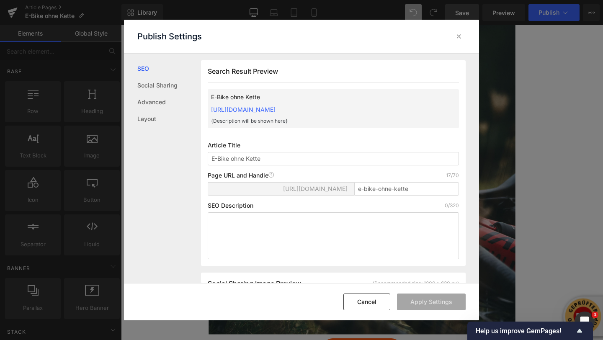
scroll to position [0, 0]
click at [227, 230] on textarea at bounding box center [333, 235] width 251 height 47
paste textarea "E-Bikes ohne Kette sind die Zukunft: leise, langlebig und nahezu wartungsfrei. …"
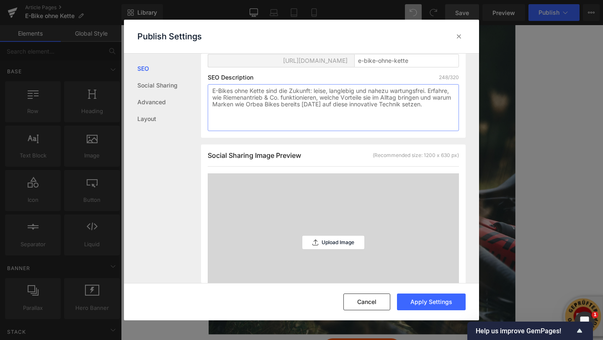
scroll to position [165, 0]
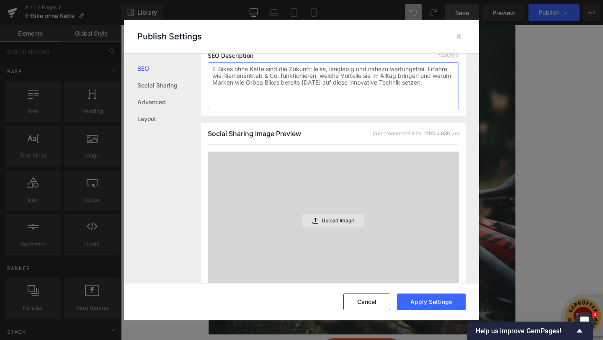
type textarea "E-Bikes ohne Kette sind die Zukunft: leise, langlebig und nahezu wartungsfrei. …"
click at [322, 220] on p "Upload Image" at bounding box center [338, 221] width 33 height 6
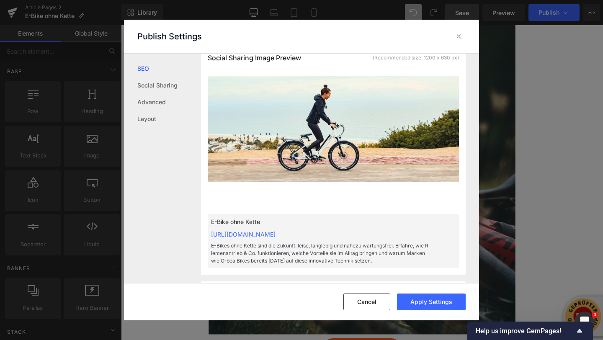
scroll to position [267, 0]
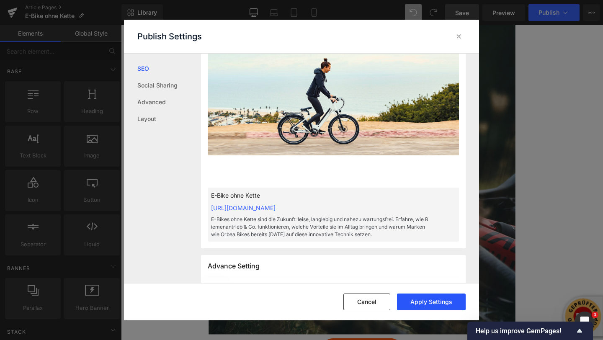
click at [422, 296] on button "Apply Settings" at bounding box center [431, 302] width 69 height 17
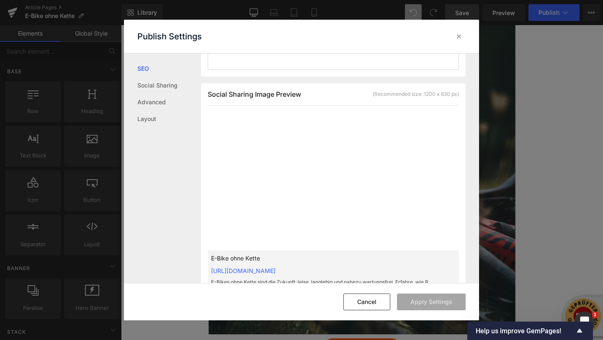
scroll to position [209, 0]
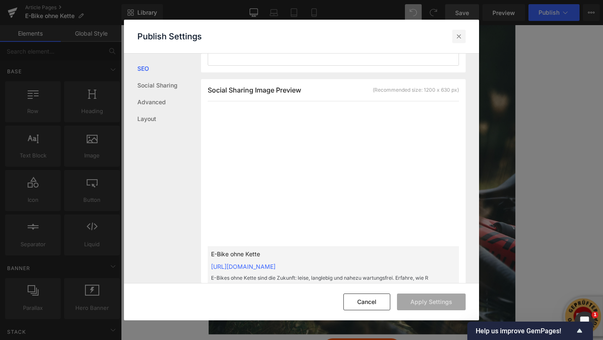
click at [461, 40] on div at bounding box center [458, 36] width 13 height 13
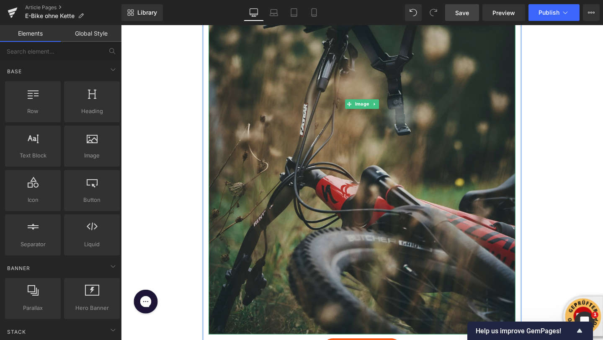
scroll to position [2390, 0]
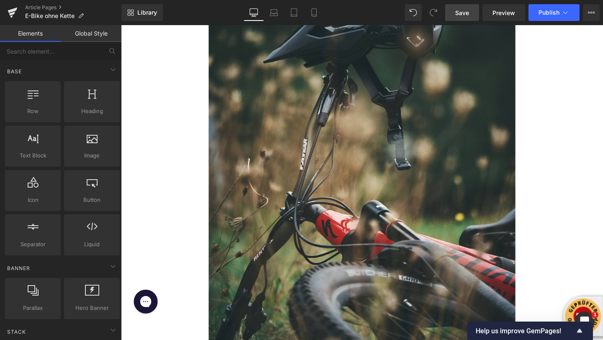
click at [468, 14] on span "Save" at bounding box center [462, 12] width 14 height 9
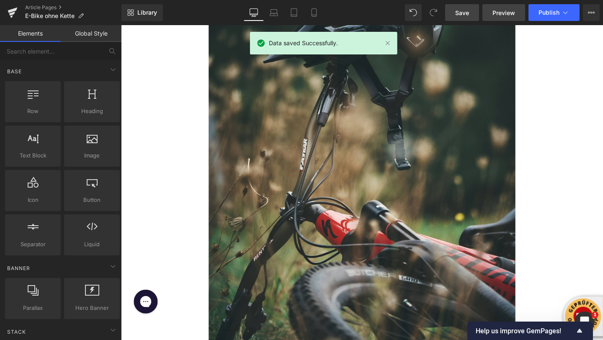
click at [494, 11] on span "Preview" at bounding box center [503, 12] width 23 height 9
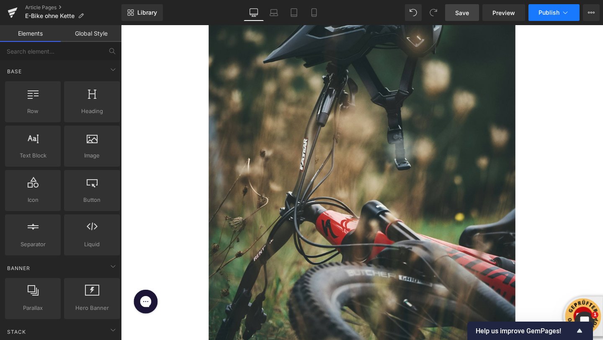
click at [551, 13] on span "Publish" at bounding box center [548, 12] width 21 height 7
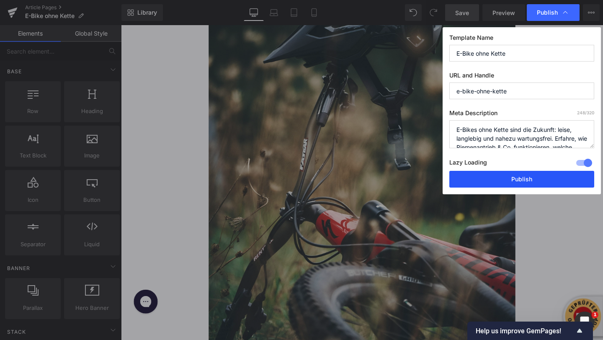
click at [489, 187] on button "Publish" at bounding box center [521, 179] width 145 height 17
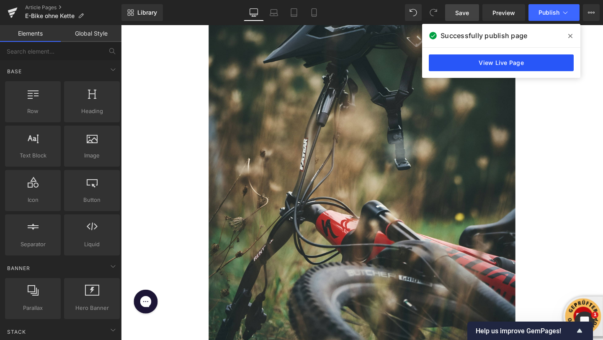
click at [456, 64] on link "View Live Page" at bounding box center [501, 62] width 145 height 17
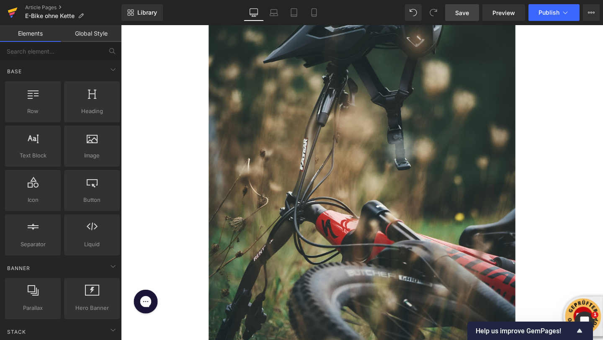
click at [10, 17] on icon at bounding box center [13, 12] width 10 height 21
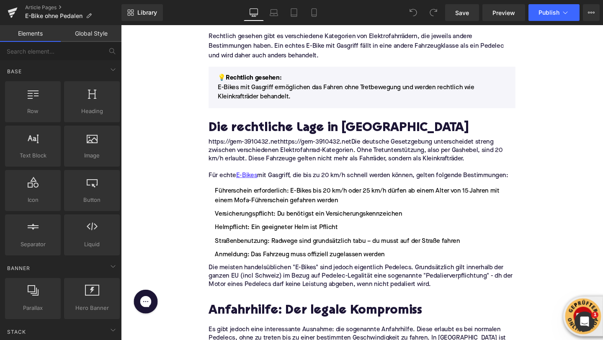
scroll to position [865, 0]
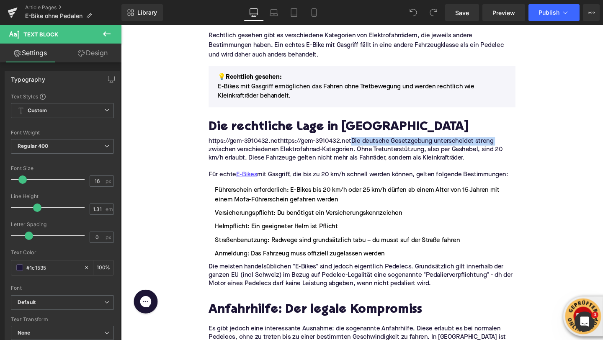
drag, startPoint x: 360, startPoint y: 147, endPoint x: 191, endPoint y: 152, distance: 168.4
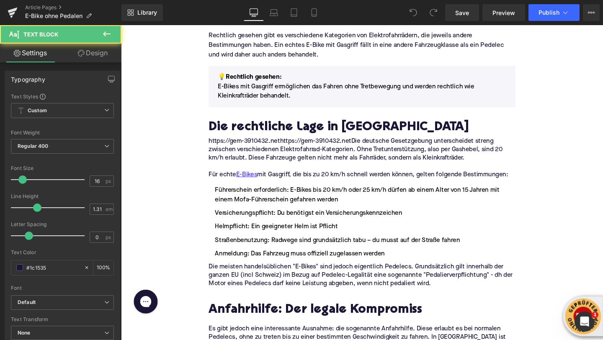
click at [249, 147] on p "https://gem-3910432.nethttps://gem-3910432.netDie deutsche Gesetzgebung untersc…" at bounding box center [374, 156] width 322 height 26
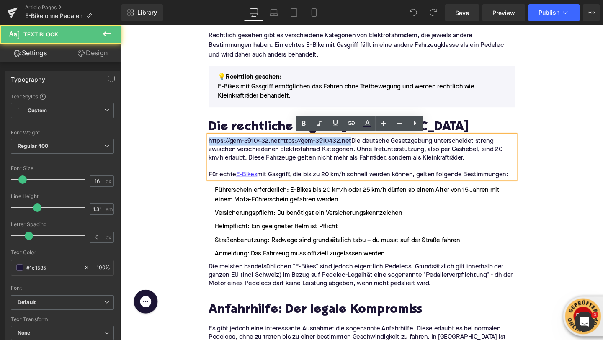
drag, startPoint x: 363, startPoint y: 147, endPoint x: 197, endPoint y: 148, distance: 165.8
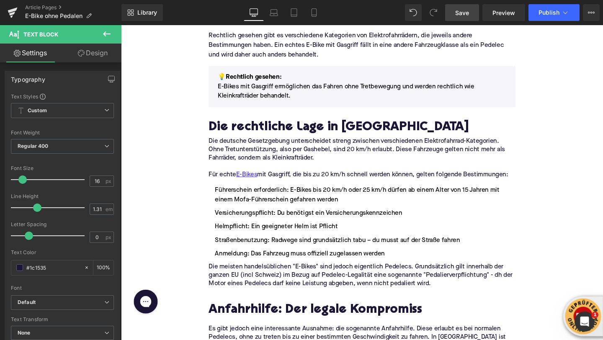
click at [453, 17] on link "Save" at bounding box center [462, 12] width 34 height 17
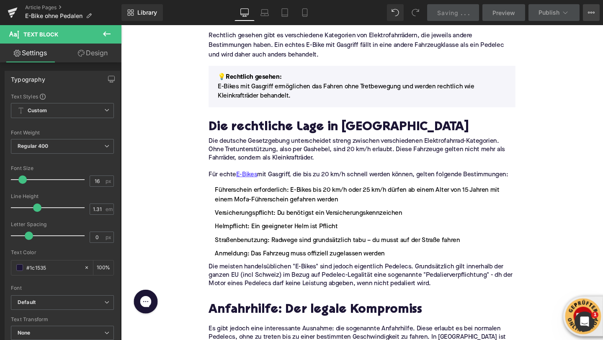
click at [590, 13] on icon at bounding box center [591, 12] width 7 height 7
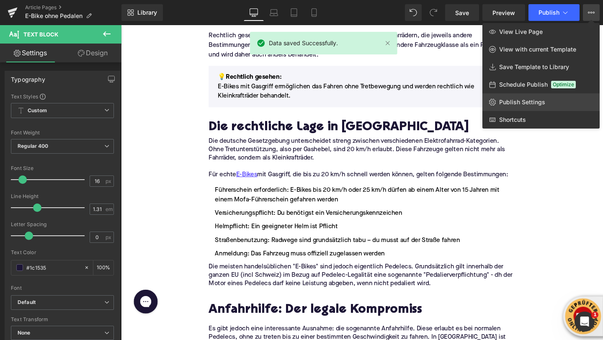
click at [521, 103] on span "Publish Settings" at bounding box center [522, 102] width 46 height 8
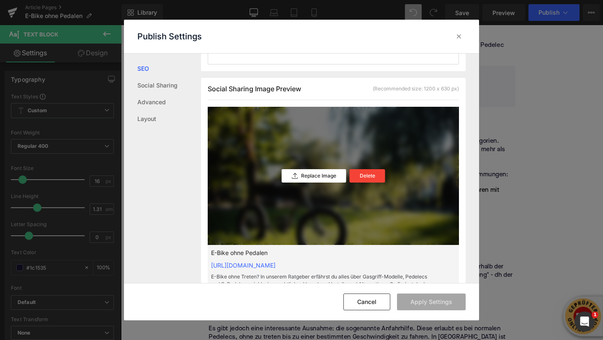
scroll to position [211, 0]
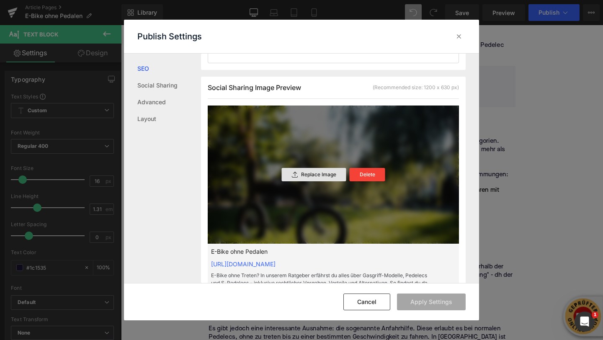
click at [299, 180] on div "Replace Image" at bounding box center [314, 174] width 64 height 13
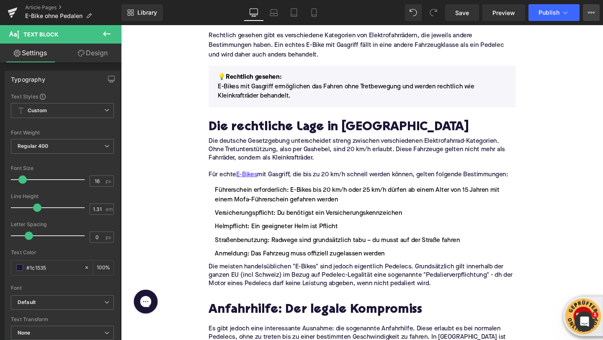
click at [592, 12] on icon at bounding box center [591, 13] width 2 height 2
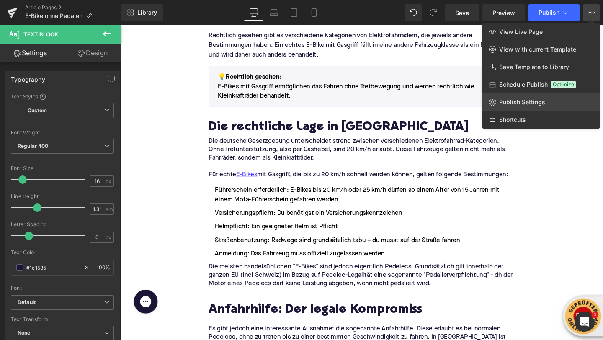
click at [516, 102] on span "Publish Settings" at bounding box center [522, 102] width 46 height 8
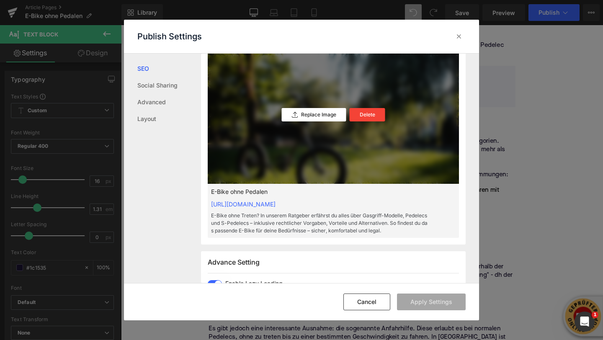
scroll to position [269, 0]
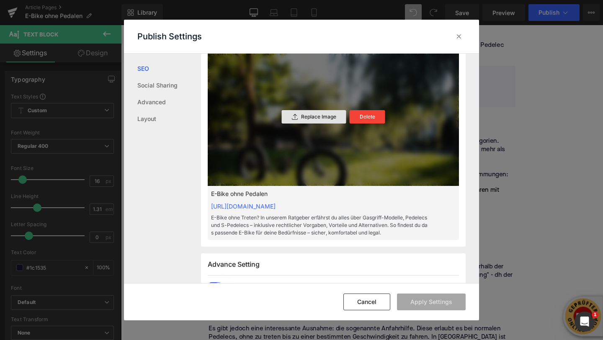
click at [295, 116] on icon at bounding box center [295, 117] width 6 height 6
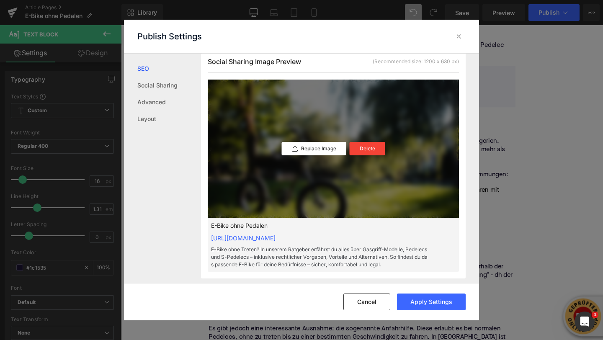
scroll to position [203, 0]
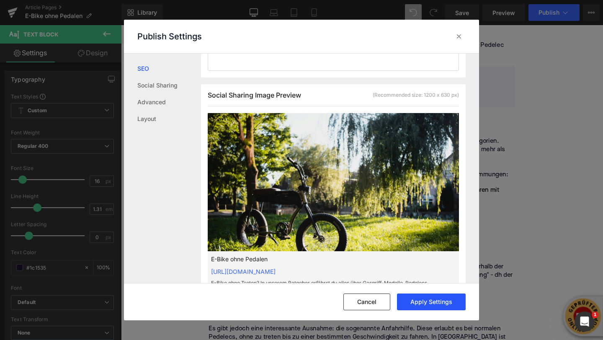
click at [418, 302] on button "Apply Settings" at bounding box center [431, 302] width 69 height 17
click at [458, 36] on icon at bounding box center [459, 36] width 8 height 8
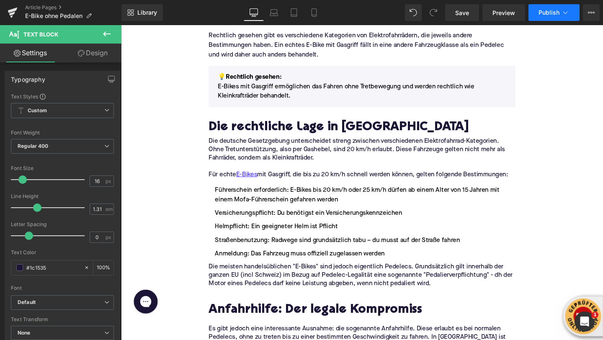
click at [565, 16] on button "Publish" at bounding box center [553, 12] width 51 height 17
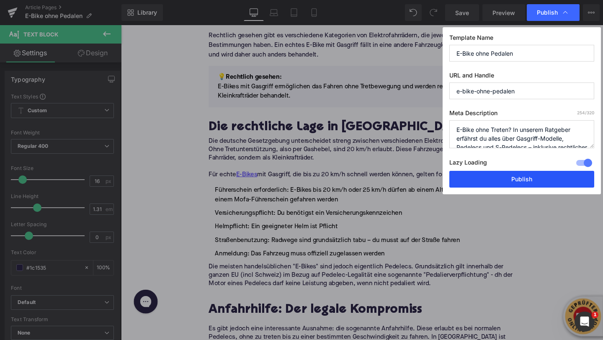
click at [515, 177] on button "Publish" at bounding box center [521, 179] width 145 height 17
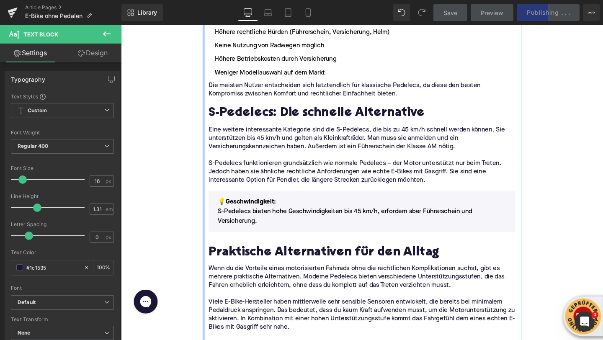
scroll to position [1403, 0]
